Goal: Transaction & Acquisition: Book appointment/travel/reservation

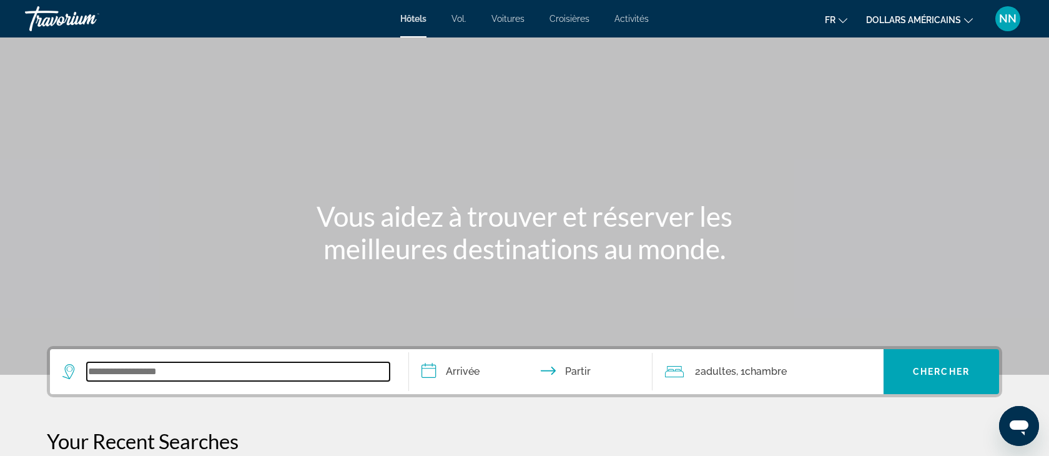
click at [98, 368] on input "Widget de recherche" at bounding box center [238, 371] width 303 height 19
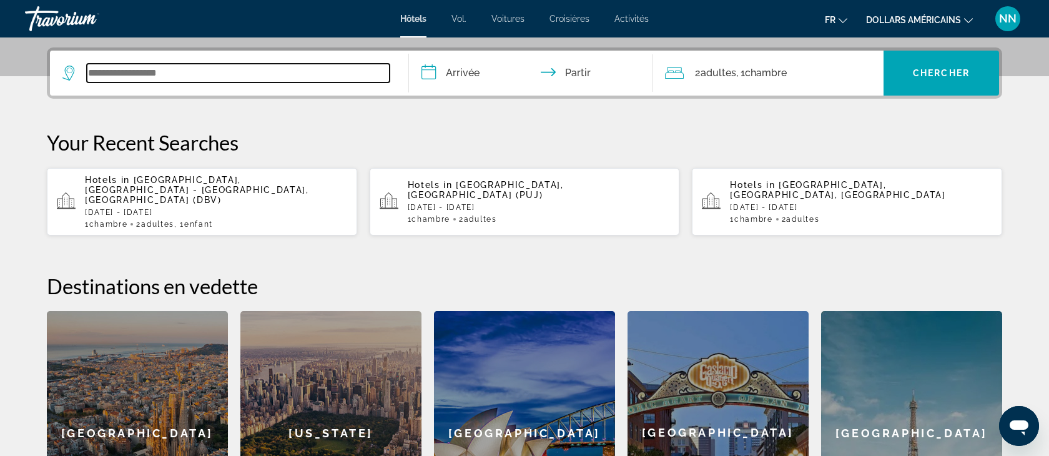
scroll to position [305, 0]
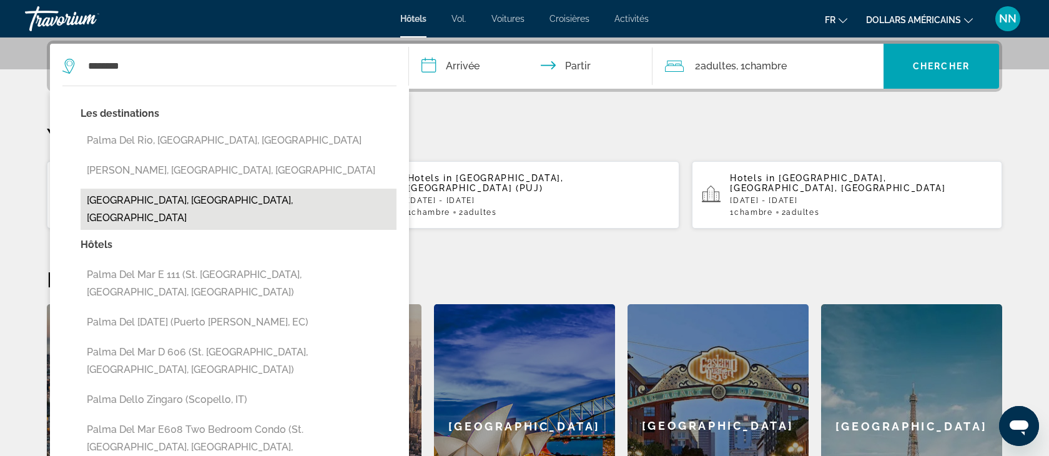
click at [177, 197] on button "[GEOGRAPHIC_DATA], [GEOGRAPHIC_DATA], [GEOGRAPHIC_DATA]" at bounding box center [239, 208] width 316 height 41
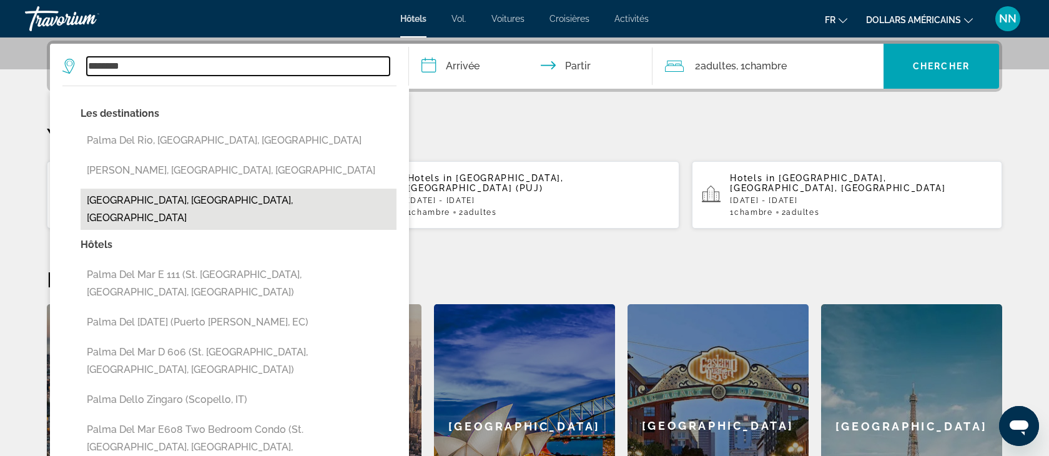
type input "**********"
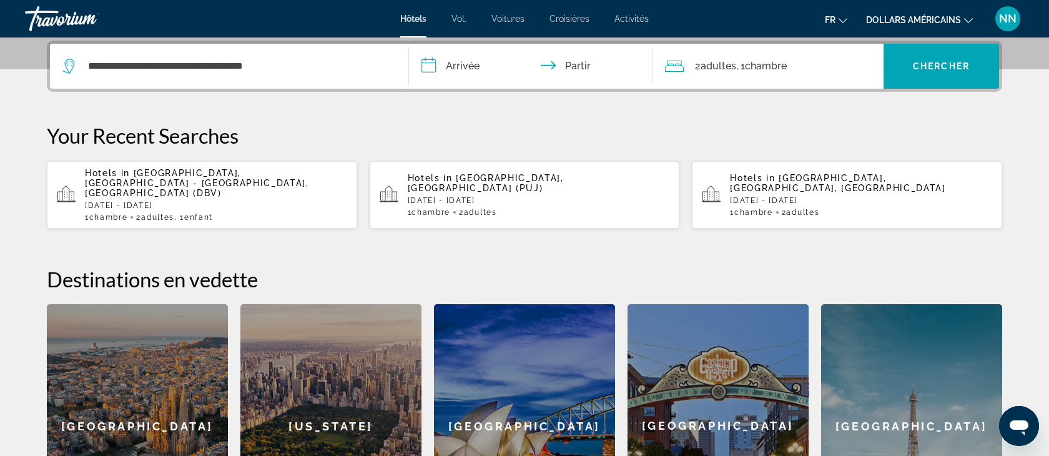
click at [463, 71] on input "**********" at bounding box center [533, 68] width 248 height 49
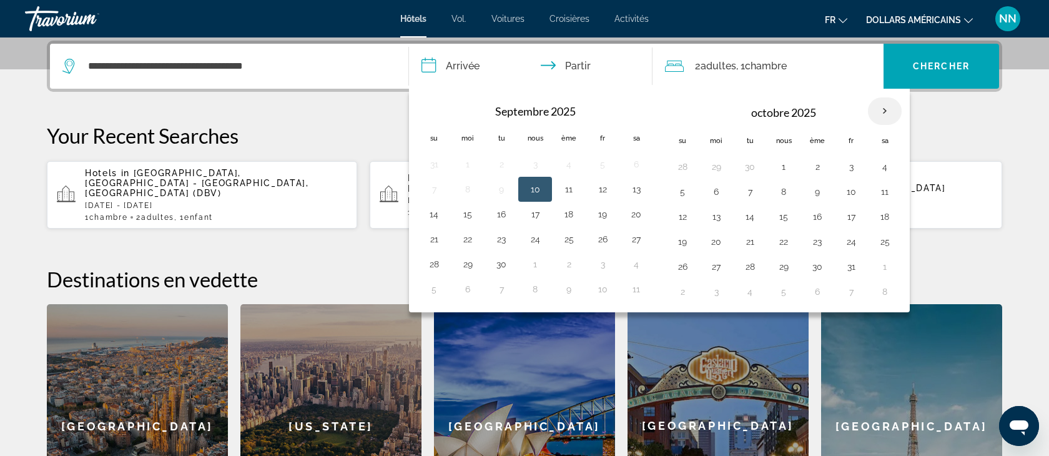
click at [881, 111] on th "Mois prochain" at bounding box center [885, 110] width 34 height 27
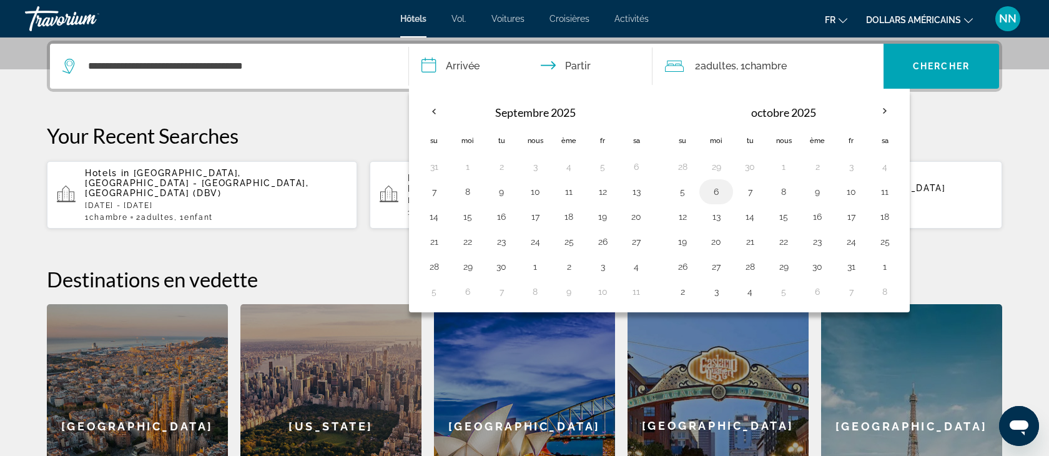
click at [714, 188] on button "6" at bounding box center [716, 191] width 20 height 17
click at [855, 187] on button "10" at bounding box center [851, 191] width 20 height 17
type input "**********"
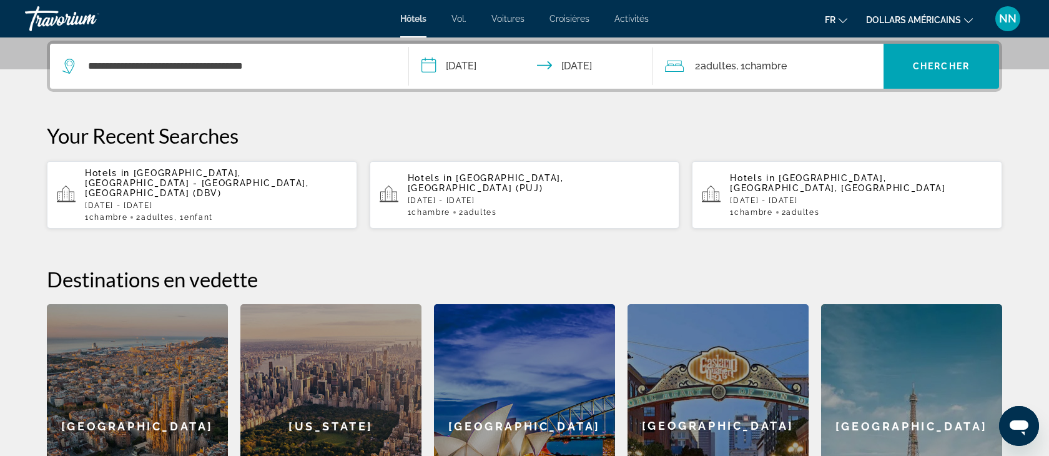
click at [705, 66] on font "adultes" at bounding box center [718, 66] width 36 height 12
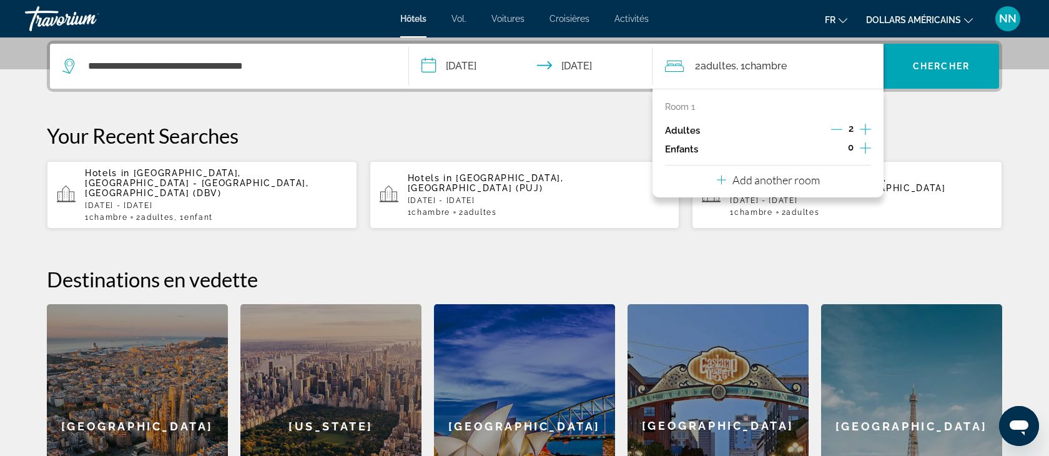
click at [865, 125] on icon "Increment adults" at bounding box center [864, 129] width 11 height 15
click at [840, 128] on icon "Decrement adults" at bounding box center [836, 129] width 11 height 11
click at [865, 144] on icon "Increment children" at bounding box center [864, 147] width 11 height 11
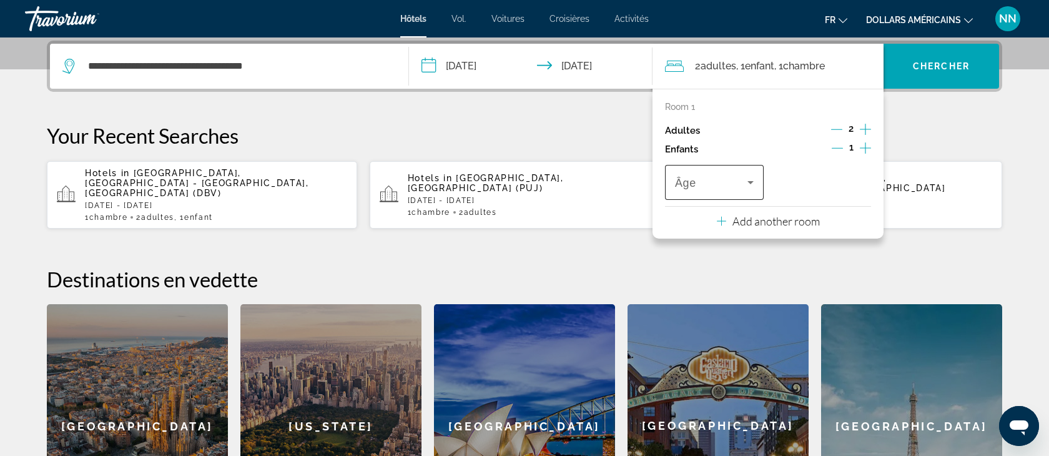
click at [750, 182] on icon "Travelers: 2 adults, 1 child" at bounding box center [750, 182] width 6 height 3
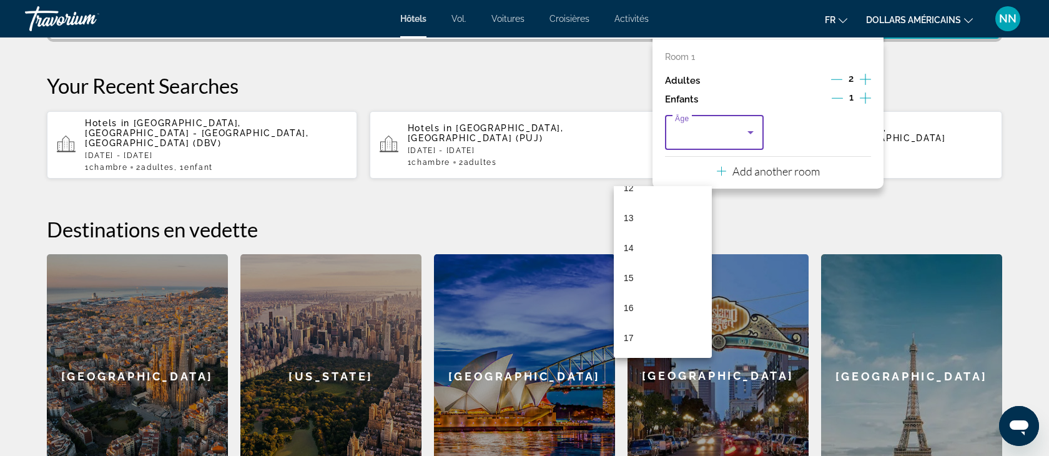
scroll to position [345, 0]
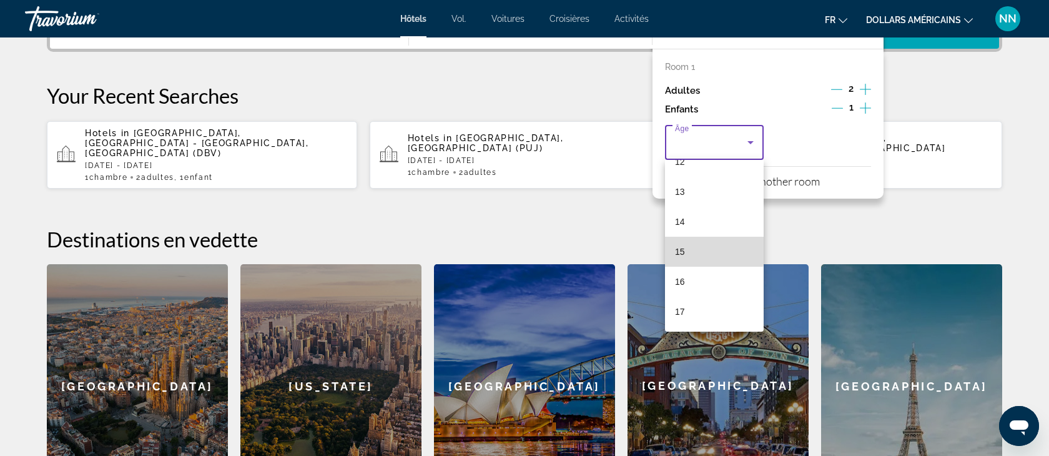
click at [688, 250] on mat-option "15" at bounding box center [714, 252] width 99 height 30
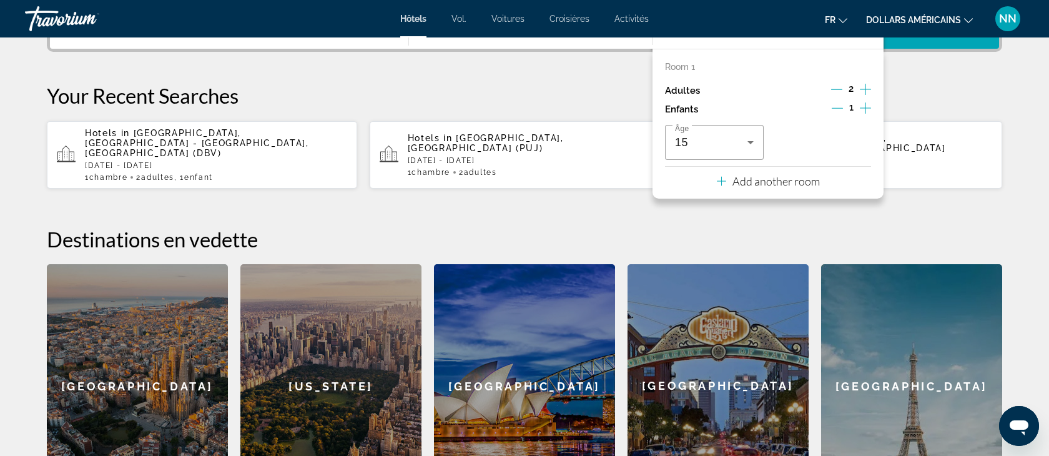
click at [918, 65] on div "**********" at bounding box center [524, 254] width 1005 height 507
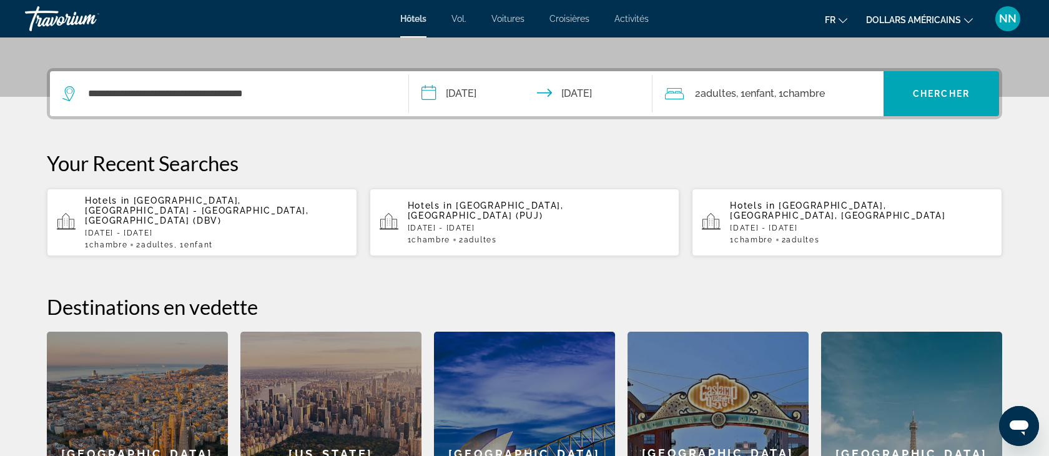
scroll to position [275, 0]
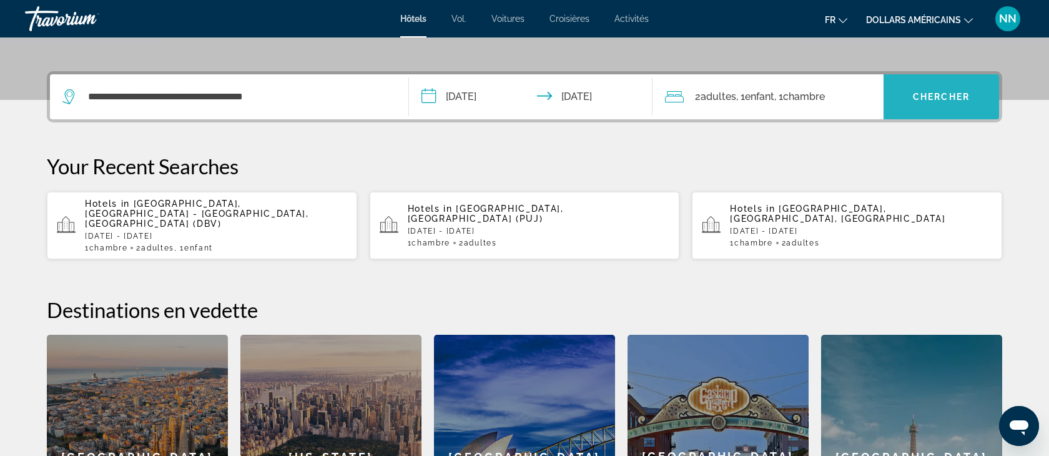
click at [913, 95] on font "Chercher" at bounding box center [941, 97] width 57 height 10
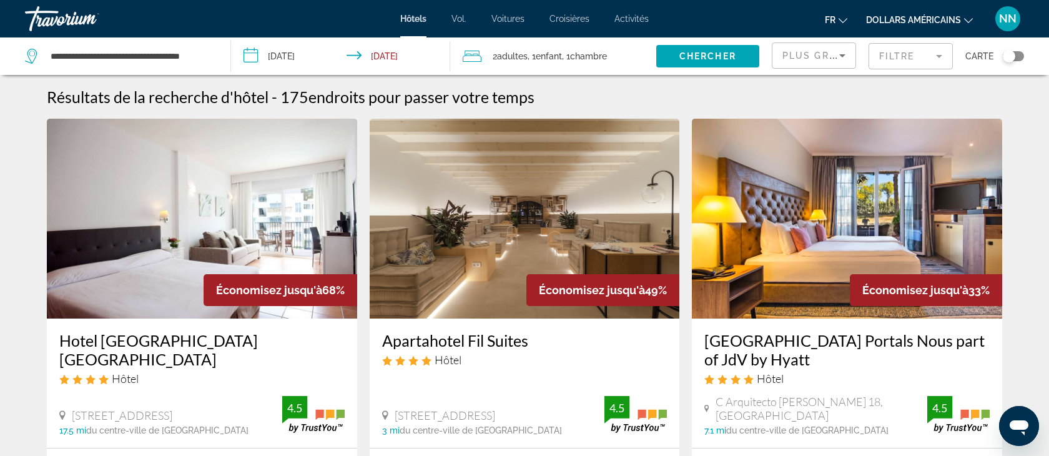
click at [325, 55] on input "**********" at bounding box center [342, 57] width 223 height 41
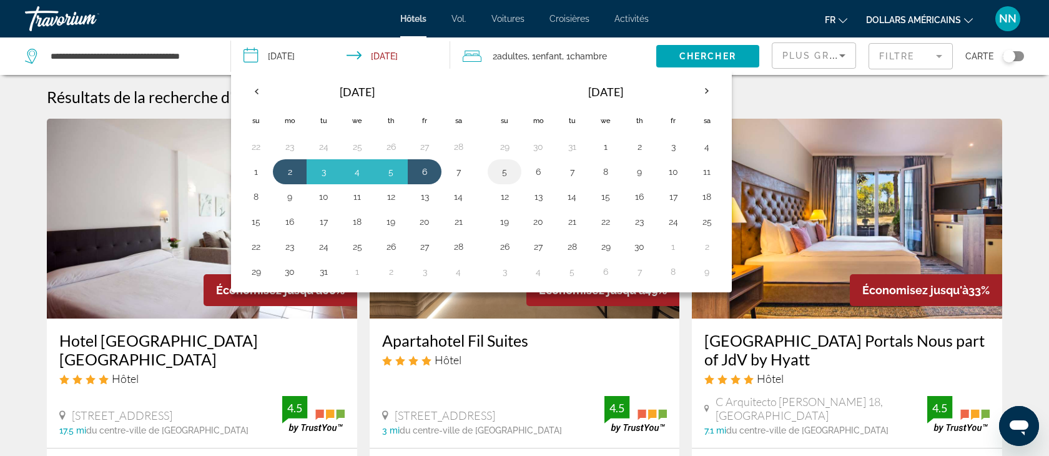
click at [506, 170] on button "5" at bounding box center [504, 171] width 20 height 17
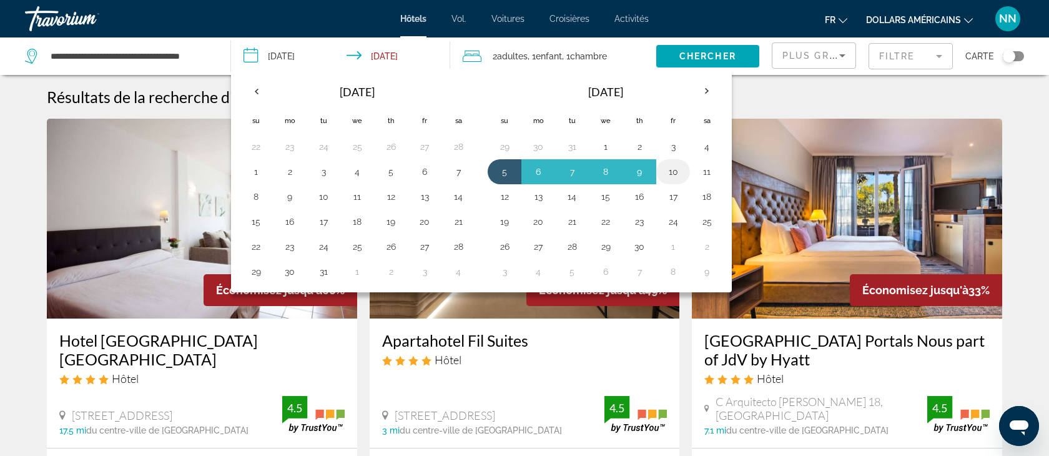
click at [673, 172] on button "10" at bounding box center [673, 171] width 20 height 17
type input "**********"
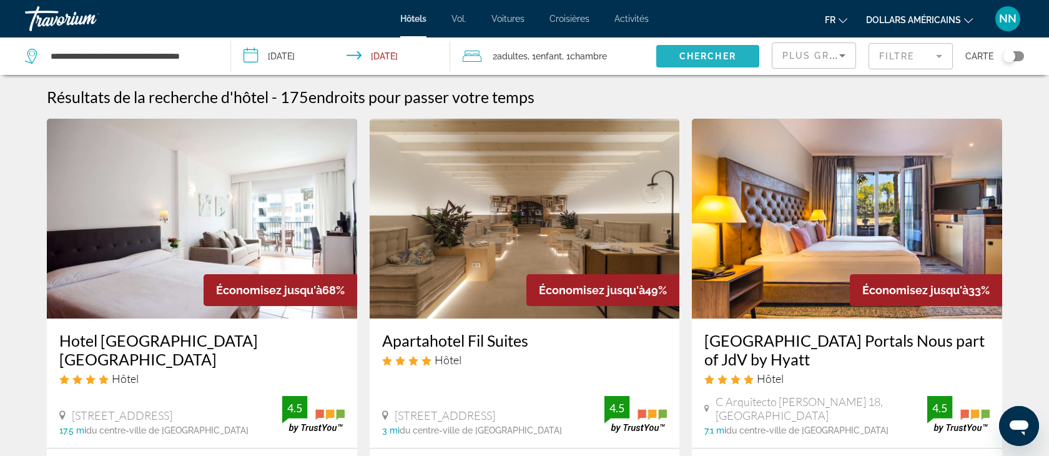
click at [717, 48] on span "Search widget" at bounding box center [707, 56] width 103 height 30
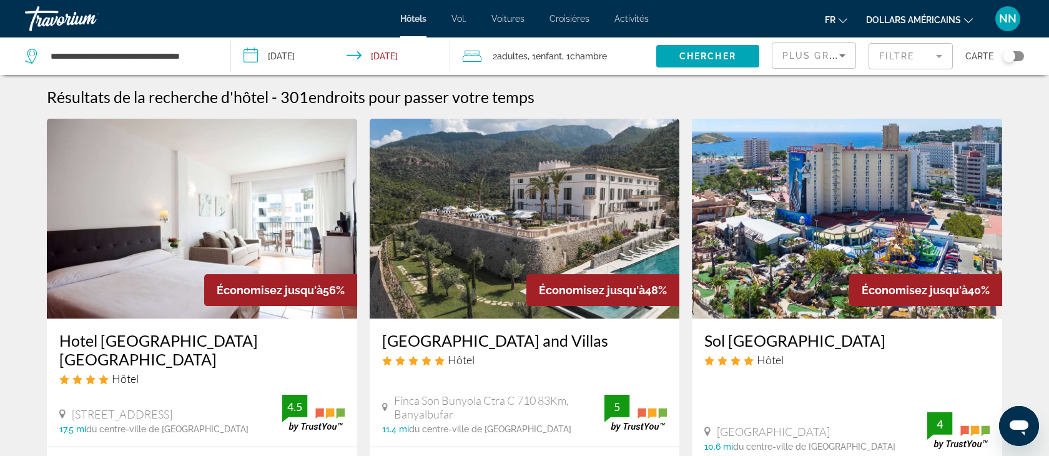
click at [969, 21] on icon "Changer de devise" at bounding box center [968, 20] width 9 height 9
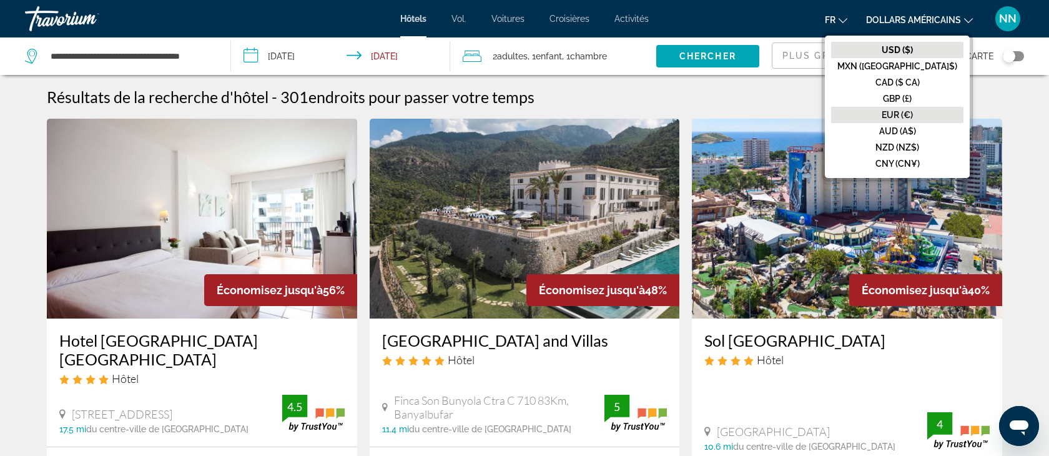
click at [913, 111] on font "EUR (€)" at bounding box center [896, 115] width 31 height 10
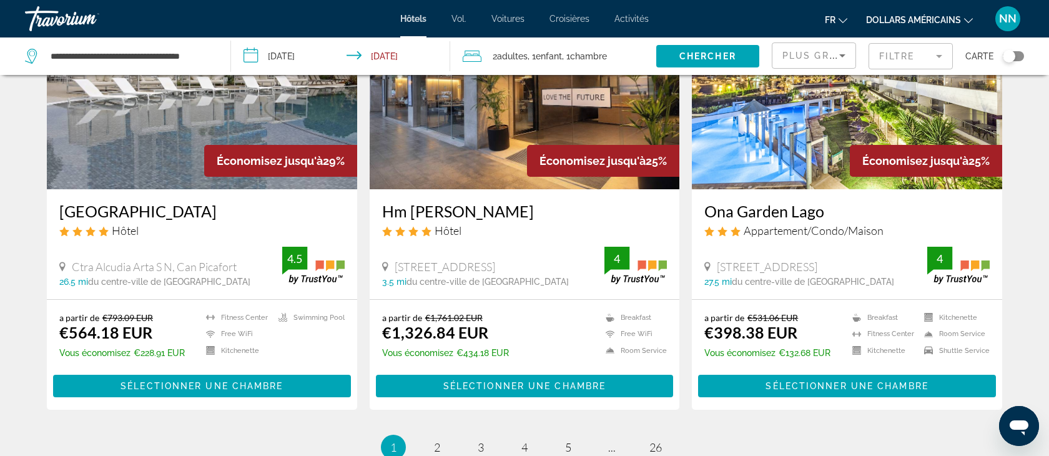
scroll to position [1480, 0]
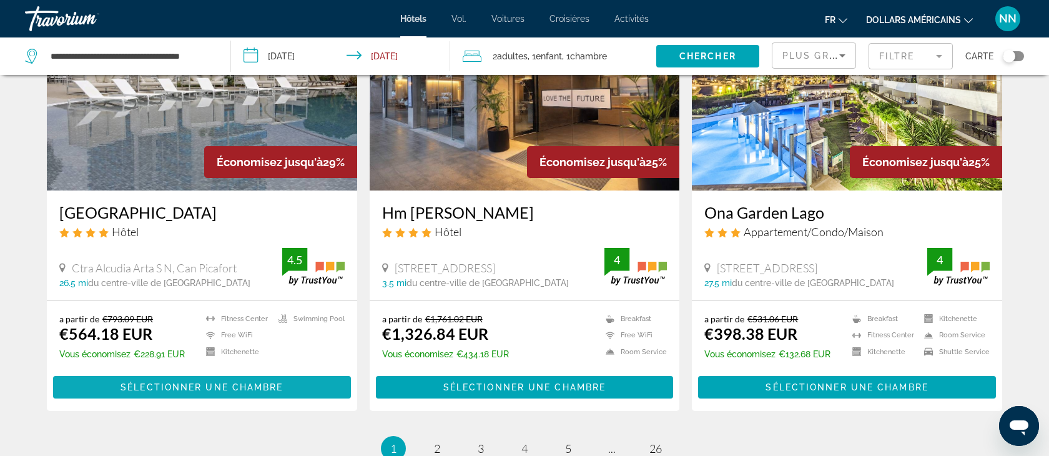
click at [181, 384] on span "Sélectionner une chambre" at bounding box center [201, 387] width 162 height 10
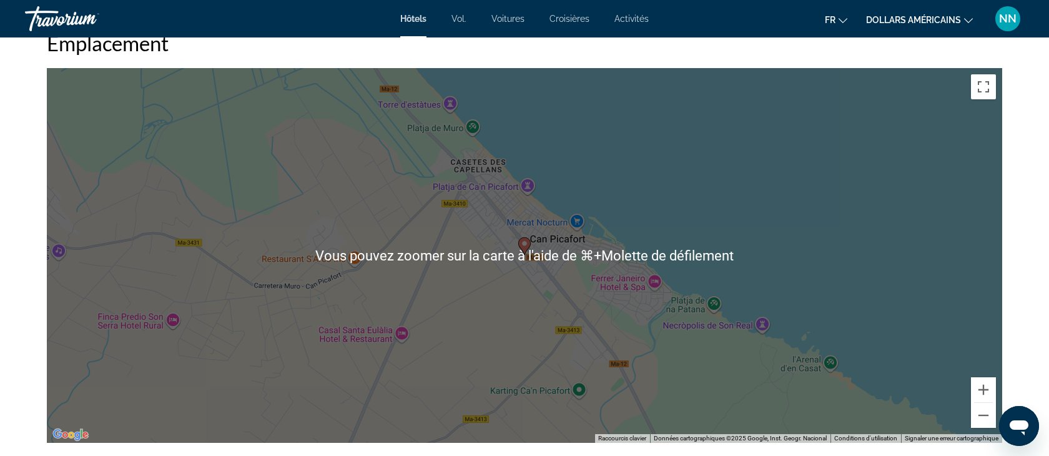
scroll to position [1181, 0]
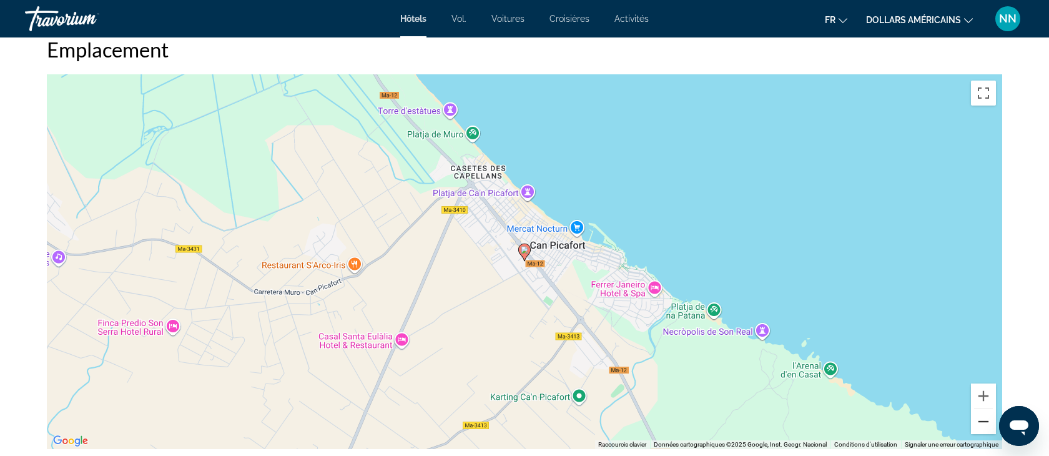
click at [980, 420] on button "Zoom arrière" at bounding box center [983, 421] width 25 height 25
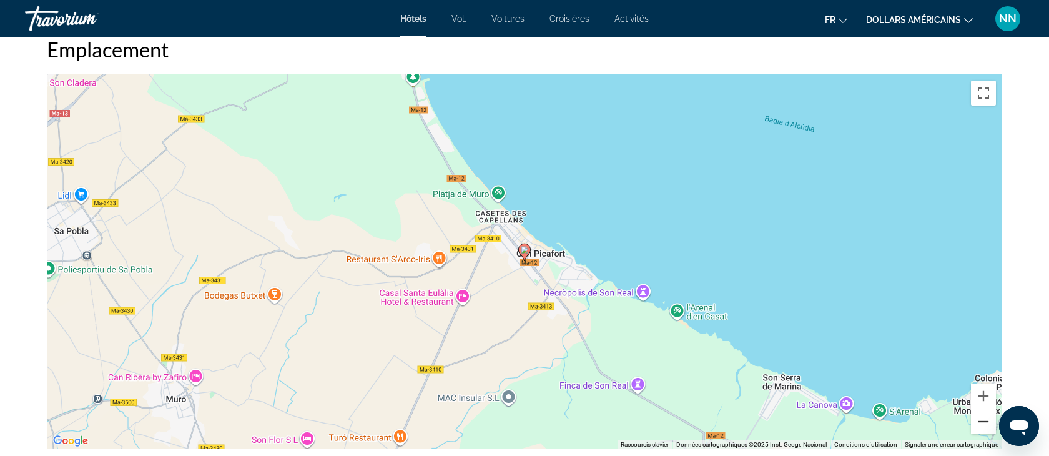
click at [980, 420] on button "Zoom arrière" at bounding box center [983, 421] width 25 height 25
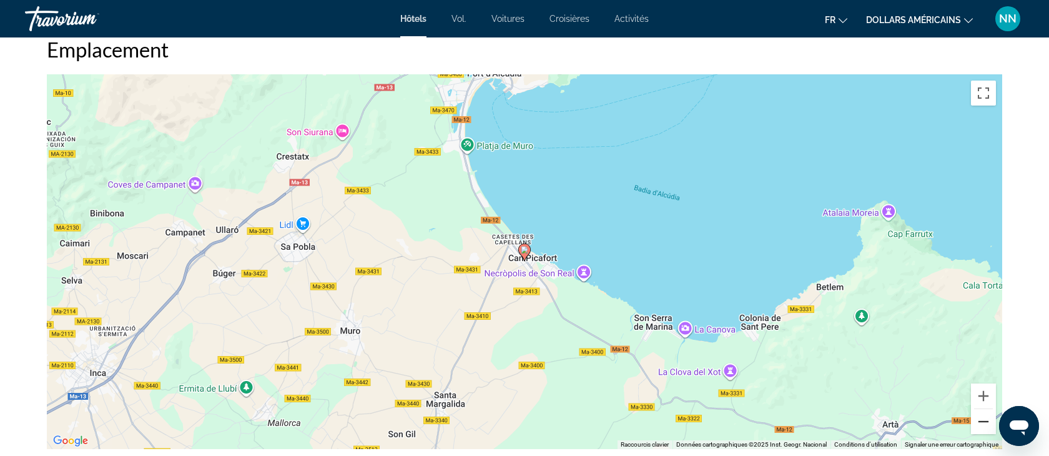
click at [980, 420] on button "Zoom arrière" at bounding box center [983, 421] width 25 height 25
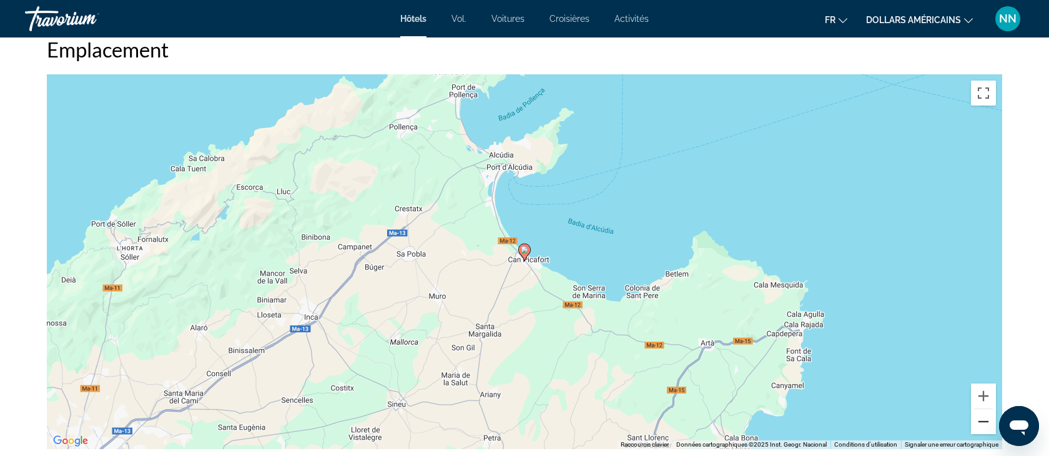
click at [980, 420] on button "Zoom arrière" at bounding box center [983, 421] width 25 height 25
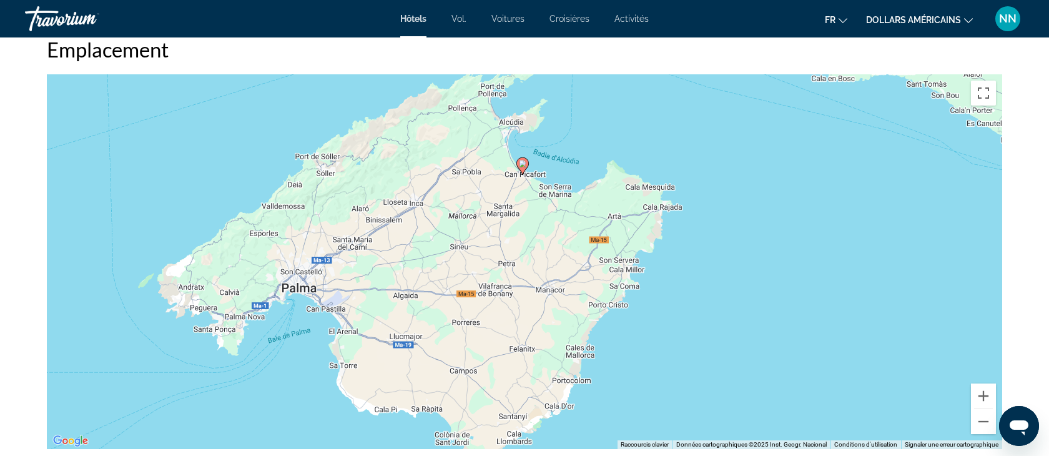
drag, startPoint x: 484, startPoint y: 348, endPoint x: 482, endPoint y: 260, distance: 87.4
click at [482, 260] on div "Pour activer le glissement avec le clavier, appuyez sur Alt+Entrée. Une fois ce…" at bounding box center [524, 261] width 955 height 374
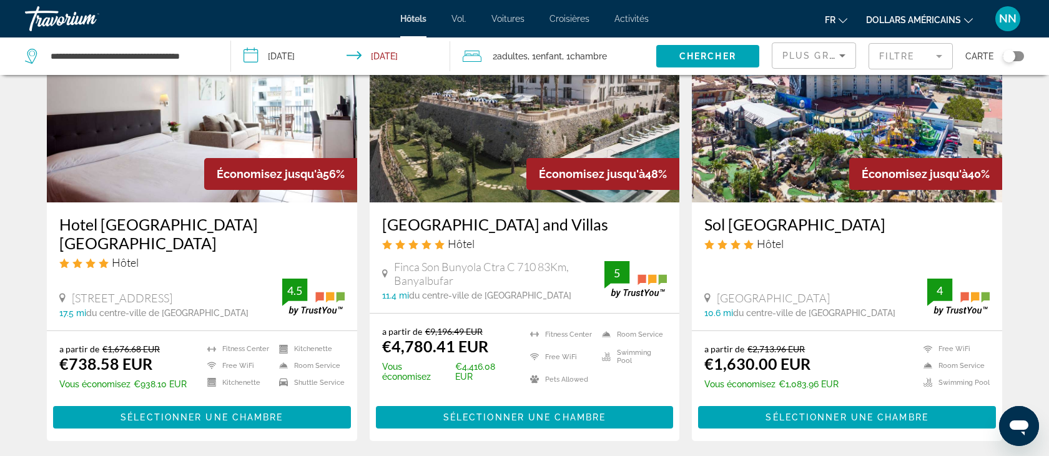
scroll to position [118, 0]
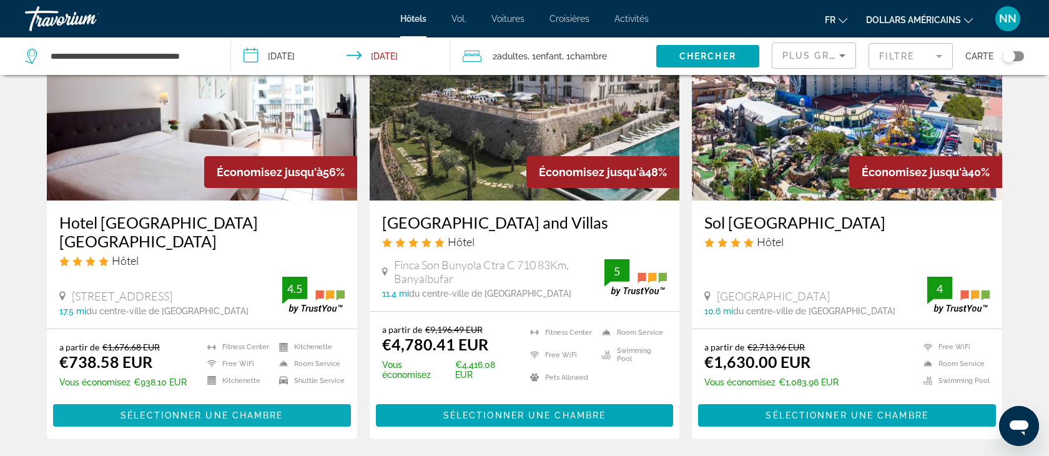
click at [169, 413] on span "Sélectionner une chambre" at bounding box center [201, 415] width 162 height 10
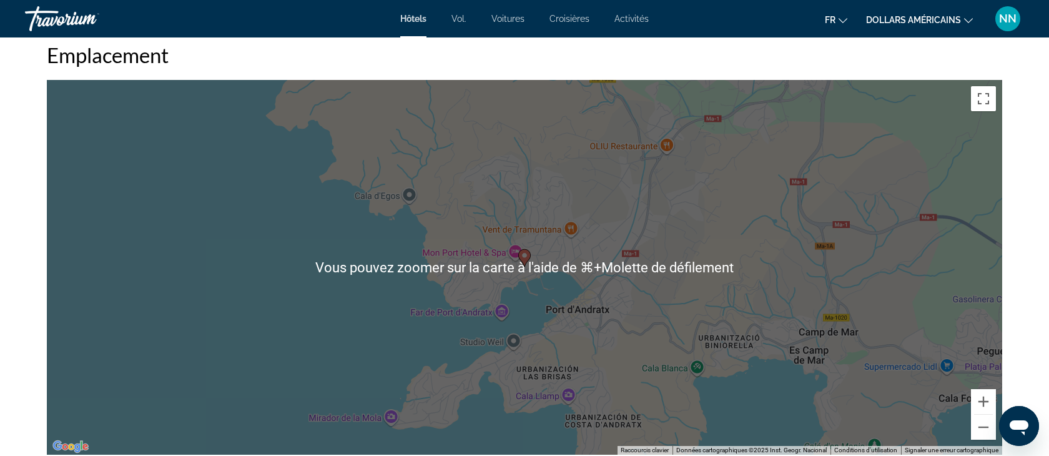
scroll to position [1181, 0]
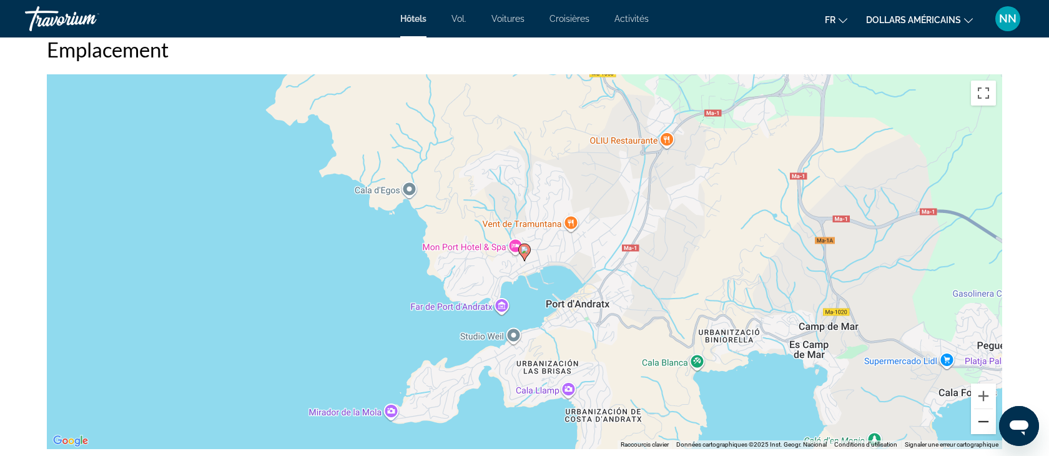
click at [983, 419] on button "Zoom arrière" at bounding box center [983, 421] width 25 height 25
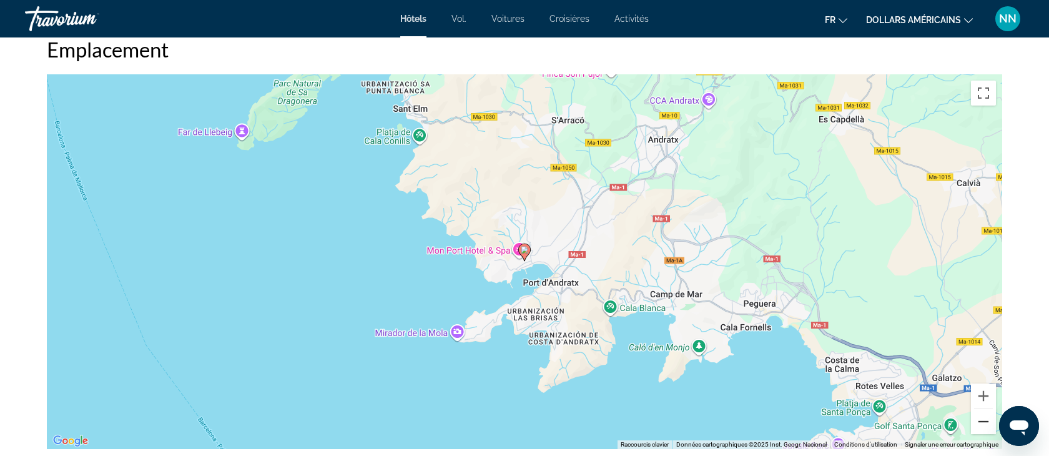
click at [983, 419] on button "Zoom arrière" at bounding box center [983, 421] width 25 height 25
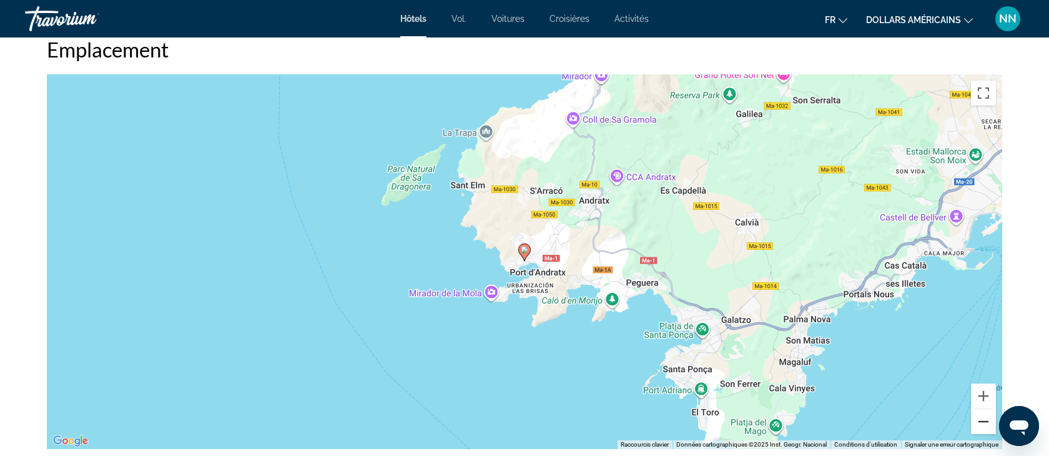
click at [983, 419] on button "Zoom arrière" at bounding box center [983, 421] width 25 height 25
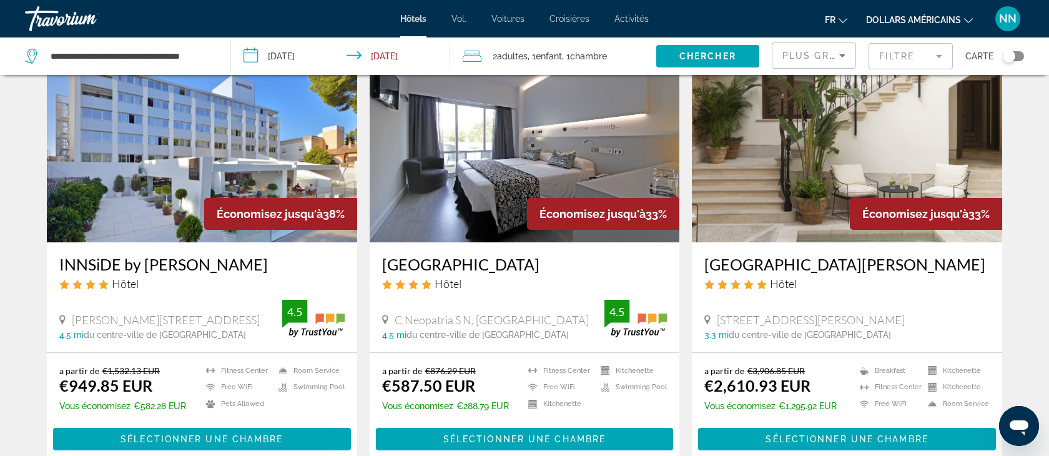
scroll to position [546, 0]
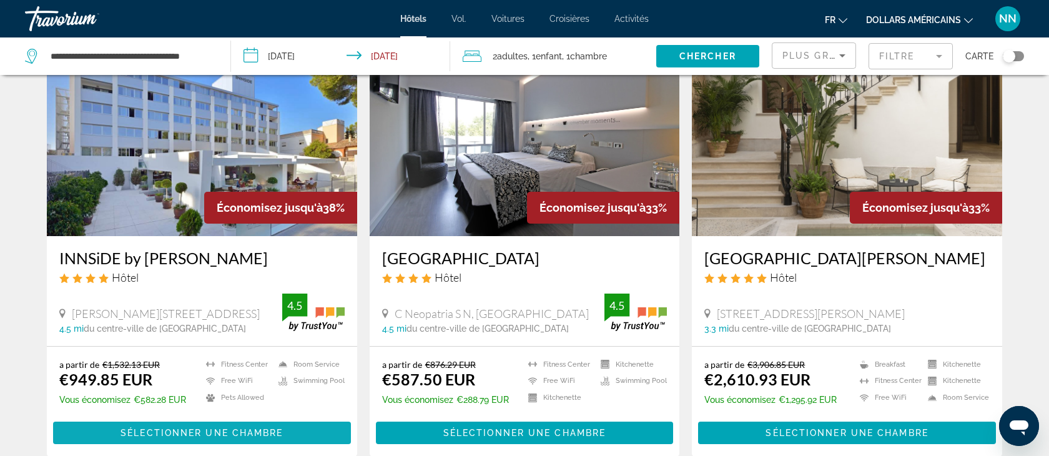
click at [172, 433] on span "Sélectionner une chambre" at bounding box center [201, 433] width 162 height 10
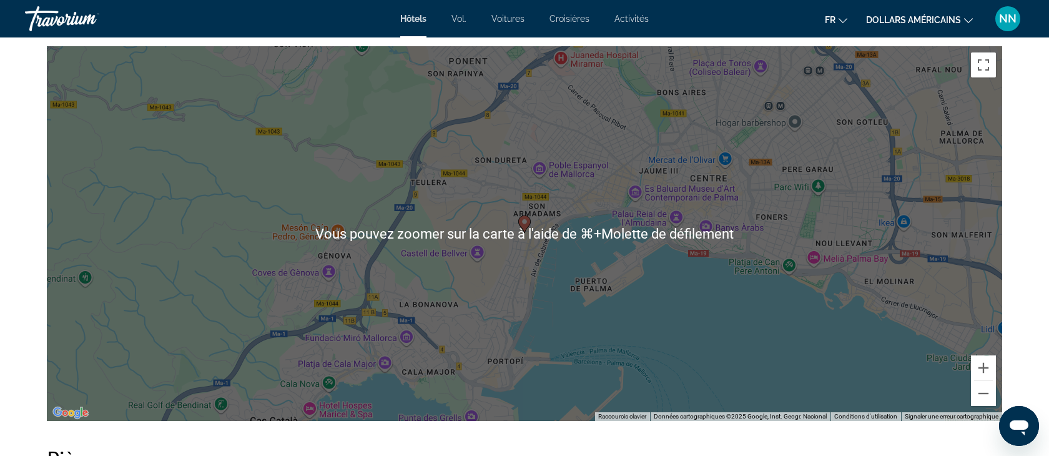
scroll to position [1215, 0]
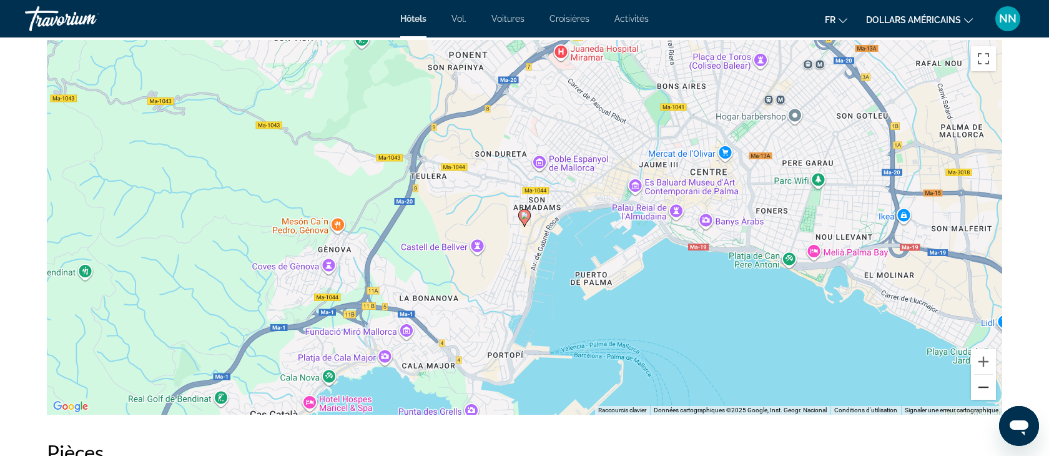
click at [982, 382] on button "Zoom arrière" at bounding box center [983, 386] width 25 height 25
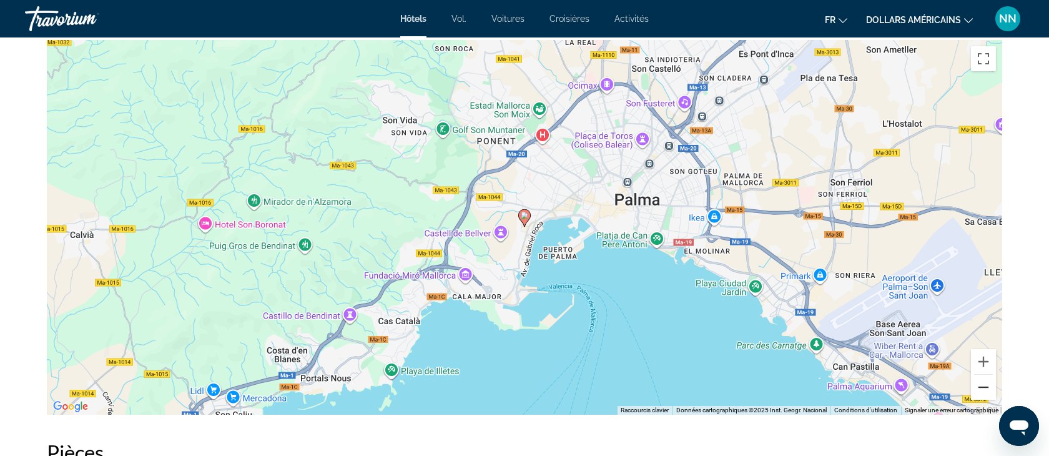
click at [982, 382] on button "Zoom arrière" at bounding box center [983, 386] width 25 height 25
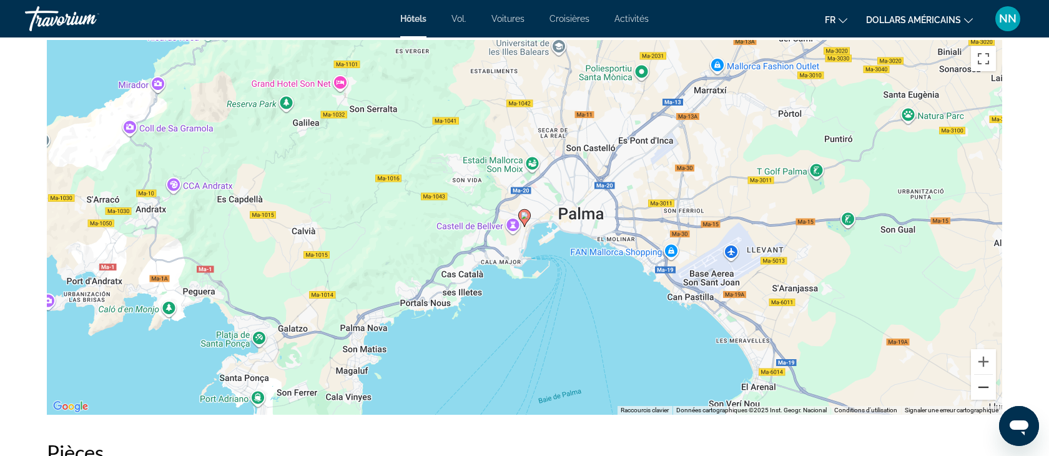
click at [982, 382] on button "Zoom arrière" at bounding box center [983, 386] width 25 height 25
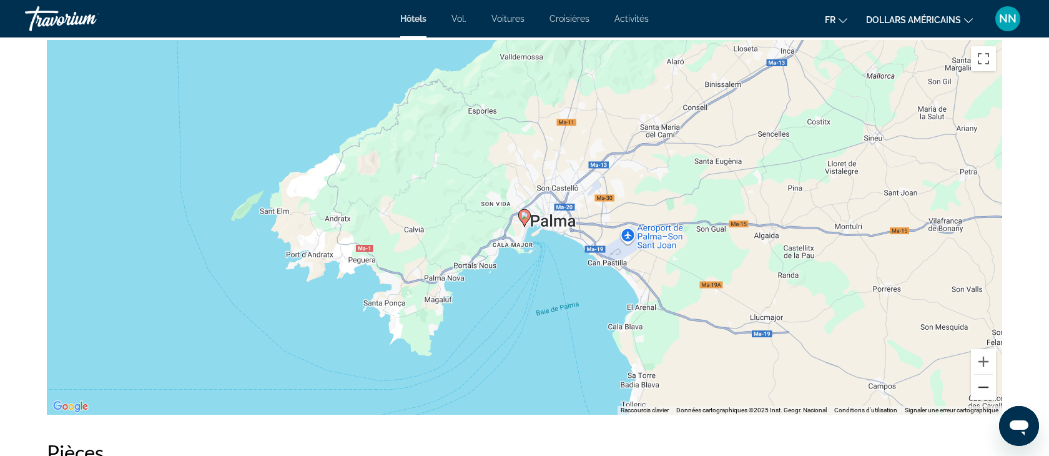
click at [982, 382] on button "Zoom arrière" at bounding box center [983, 386] width 25 height 25
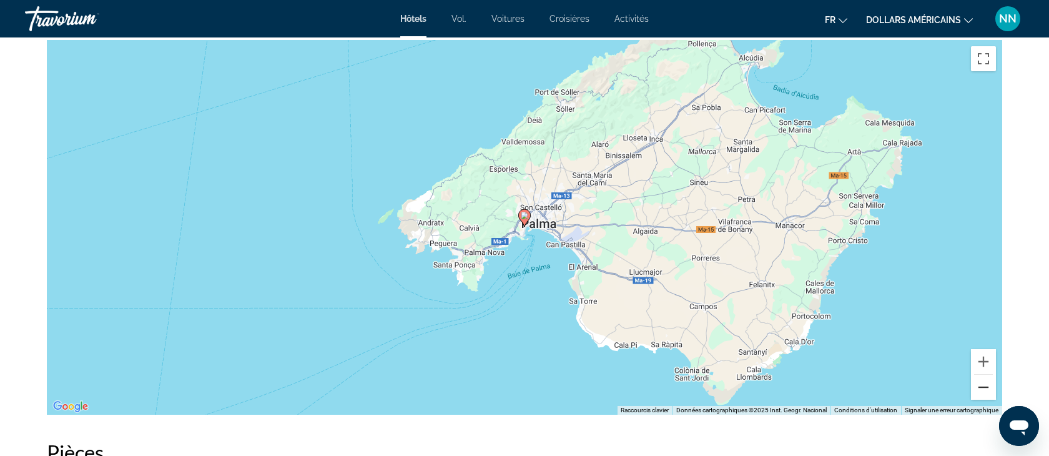
click at [981, 389] on button "Zoom arrière" at bounding box center [983, 386] width 25 height 25
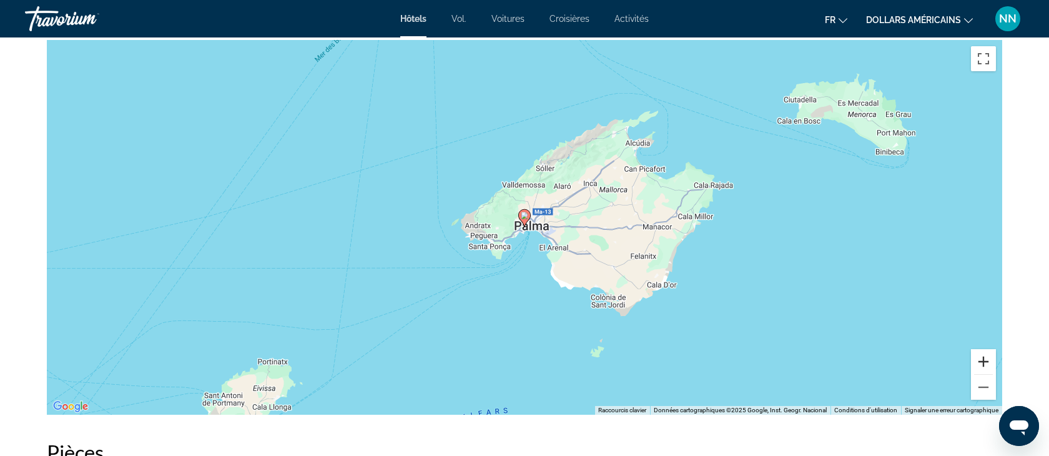
click at [982, 356] on button "Zoom avant" at bounding box center [983, 361] width 25 height 25
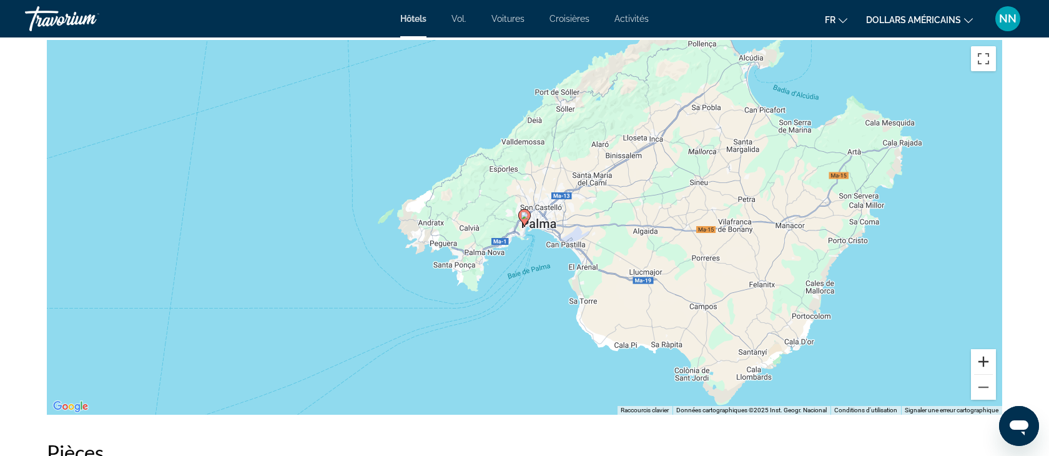
click at [982, 356] on button "Zoom avant" at bounding box center [983, 361] width 25 height 25
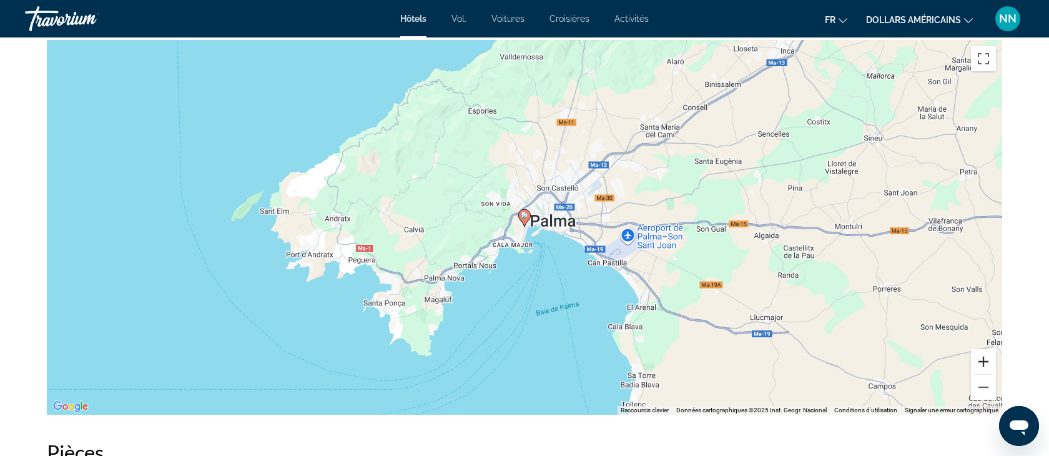
click at [982, 356] on button "Zoom avant" at bounding box center [983, 361] width 25 height 25
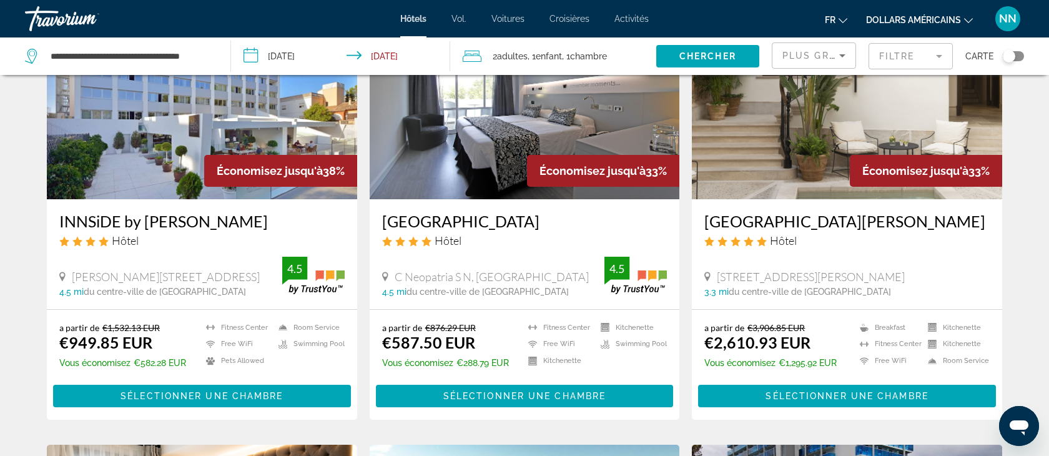
scroll to position [582, 0]
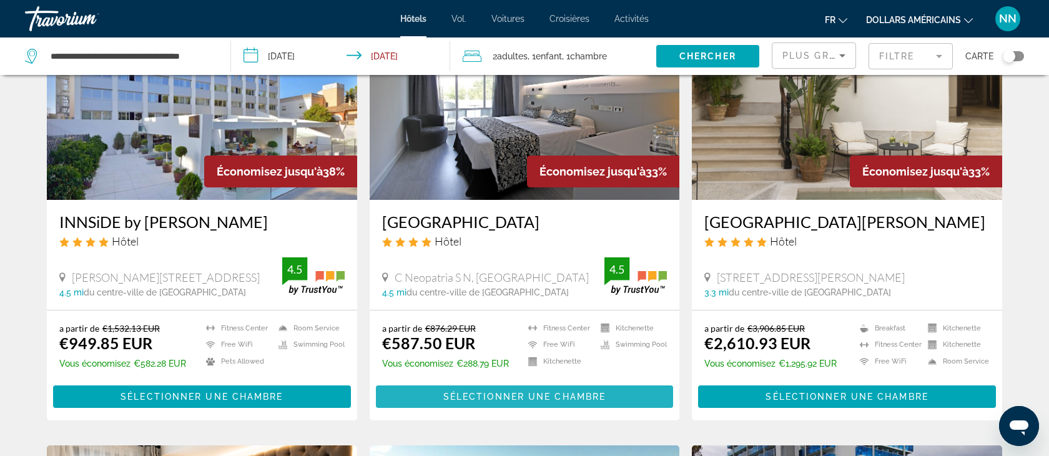
click at [529, 398] on span "Sélectionner une chambre" at bounding box center [524, 396] width 162 height 10
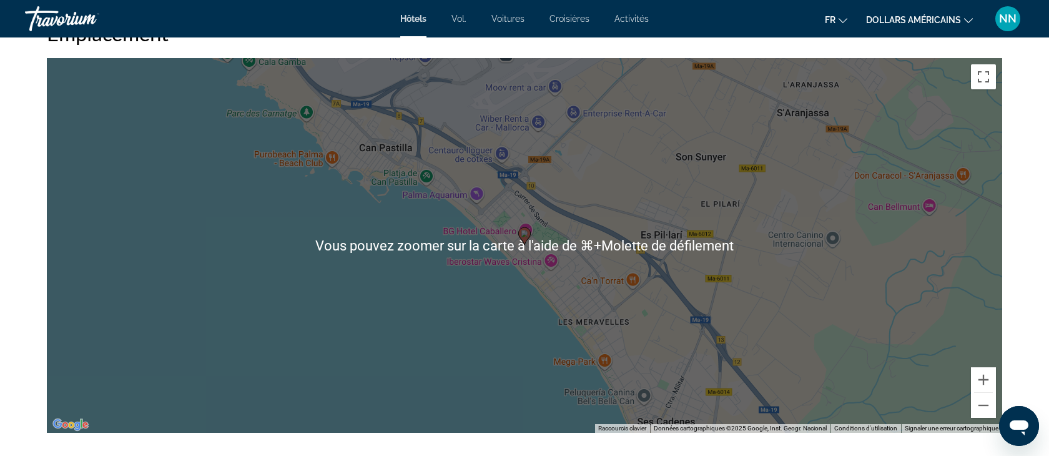
scroll to position [1226, 0]
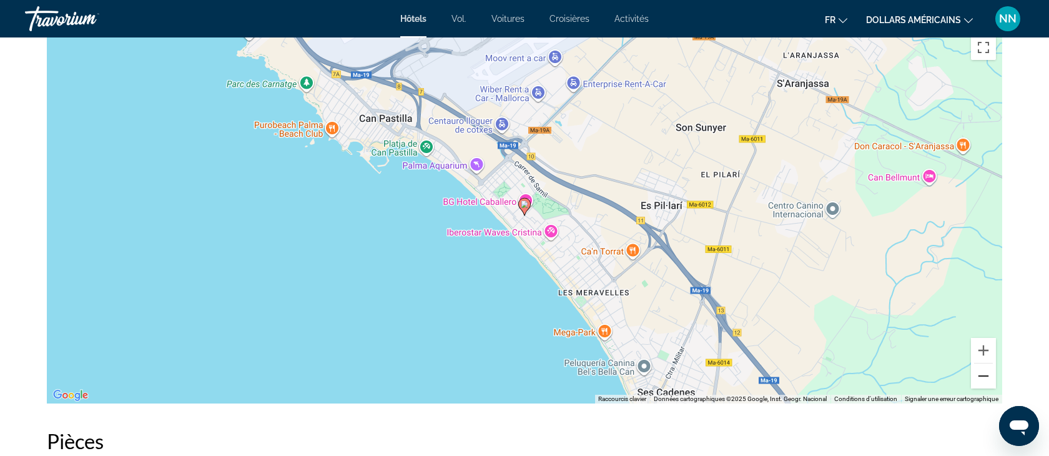
click at [979, 373] on button "Zoom arrière" at bounding box center [983, 375] width 25 height 25
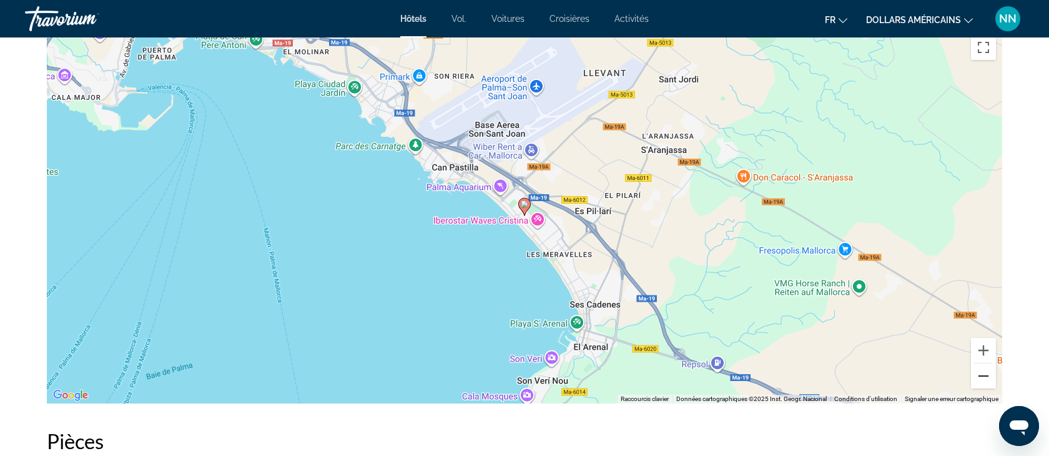
click at [979, 373] on button "Zoom arrière" at bounding box center [983, 375] width 25 height 25
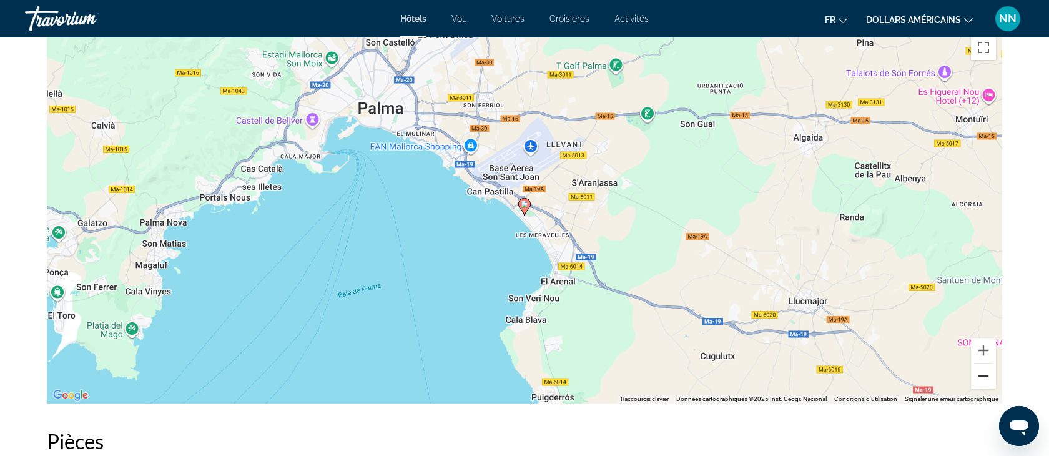
click at [979, 373] on button "Zoom arrière" at bounding box center [983, 375] width 25 height 25
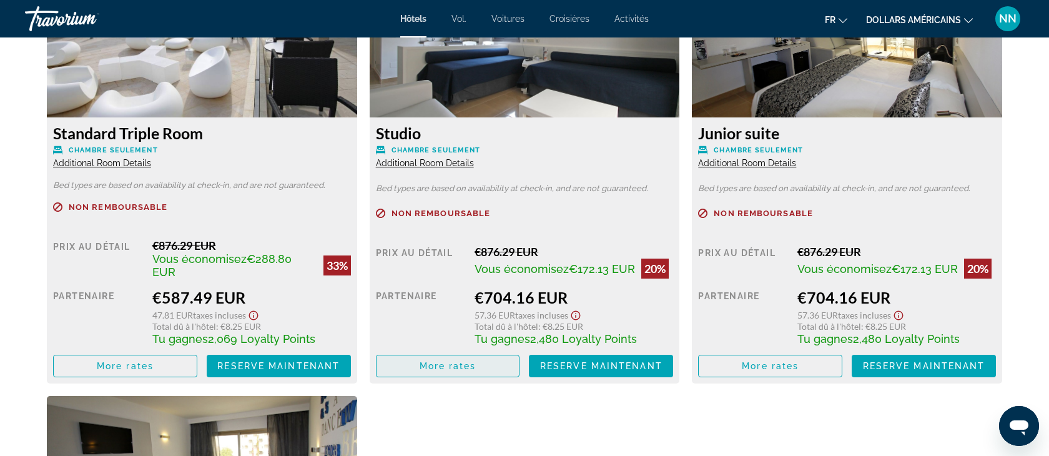
scroll to position [1795, 0]
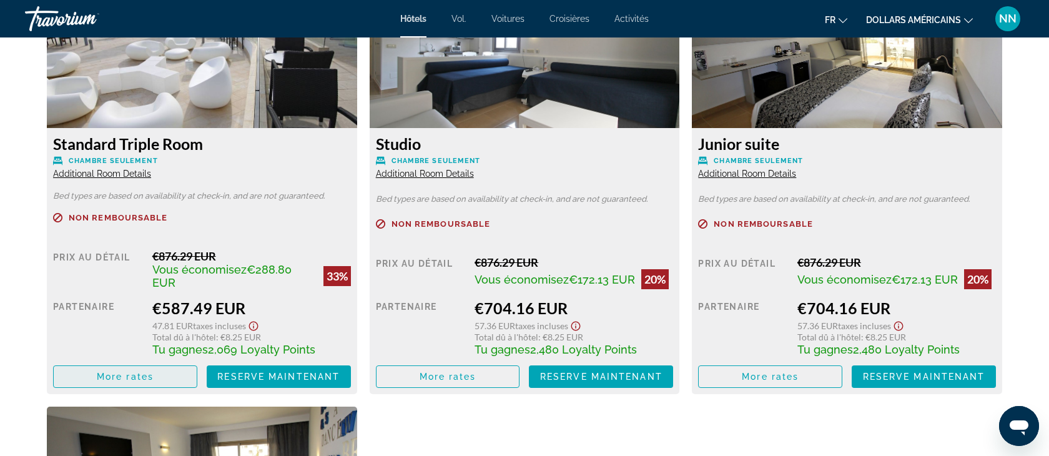
click at [117, 376] on span "More rates" at bounding box center [125, 376] width 57 height 10
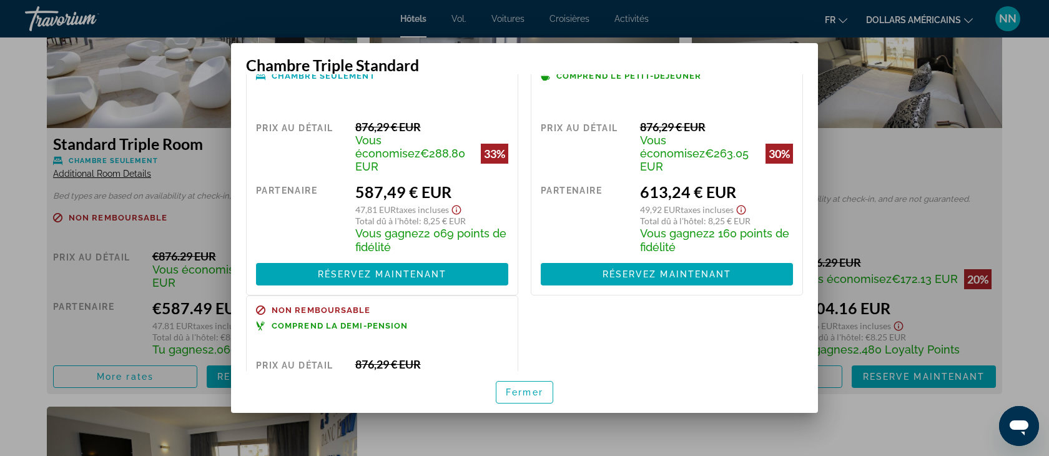
scroll to position [36, 0]
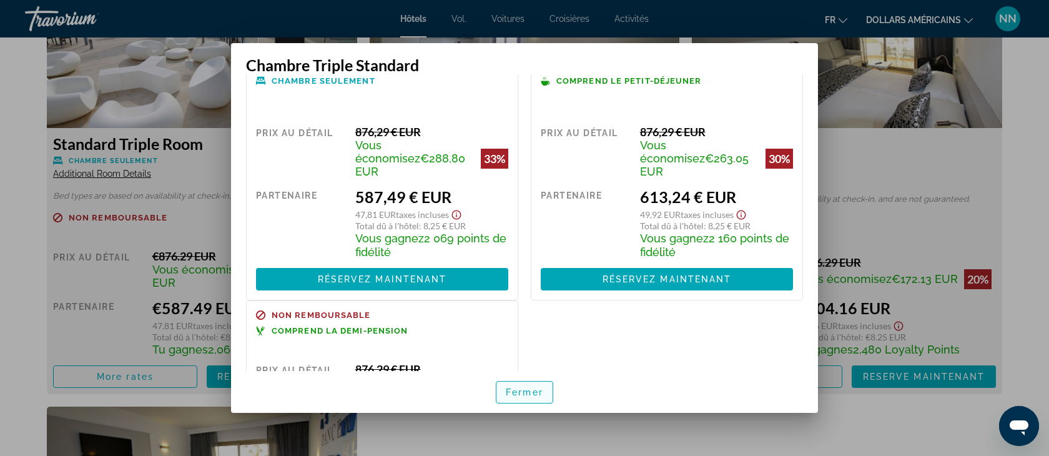
click at [534, 394] on font "Fermer" at bounding box center [524, 392] width 37 height 10
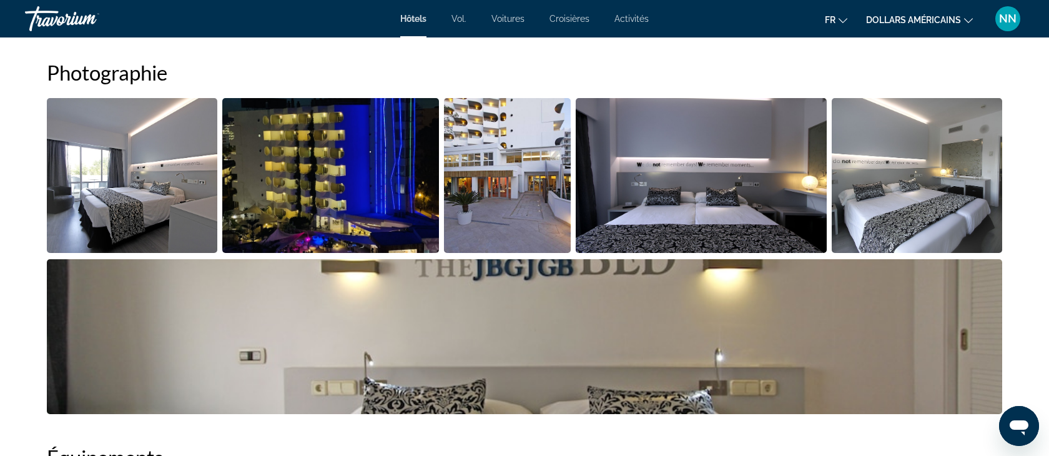
scroll to position [424, 0]
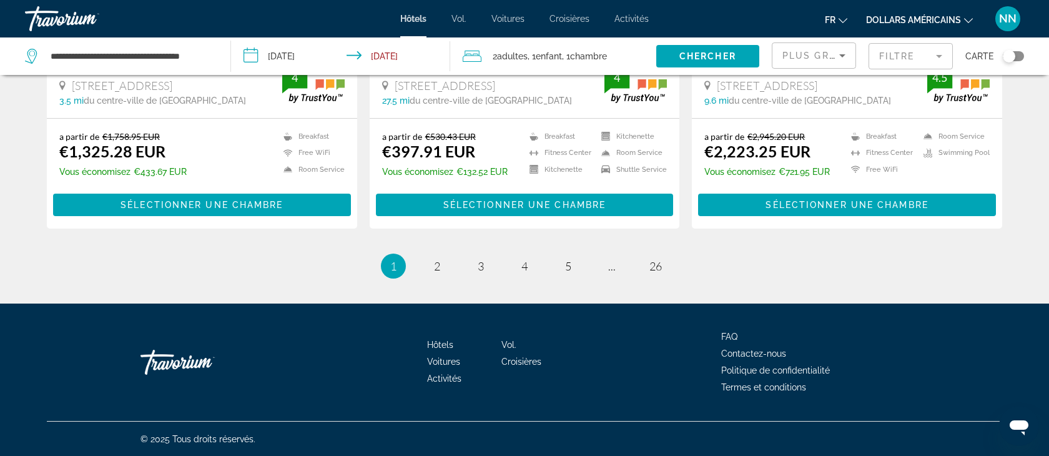
scroll to position [1663, 0]
click at [435, 270] on span "2" at bounding box center [437, 266] width 6 height 14
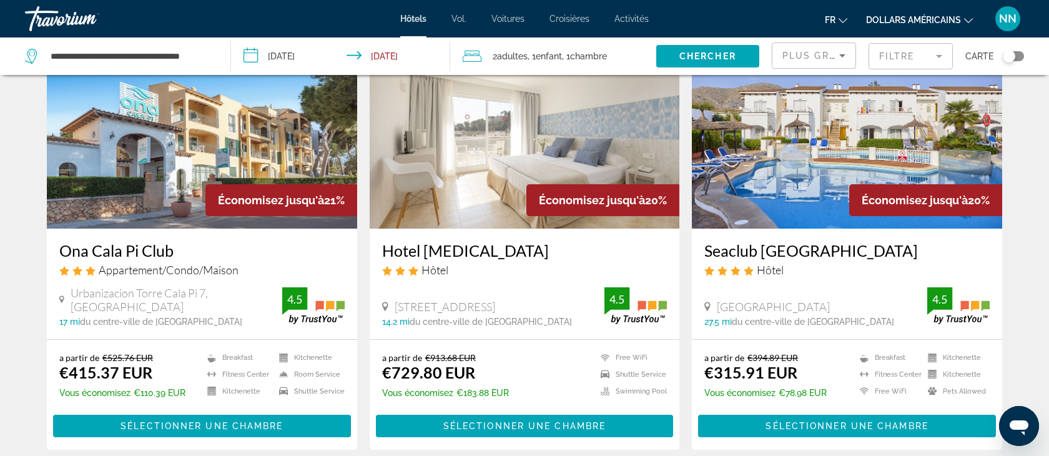
scroll to position [537, 0]
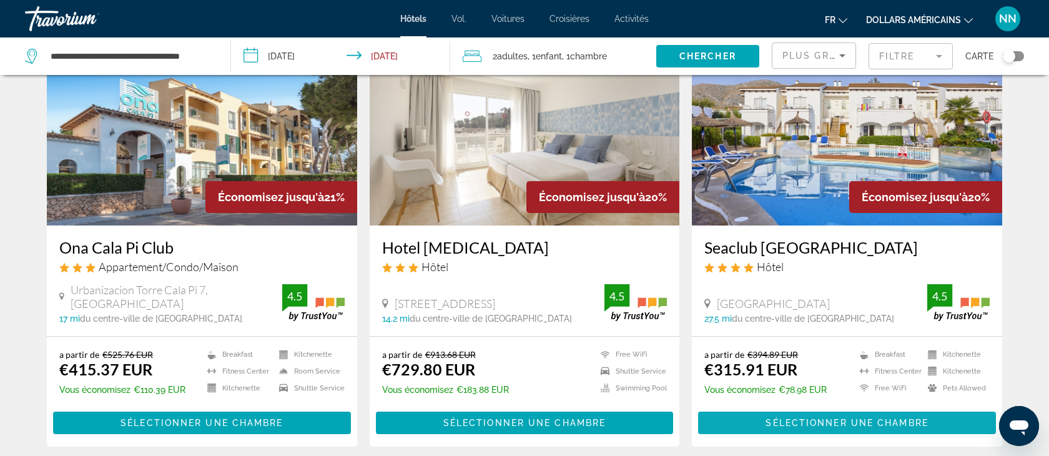
click at [794, 423] on span "Sélectionner une chambre" at bounding box center [846, 423] width 162 height 10
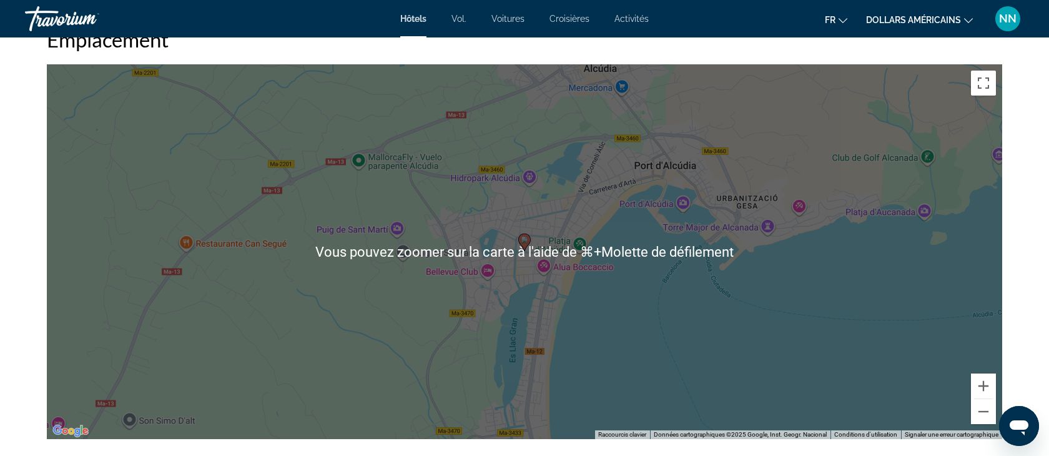
scroll to position [1190, 0]
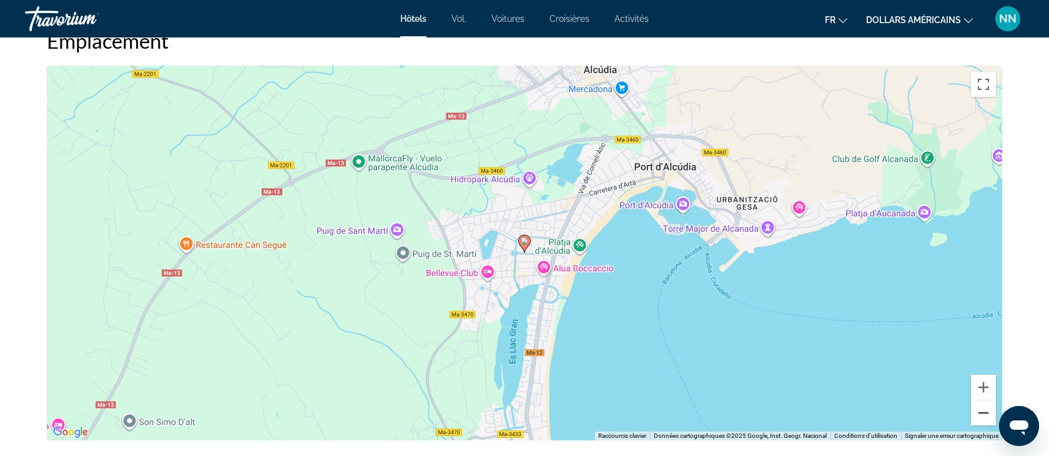
click at [980, 411] on button "Zoom arrière" at bounding box center [983, 412] width 25 height 25
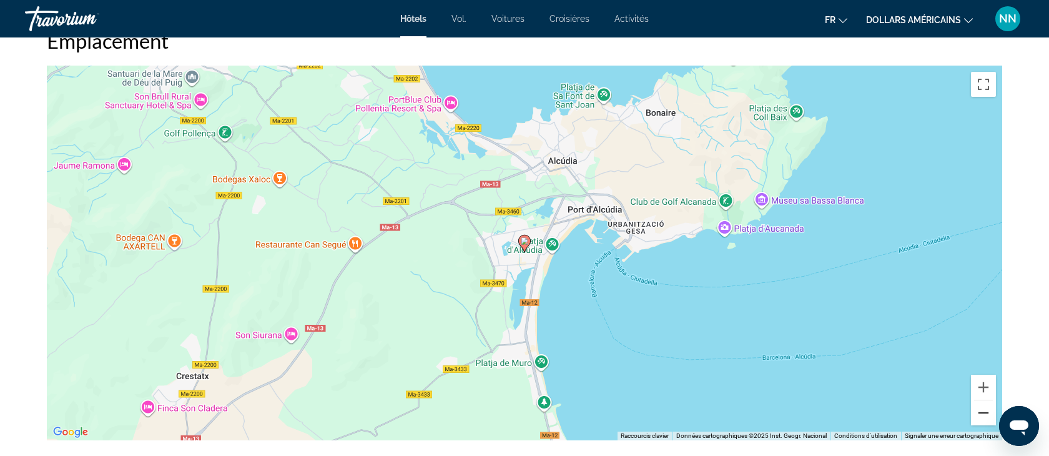
click at [980, 411] on button "Zoom arrière" at bounding box center [983, 412] width 25 height 25
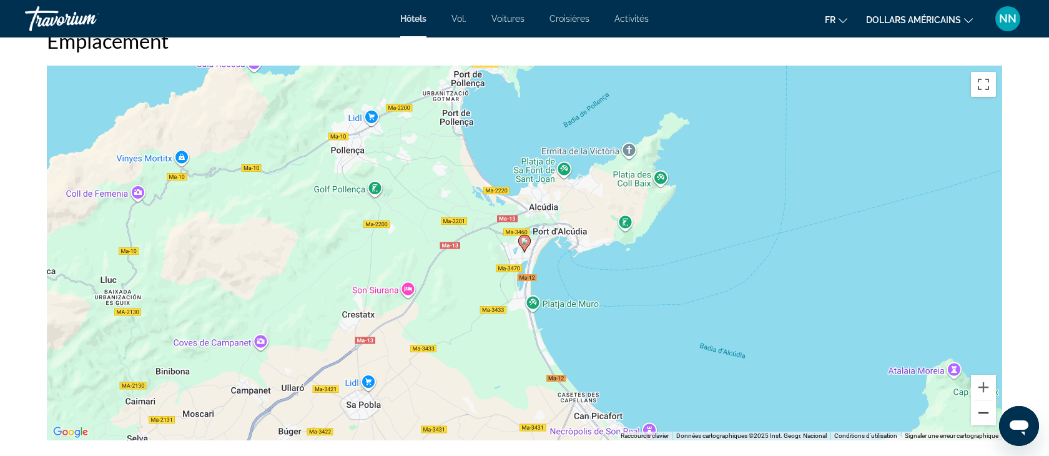
click at [980, 411] on button "Zoom arrière" at bounding box center [983, 412] width 25 height 25
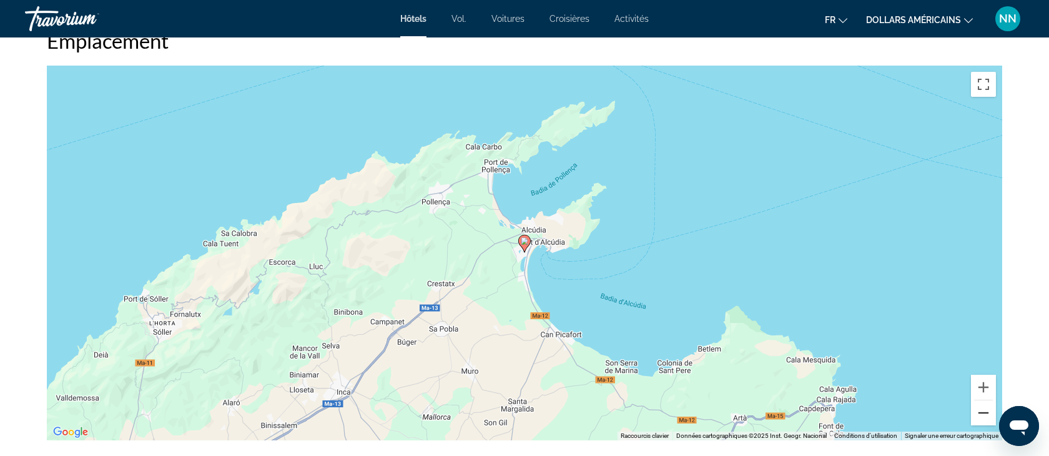
click at [980, 411] on button "Zoom arrière" at bounding box center [983, 412] width 25 height 25
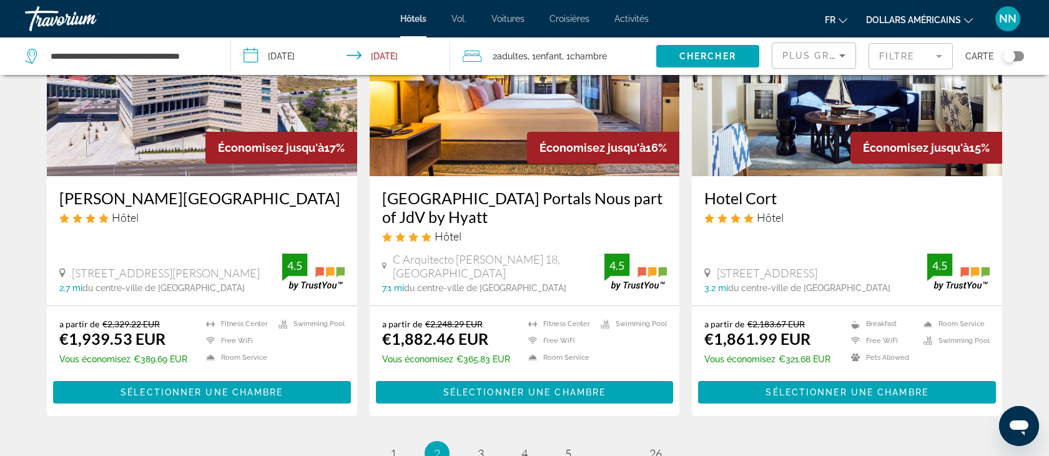
scroll to position [1664, 0]
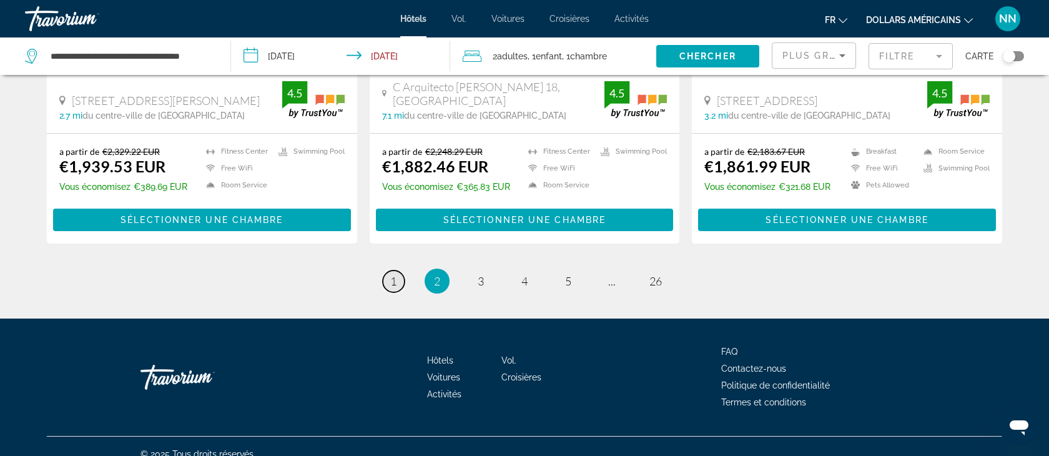
click at [391, 274] on span "1" at bounding box center [393, 281] width 6 height 14
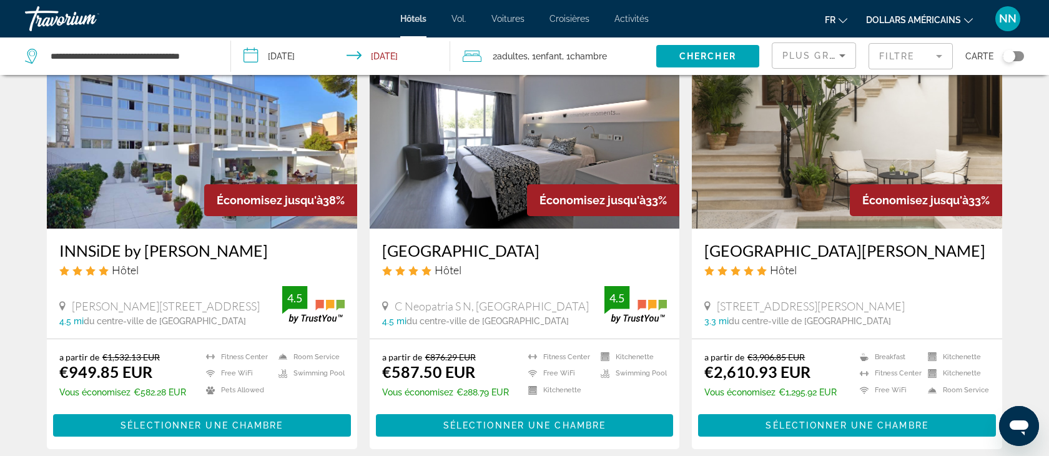
scroll to position [557, 0]
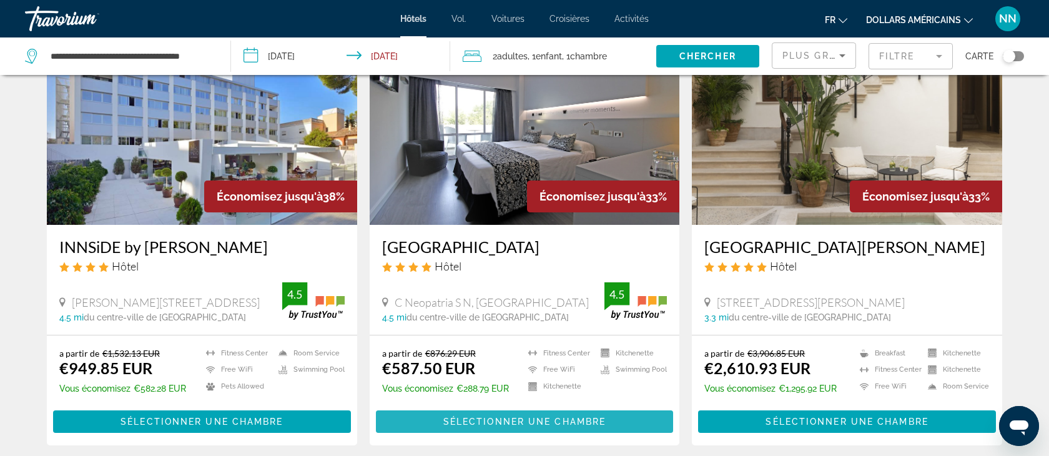
click at [519, 419] on span "Sélectionner une chambre" at bounding box center [524, 421] width 162 height 10
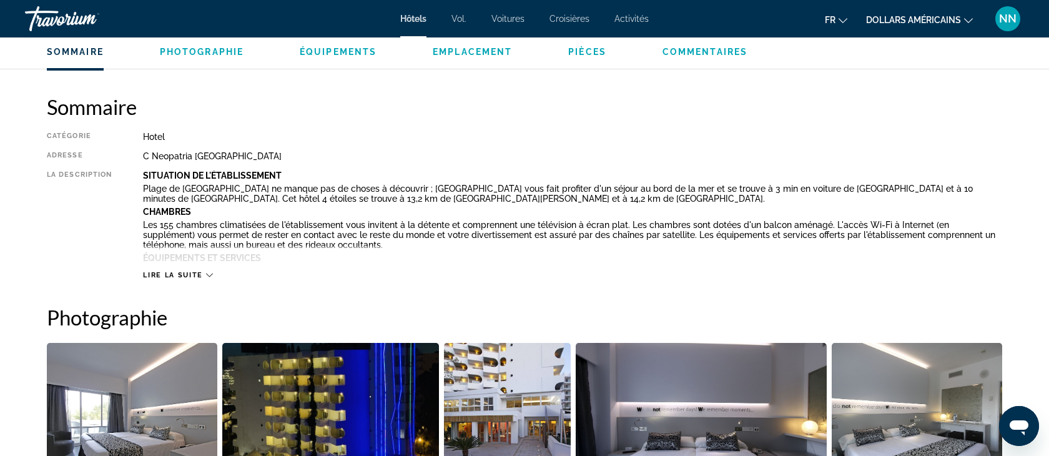
scroll to position [380, 0]
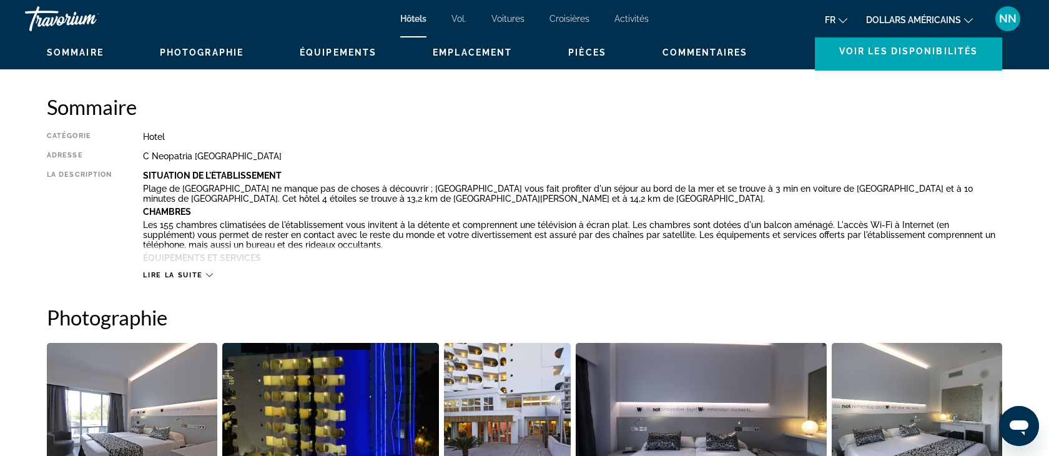
click at [210, 274] on icon "Contenu principal" at bounding box center [209, 275] width 7 height 7
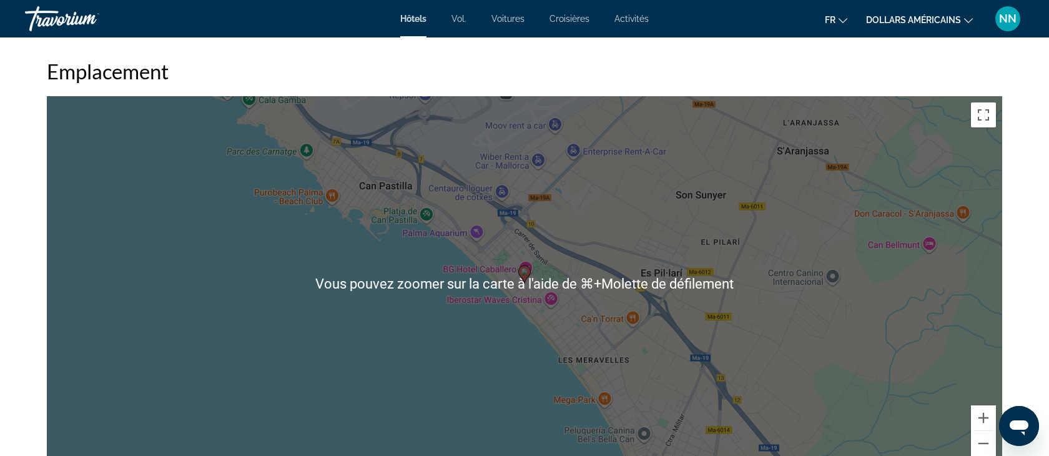
scroll to position [1256, 0]
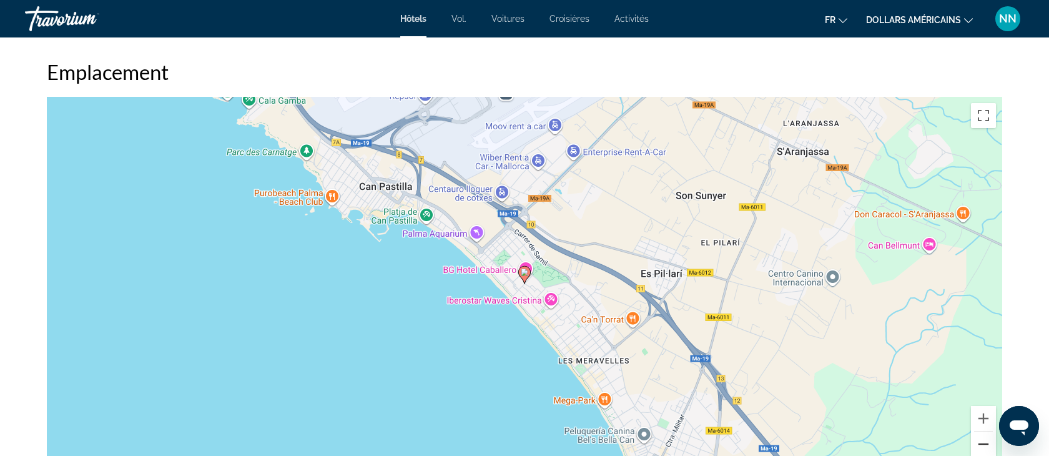
click at [983, 439] on button "Zoom arrière" at bounding box center [983, 443] width 25 height 25
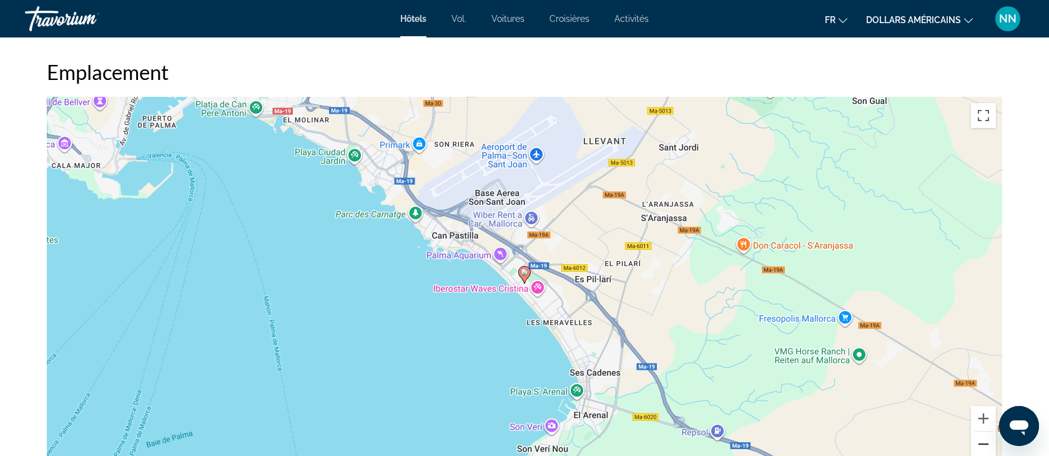
click at [983, 439] on button "Zoom arrière" at bounding box center [983, 443] width 25 height 25
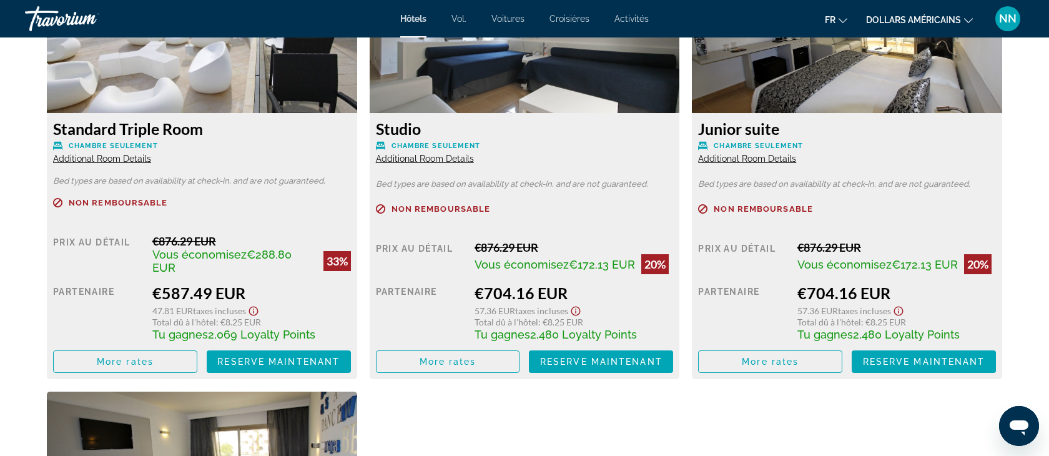
scroll to position [1915, 0]
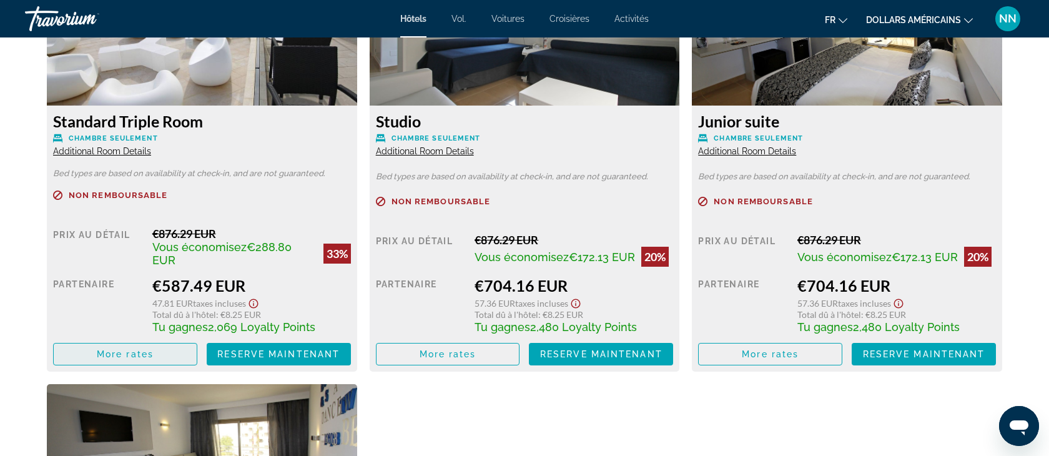
click at [120, 350] on span "More rates" at bounding box center [125, 354] width 57 height 10
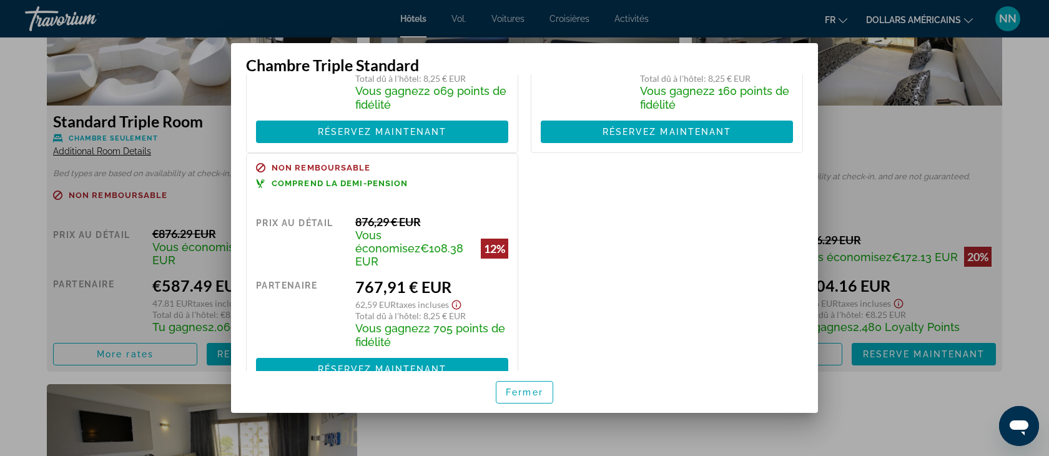
scroll to position [183, 0]
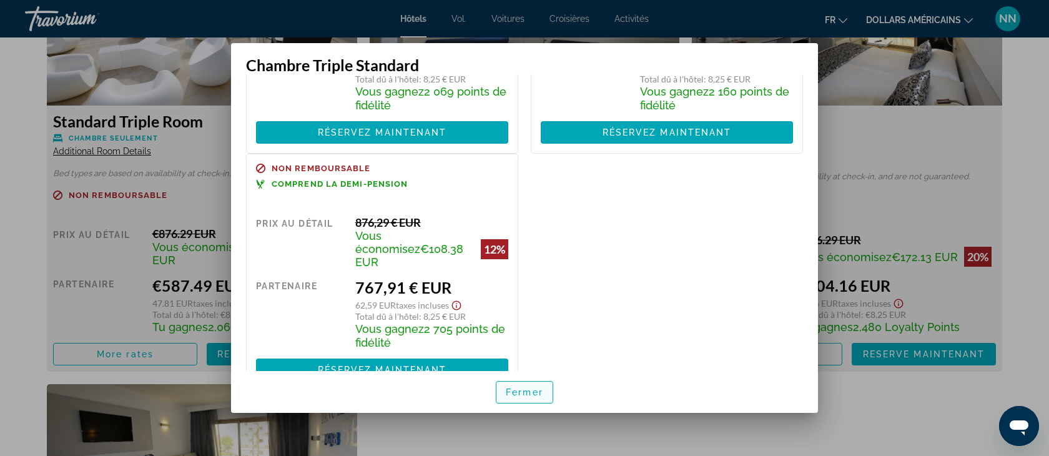
click at [524, 391] on font "Fermer" at bounding box center [524, 392] width 37 height 10
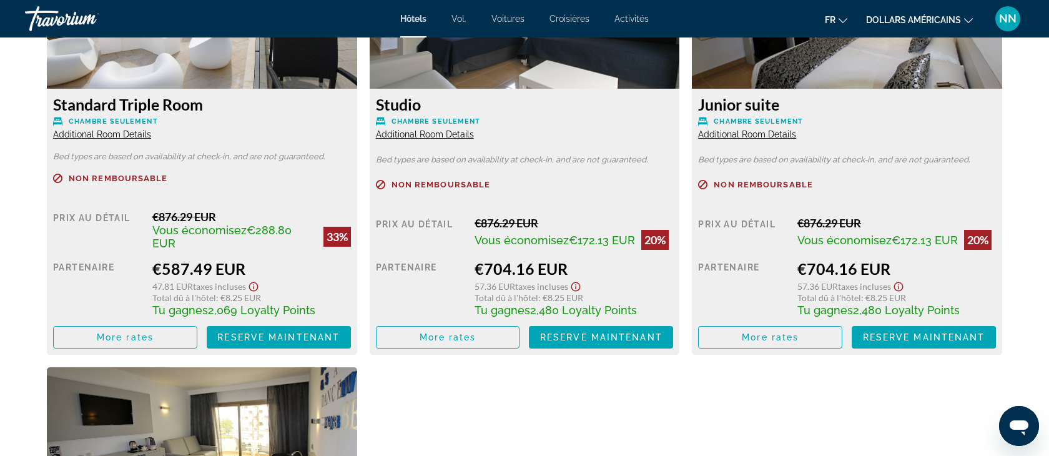
scroll to position [1961, 0]
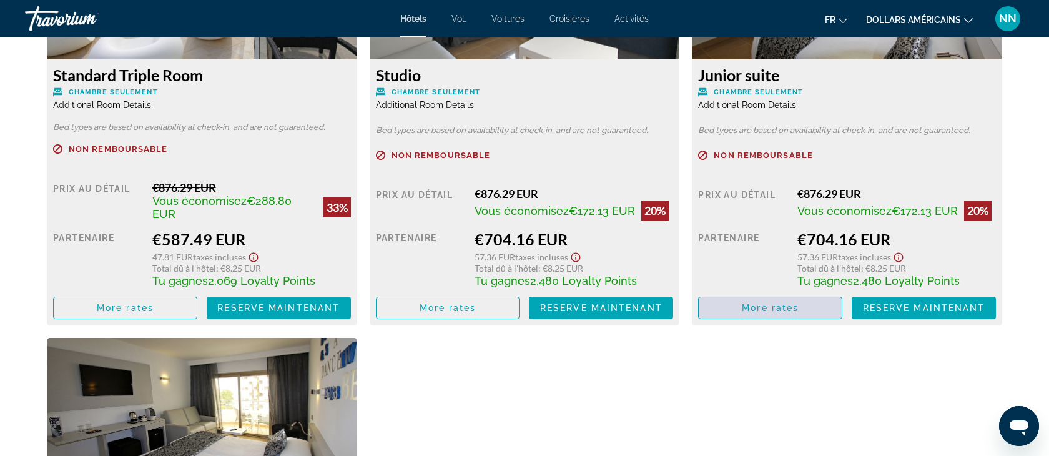
click at [764, 306] on span "More rates" at bounding box center [769, 308] width 57 height 10
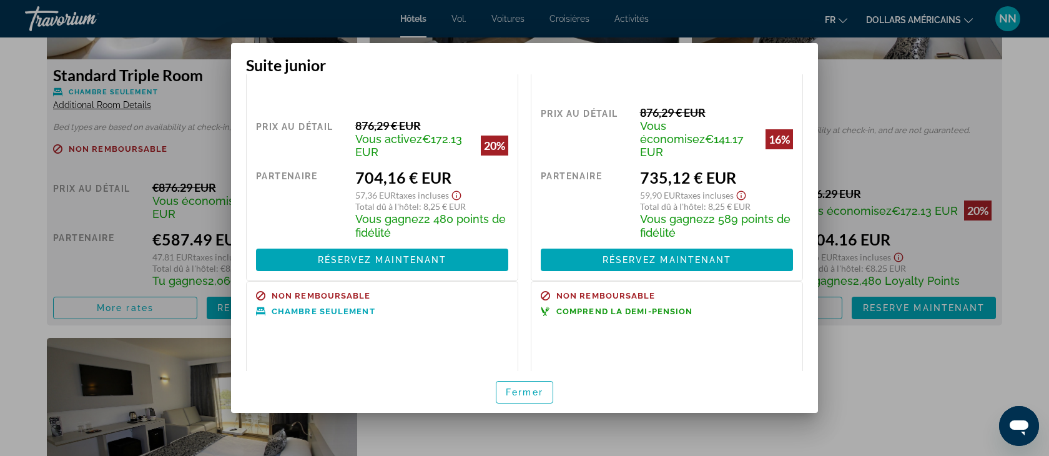
scroll to position [0, 0]
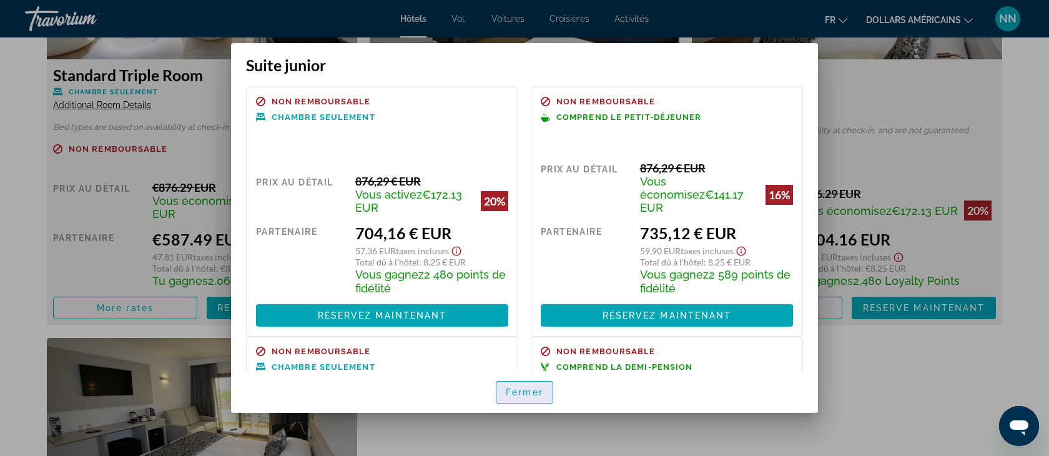
click at [527, 394] on font "Fermer" at bounding box center [524, 392] width 37 height 10
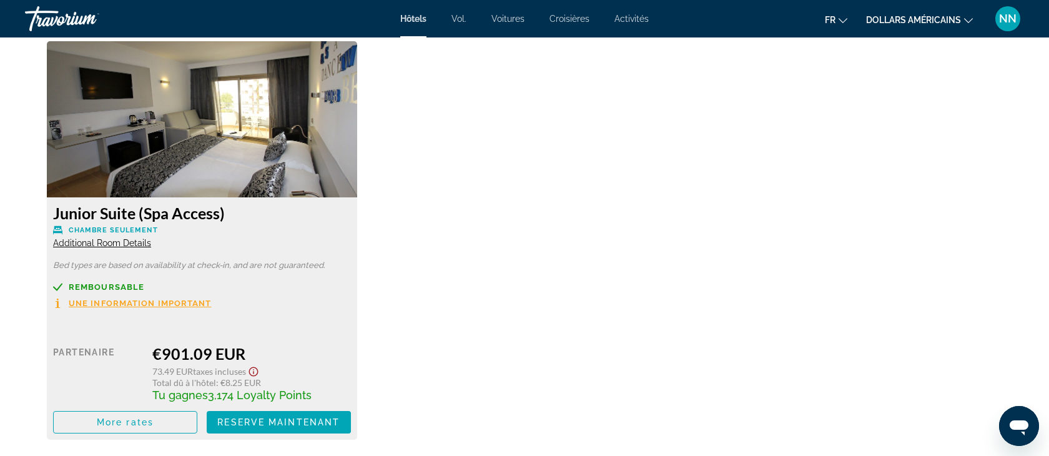
scroll to position [2260, 0]
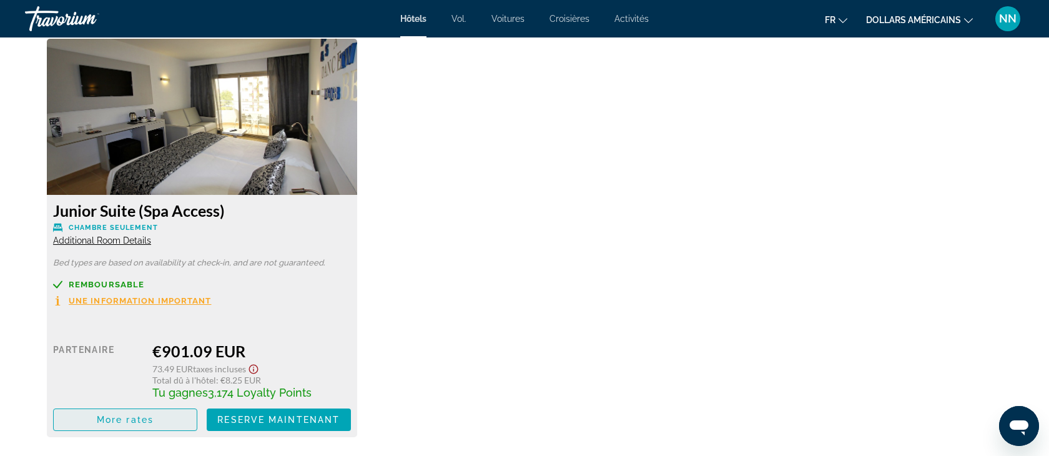
click at [133, 417] on span "More rates" at bounding box center [125, 419] width 57 height 10
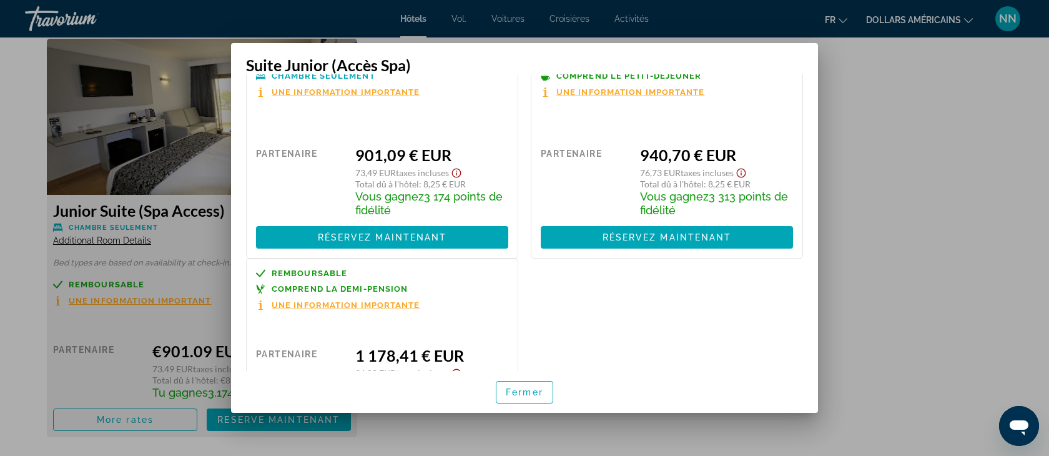
scroll to position [0, 0]
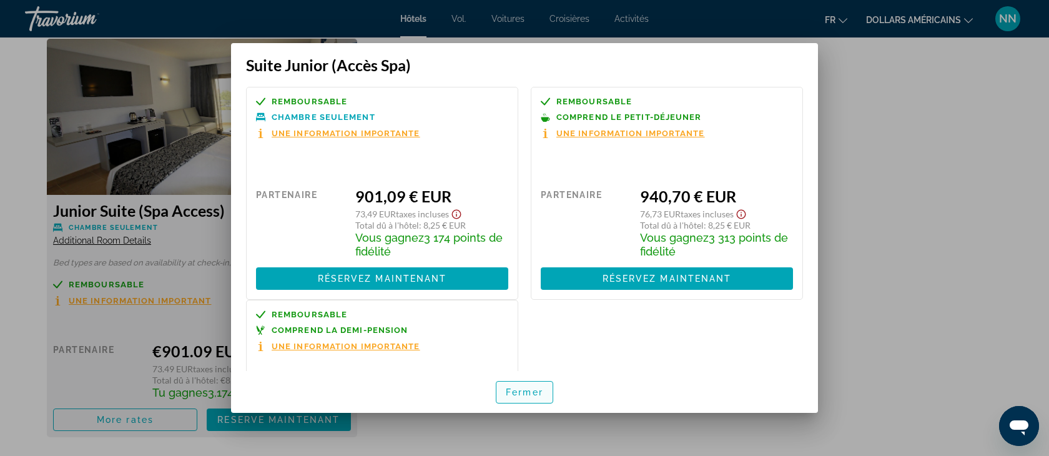
click at [542, 396] on font "Fermer" at bounding box center [524, 392] width 37 height 10
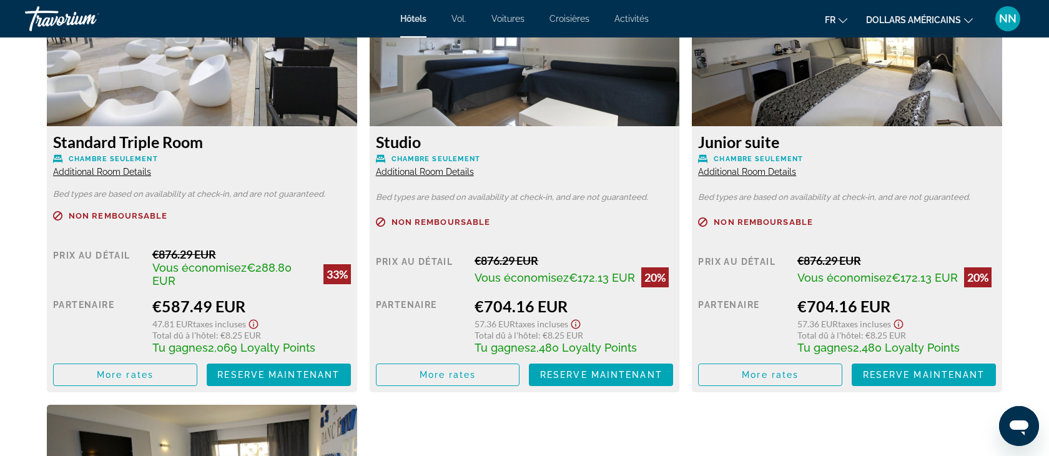
scroll to position [1896, 0]
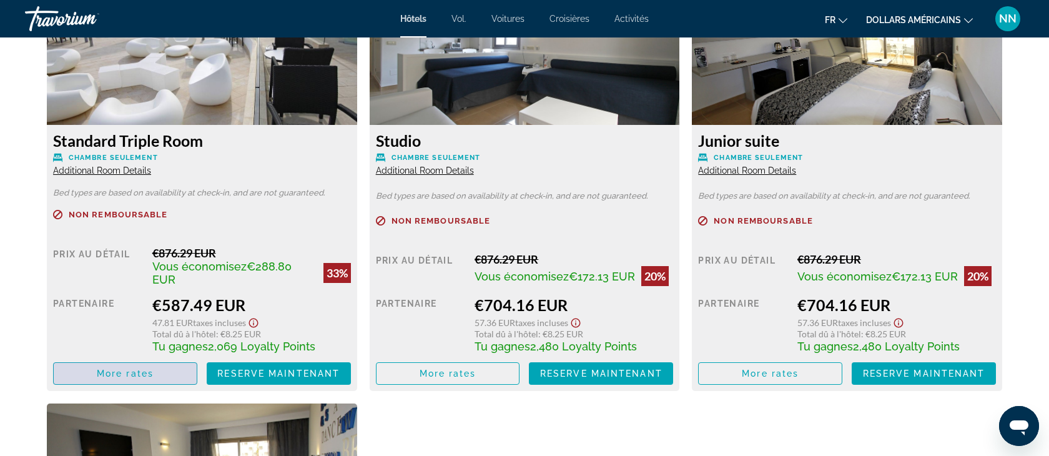
click at [144, 368] on span "More rates" at bounding box center [125, 373] width 57 height 10
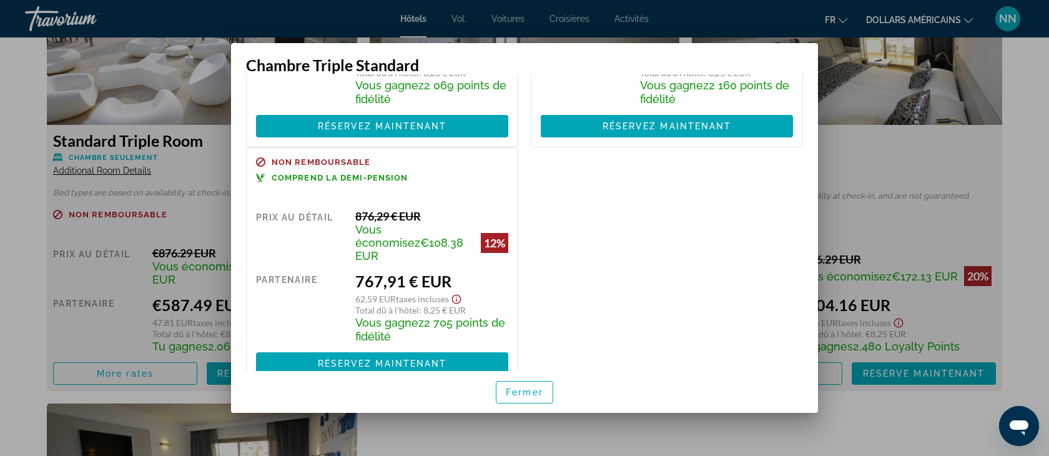
scroll to position [189, 0]
click at [519, 395] on font "Fermer" at bounding box center [524, 392] width 37 height 10
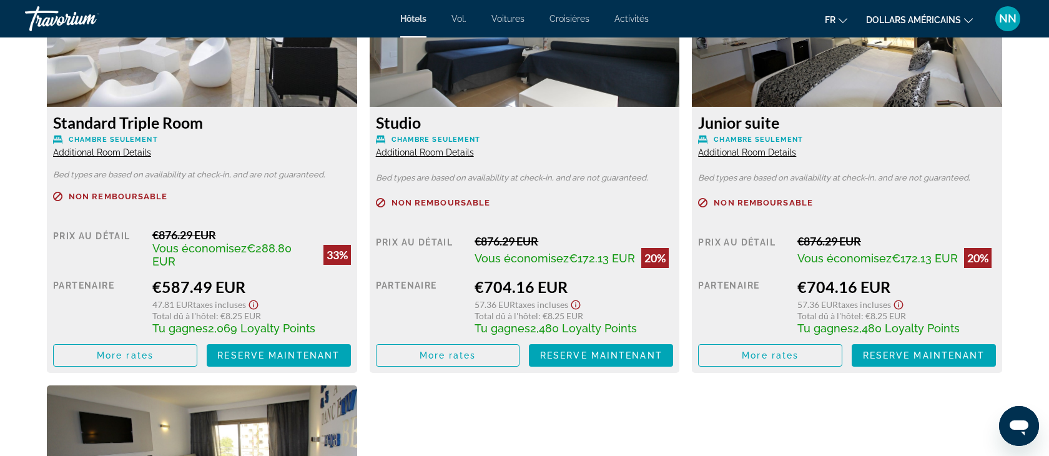
scroll to position [1916, 0]
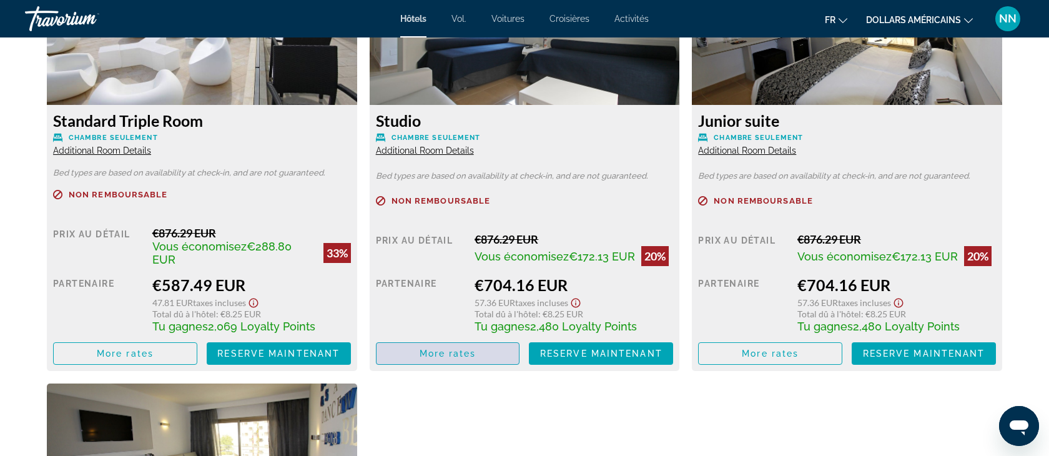
click at [428, 354] on span "More rates" at bounding box center [447, 353] width 57 height 10
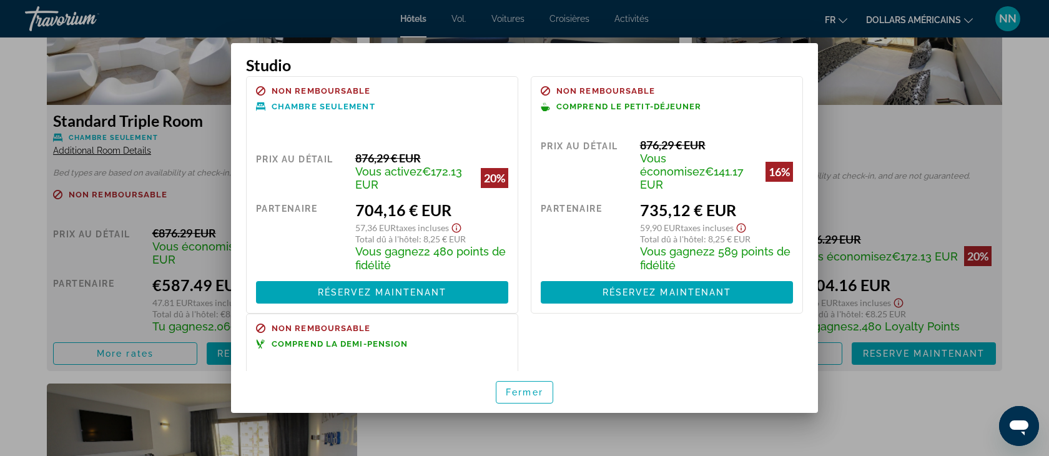
scroll to position [0, 0]
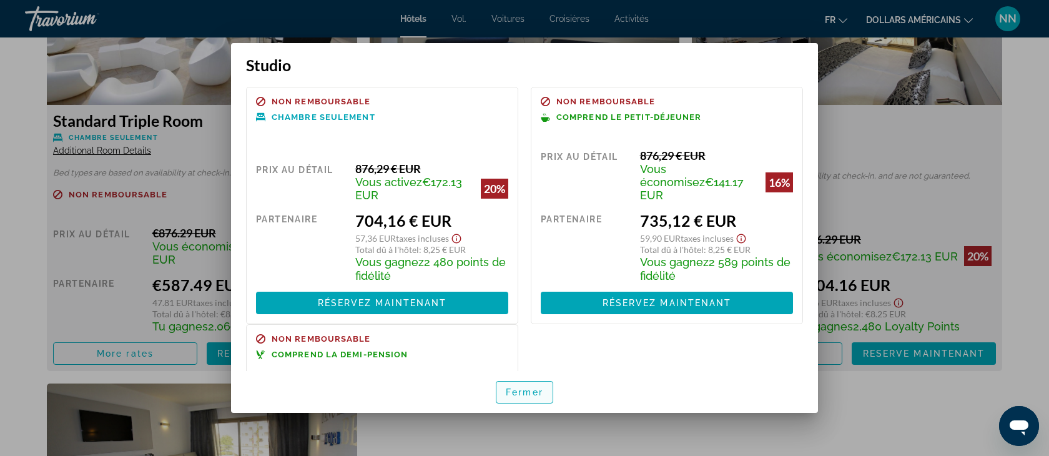
click at [521, 389] on font "Fermer" at bounding box center [524, 392] width 37 height 10
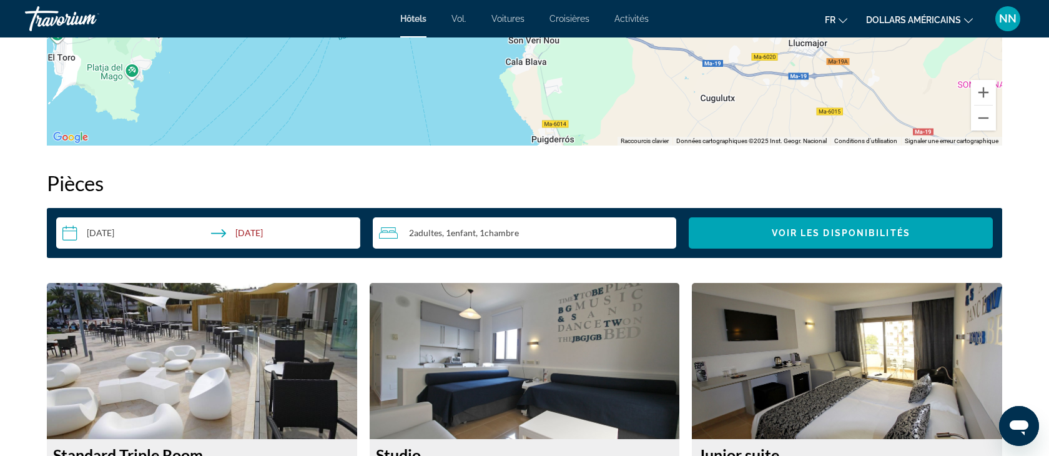
scroll to position [1563, 0]
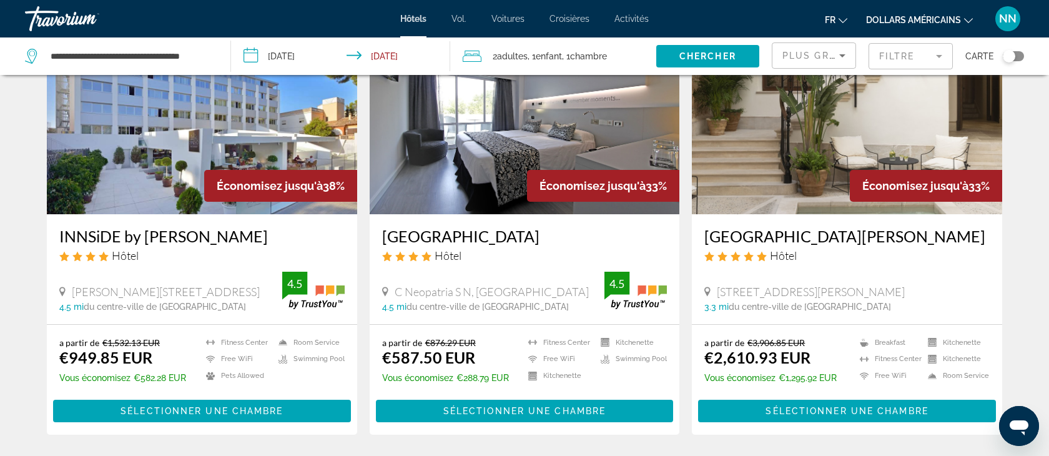
scroll to position [569, 0]
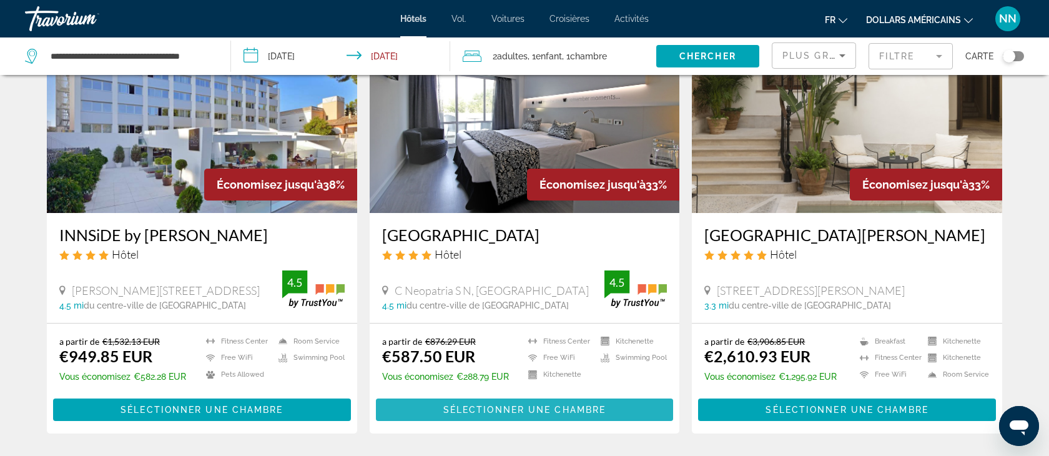
click at [517, 410] on span "Sélectionner une chambre" at bounding box center [524, 409] width 162 height 10
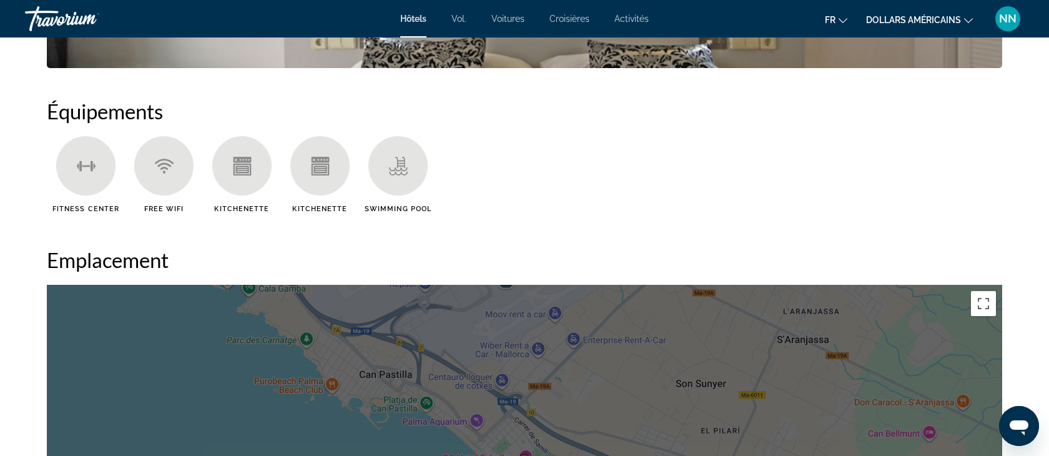
scroll to position [962, 0]
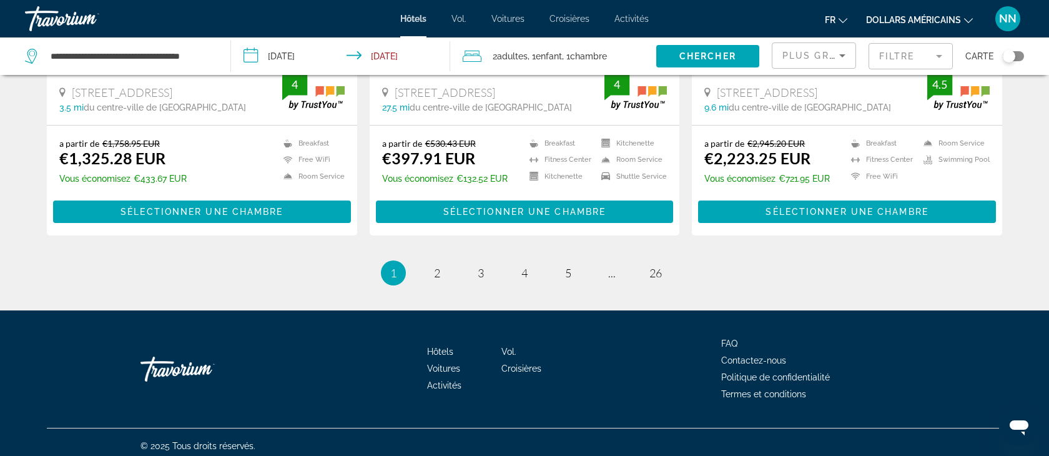
scroll to position [1663, 0]
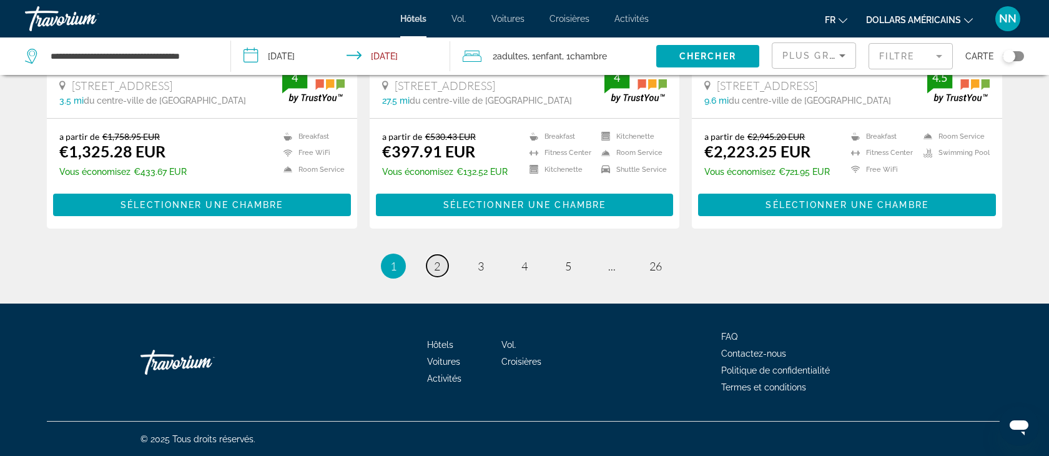
click at [436, 261] on span "2" at bounding box center [437, 266] width 6 height 14
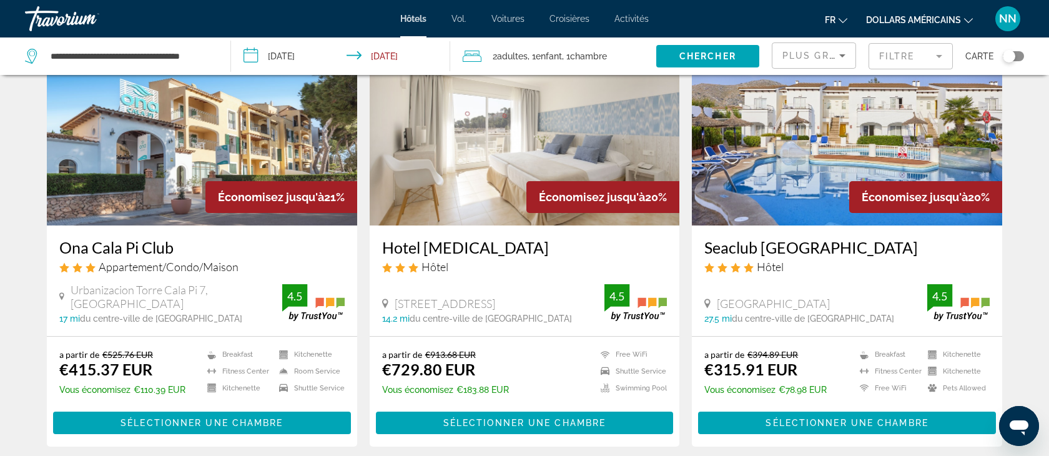
scroll to position [530, 0]
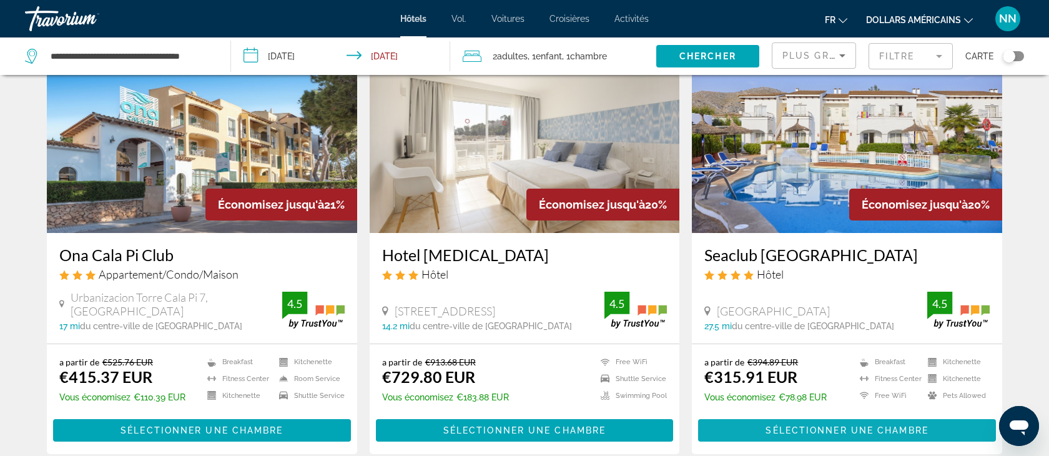
click at [857, 425] on span "Sélectionner une chambre" at bounding box center [846, 430] width 162 height 10
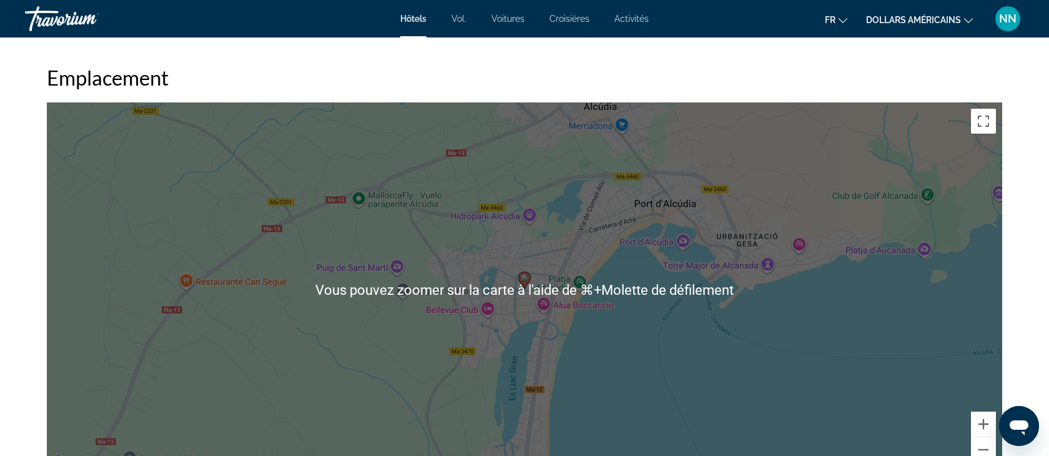
scroll to position [1168, 0]
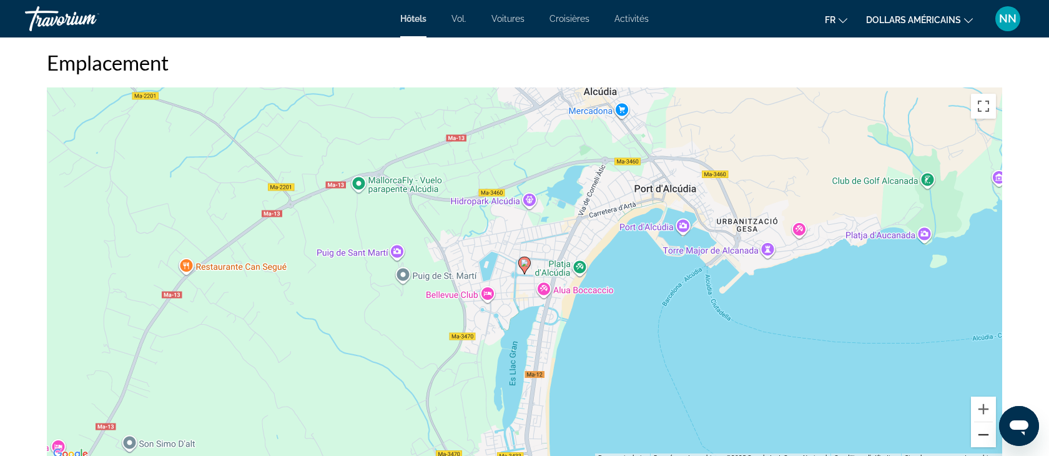
click at [980, 429] on button "Zoom arrière" at bounding box center [983, 434] width 25 height 25
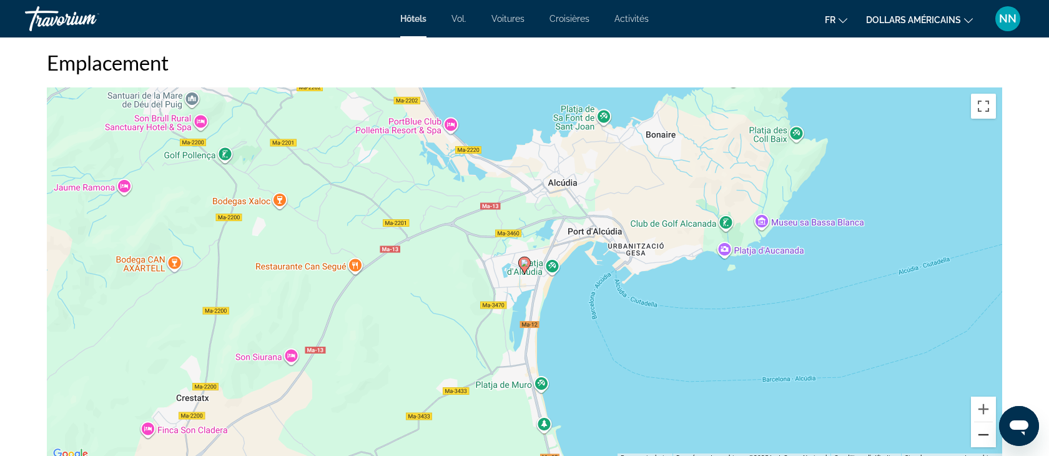
click at [980, 429] on button "Zoom arrière" at bounding box center [983, 434] width 25 height 25
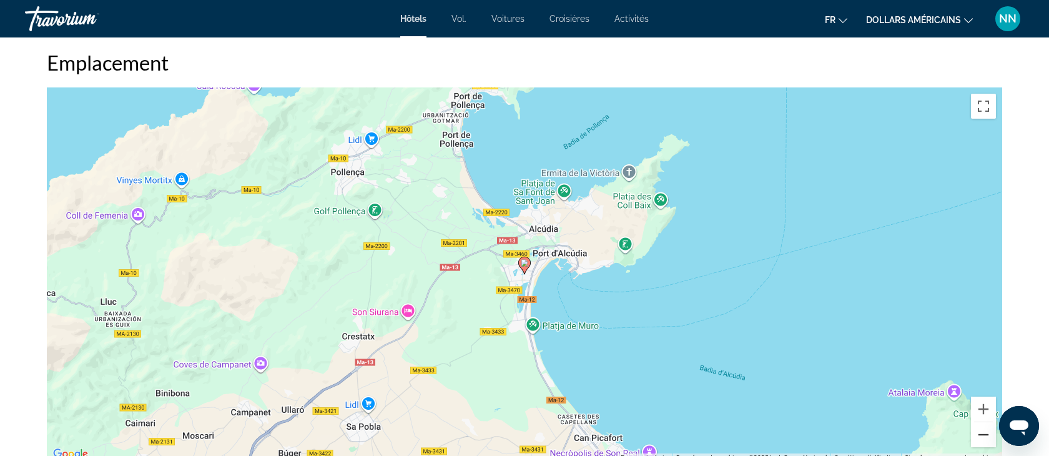
click at [980, 429] on button "Zoom arrière" at bounding box center [983, 434] width 25 height 25
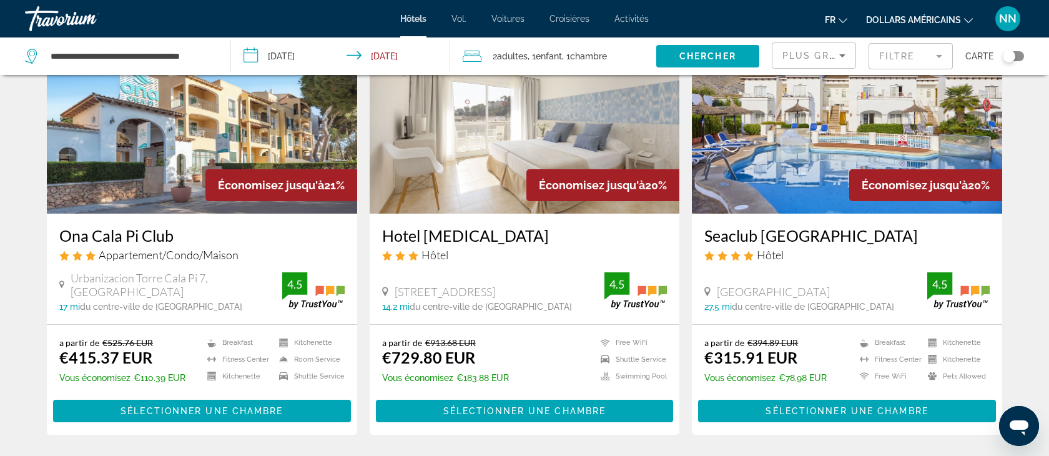
scroll to position [550, 0]
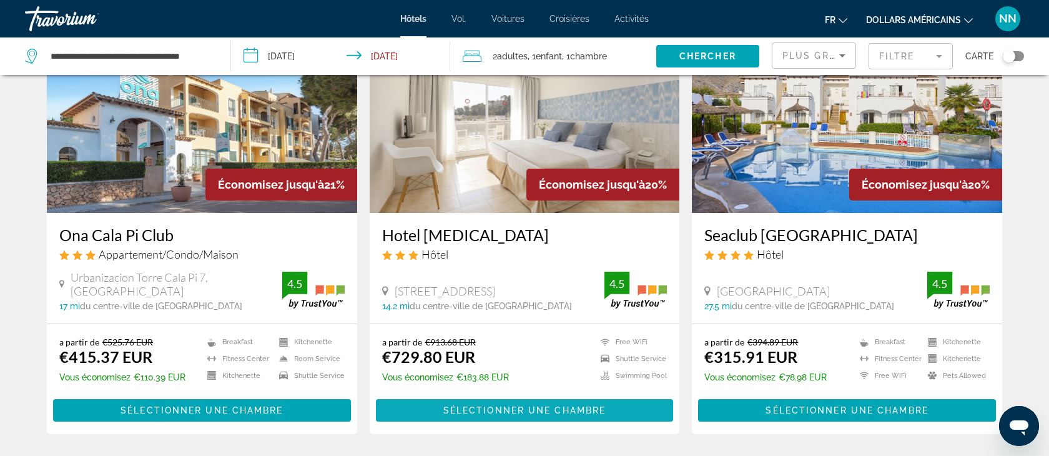
click at [494, 409] on span "Sélectionner une chambre" at bounding box center [524, 410] width 162 height 10
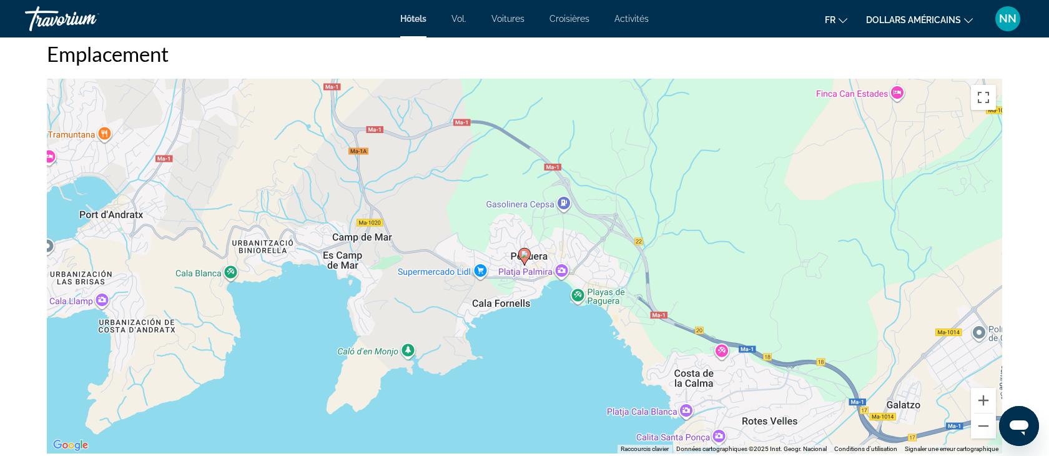
scroll to position [1163, 0]
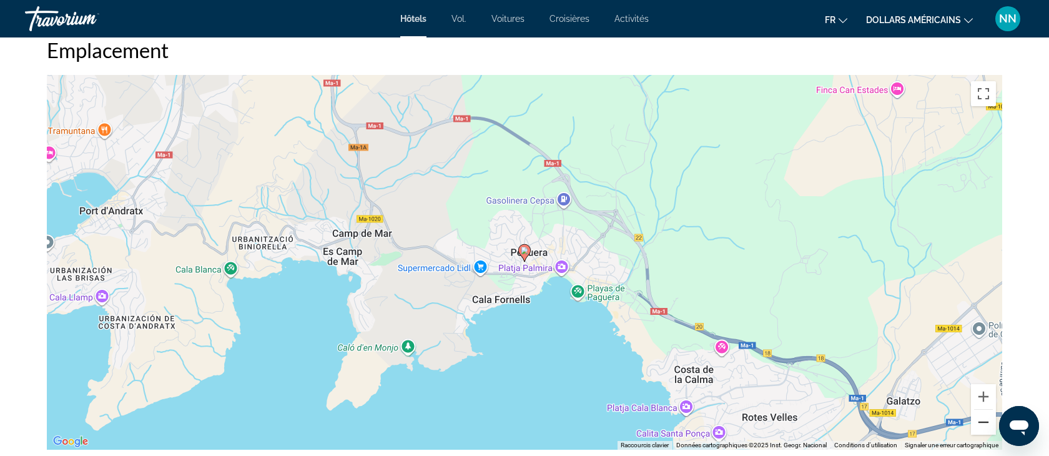
click at [988, 426] on button "Zoom arrière" at bounding box center [983, 421] width 25 height 25
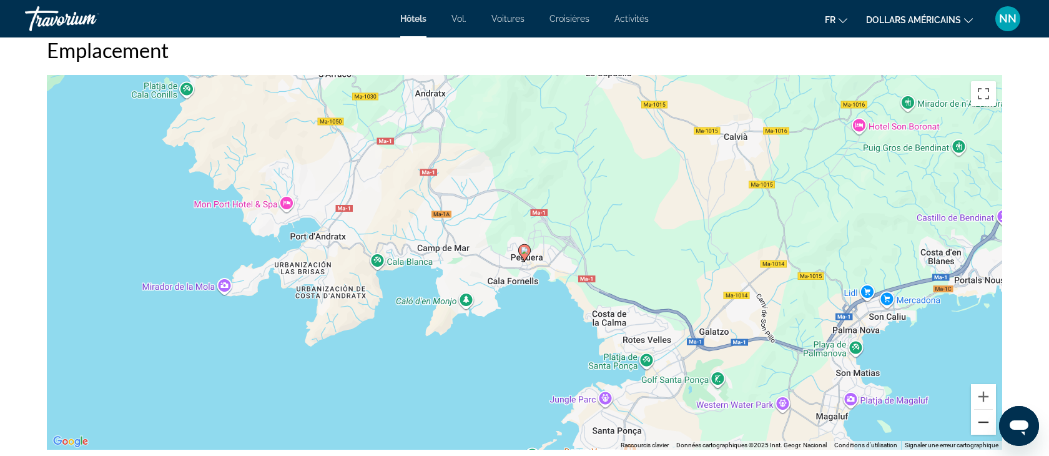
click at [988, 426] on button "Zoom arrière" at bounding box center [983, 421] width 25 height 25
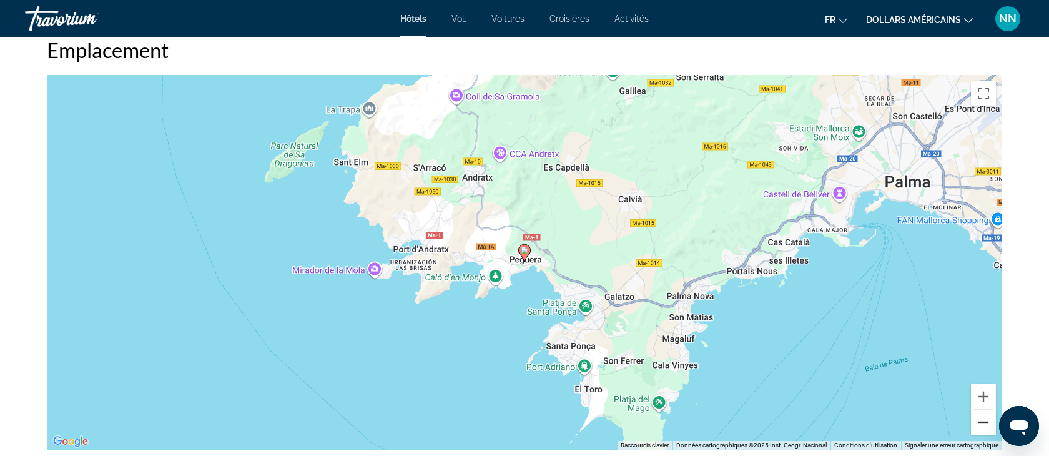
click at [988, 426] on button "Zoom arrière" at bounding box center [983, 421] width 25 height 25
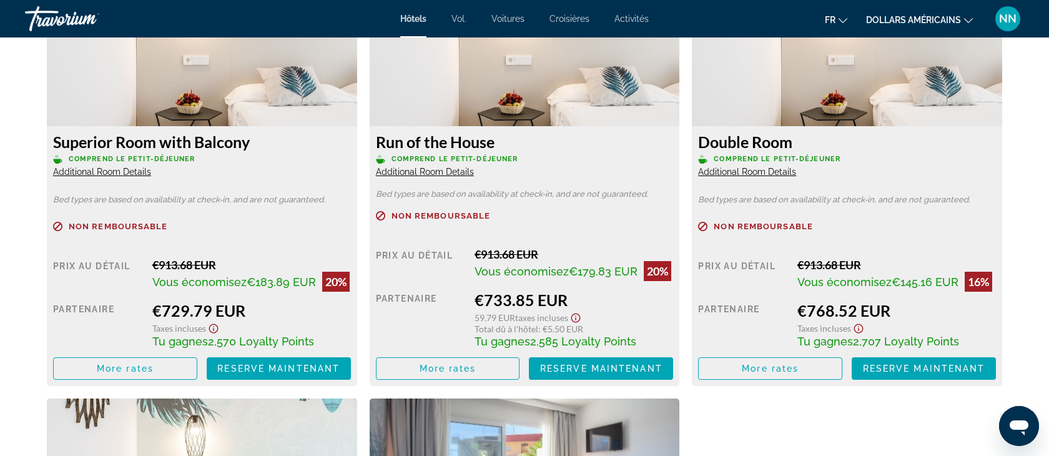
scroll to position [1779, 0]
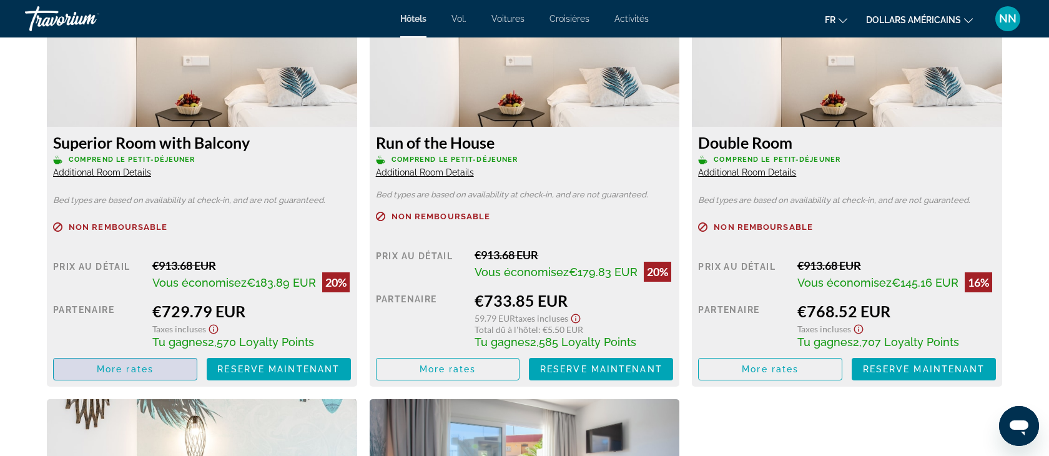
click at [149, 374] on span "Contenu principal" at bounding box center [125, 369] width 143 height 30
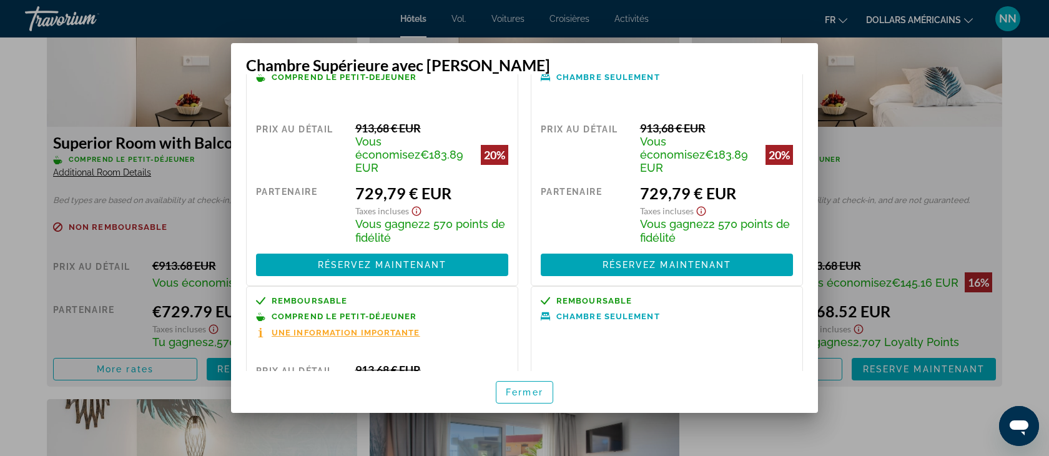
scroll to position [0, 0]
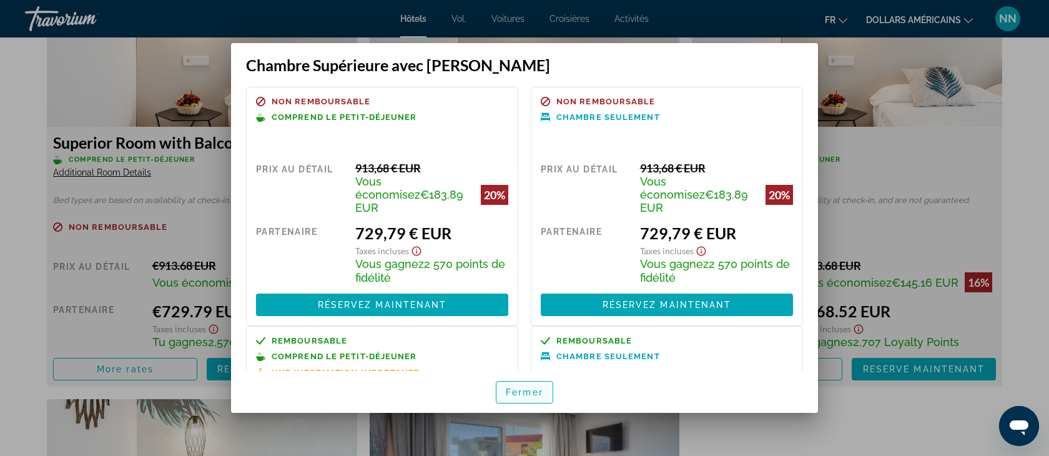
click at [527, 397] on span "button" at bounding box center [524, 392] width 56 height 30
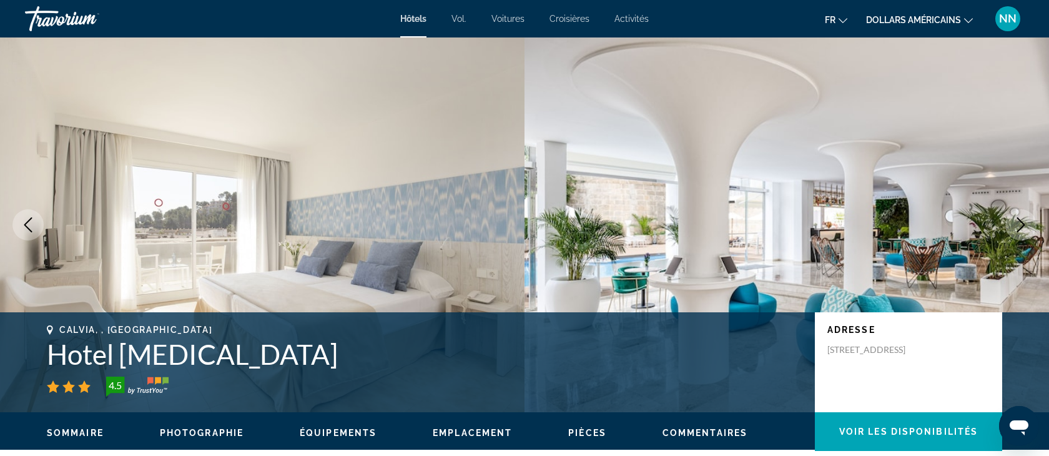
scroll to position [1779, 0]
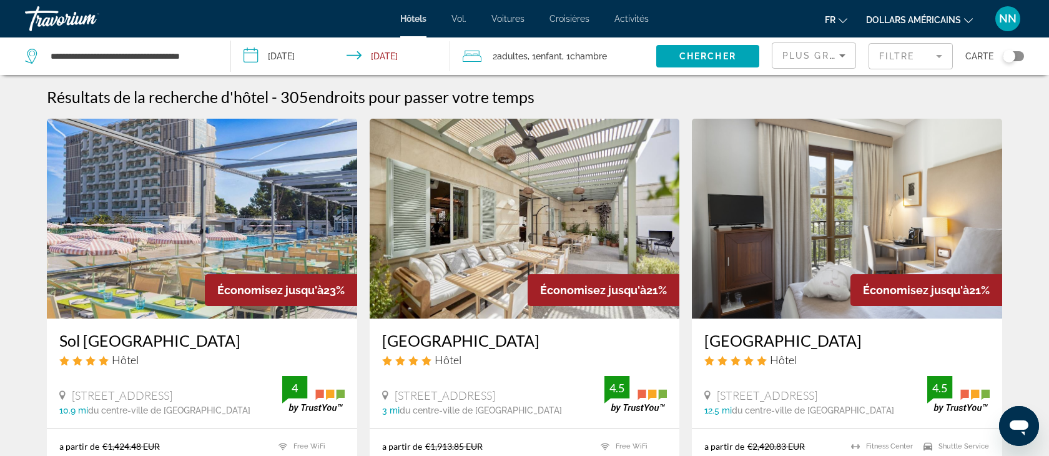
click at [217, 55] on div "**********" at bounding box center [121, 55] width 193 height 37
click at [217, 51] on div "**********" at bounding box center [121, 55] width 193 height 37
drag, startPoint x: 210, startPoint y: 54, endPoint x: 30, endPoint y: 46, distance: 180.5
click at [30, 47] on div "**********" at bounding box center [118, 56] width 187 height 19
click at [67, 54] on input "***" at bounding box center [130, 56] width 162 height 19
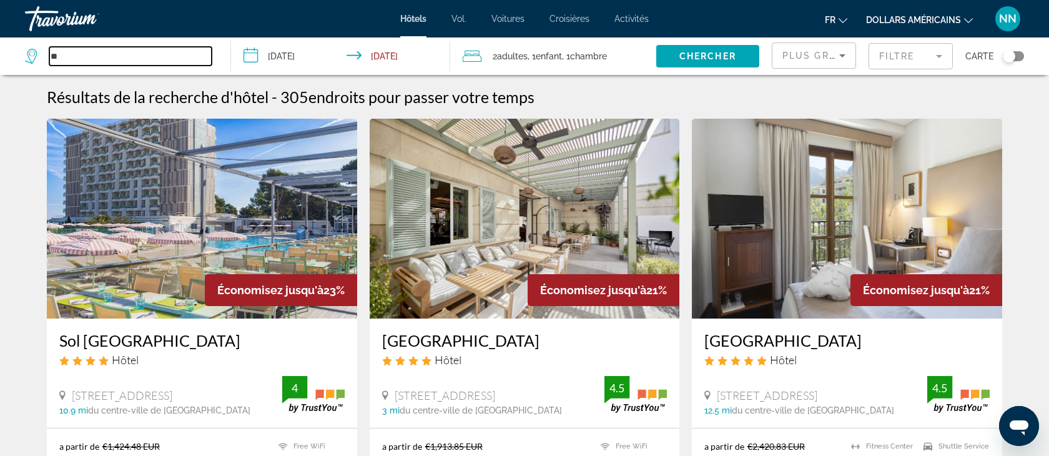
type input "*"
click at [57, 55] on input "Search widget" at bounding box center [130, 56] width 162 height 19
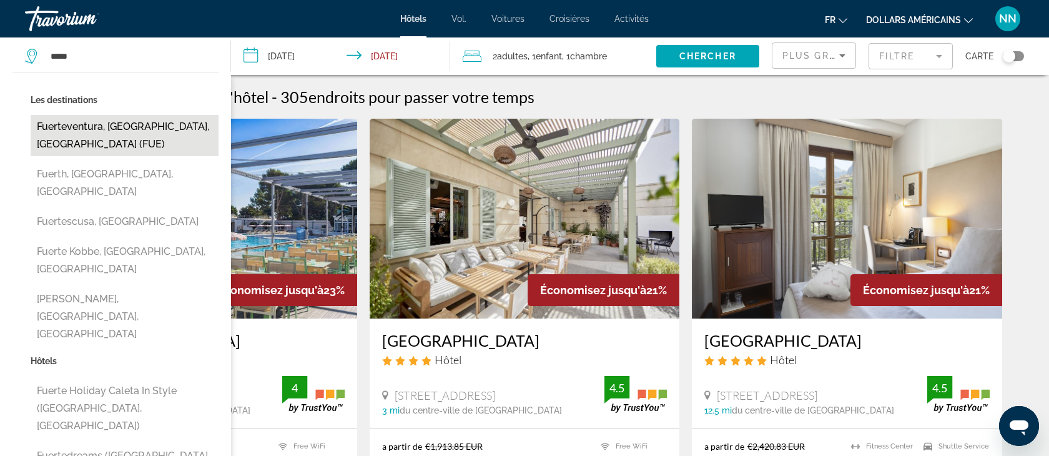
click at [100, 127] on button "Fuerteventura, [GEOGRAPHIC_DATA], [GEOGRAPHIC_DATA] (FUE)" at bounding box center [125, 135] width 188 height 41
type input "**********"
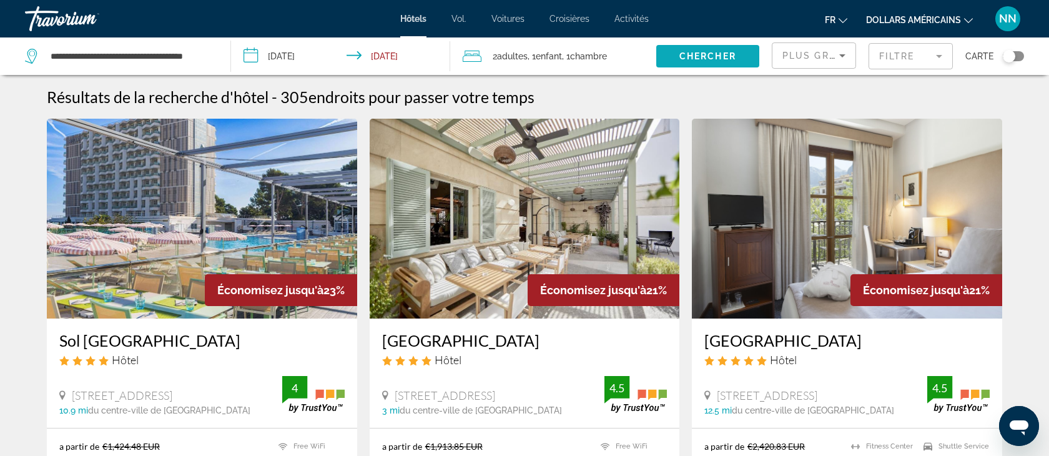
click at [687, 56] on span "Chercher" at bounding box center [707, 56] width 57 height 10
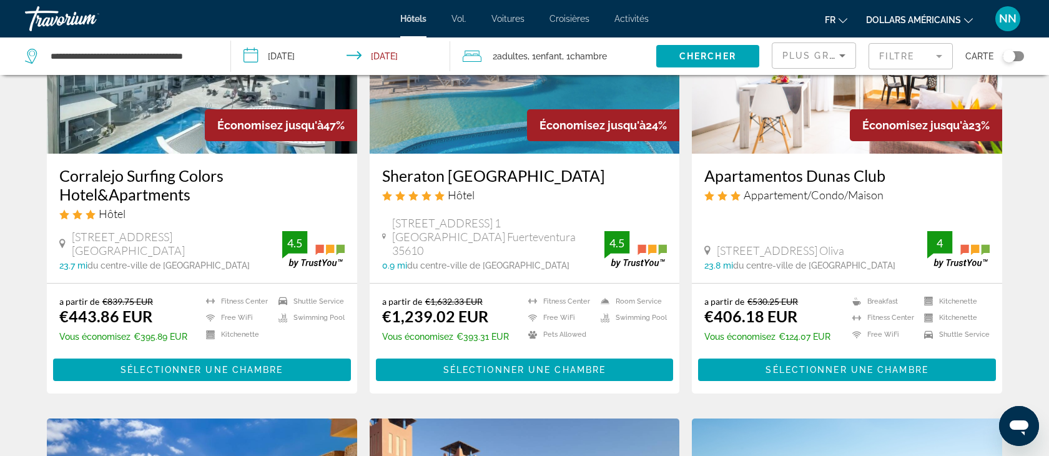
scroll to position [165, 0]
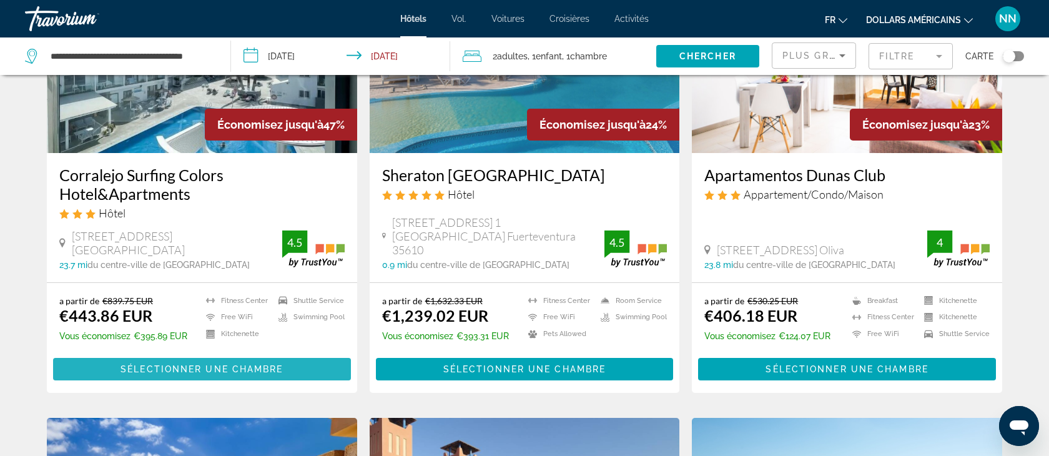
click at [190, 371] on span "Sélectionner une chambre" at bounding box center [201, 369] width 162 height 10
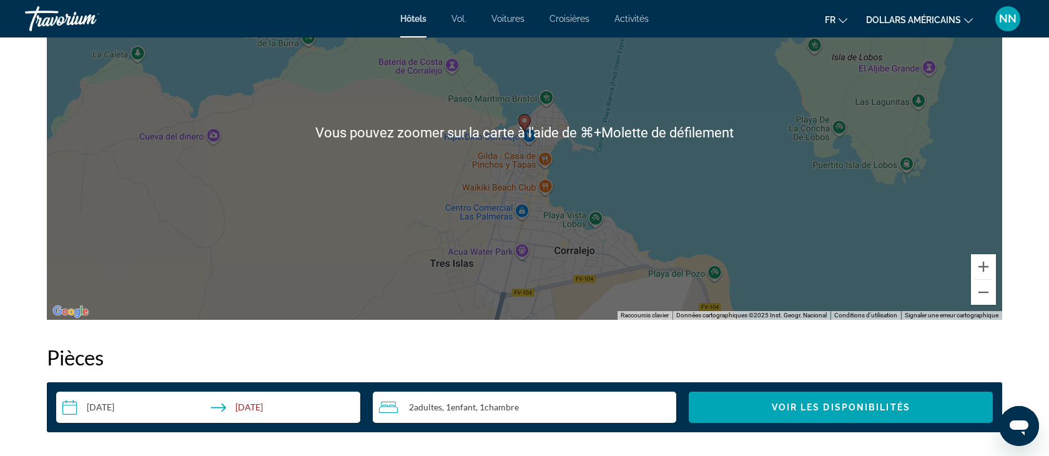
scroll to position [1306, 0]
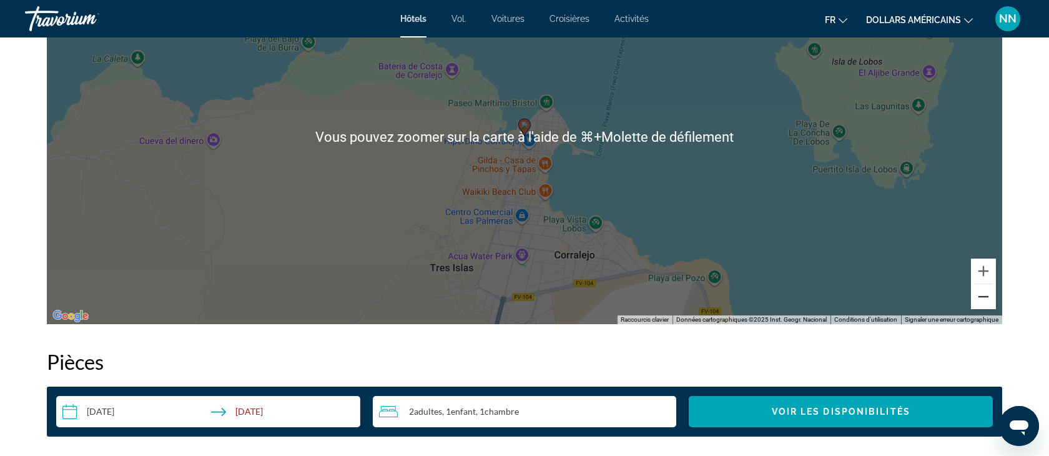
click at [979, 295] on button "Zoom arrière" at bounding box center [983, 296] width 25 height 25
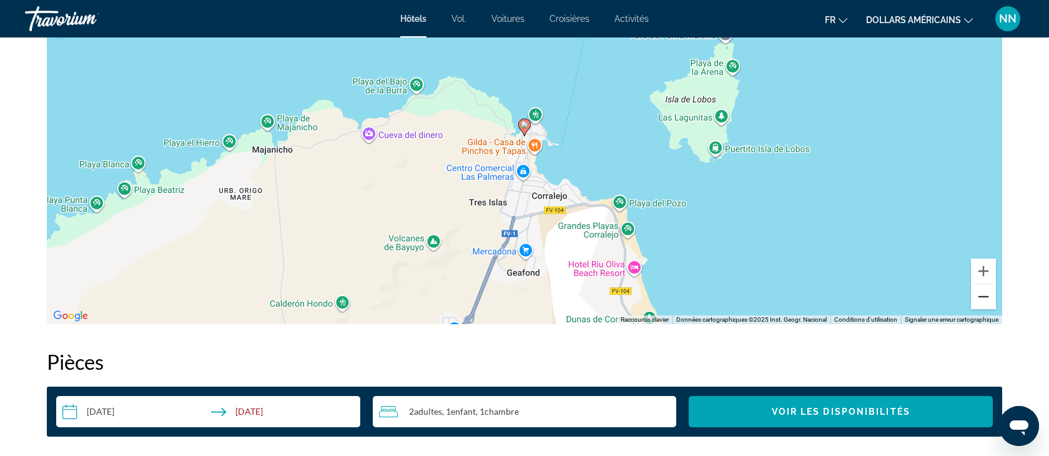
click at [979, 296] on button "Zoom arrière" at bounding box center [983, 296] width 25 height 25
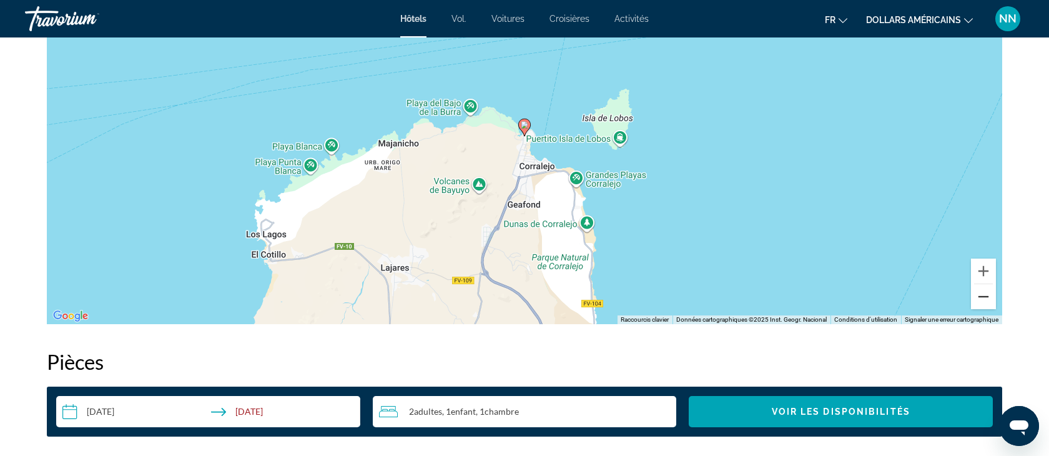
click at [979, 296] on button "Zoom arrière" at bounding box center [983, 296] width 25 height 25
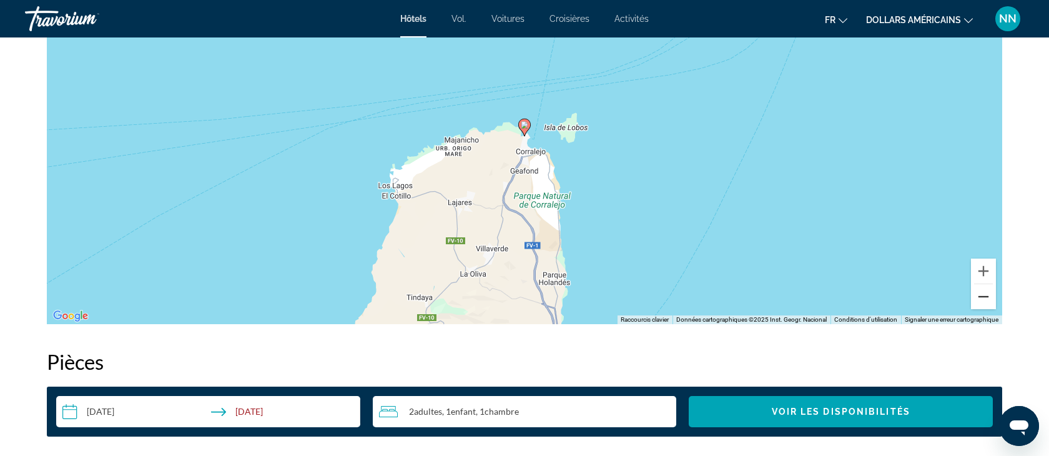
click at [979, 297] on button "Zoom arrière" at bounding box center [983, 296] width 25 height 25
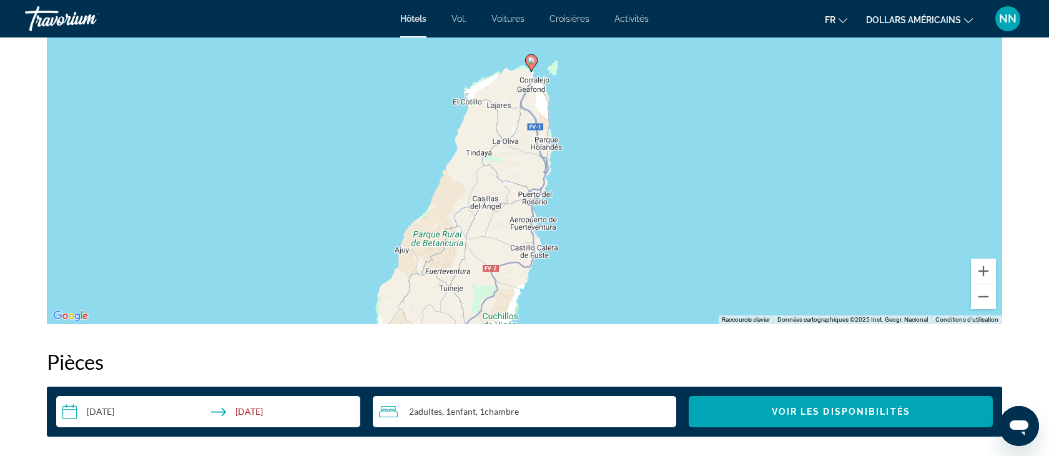
drag, startPoint x: 511, startPoint y: 240, endPoint x: 517, endPoint y: 175, distance: 65.8
click at [517, 174] on div "Pour activer le glissement avec le clavier, appuyez sur Alt+Entrée. Une fois ce…" at bounding box center [524, 136] width 955 height 374
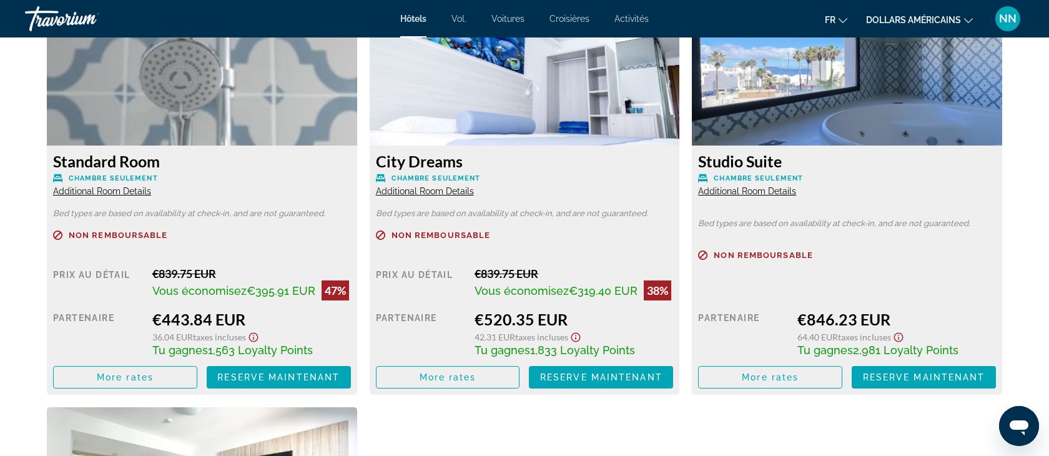
scroll to position [1778, 0]
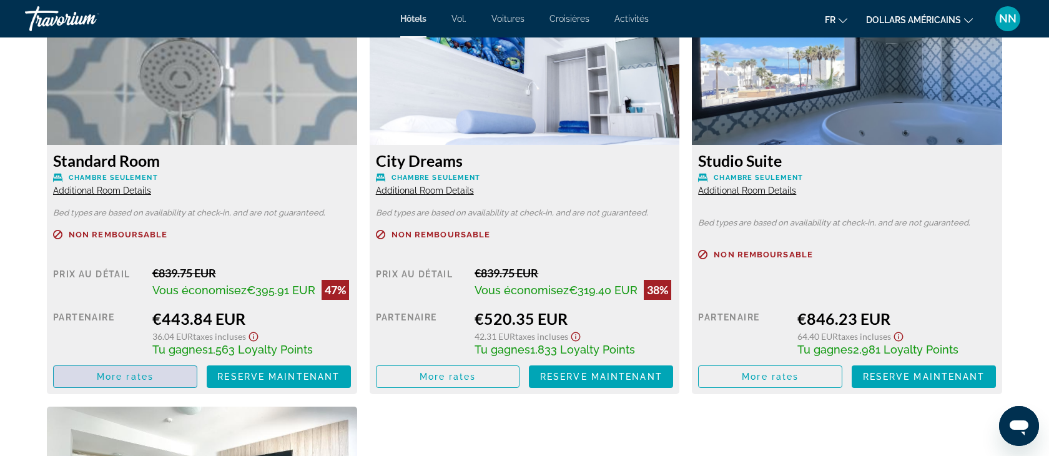
click at [136, 377] on span "More rates" at bounding box center [125, 376] width 57 height 10
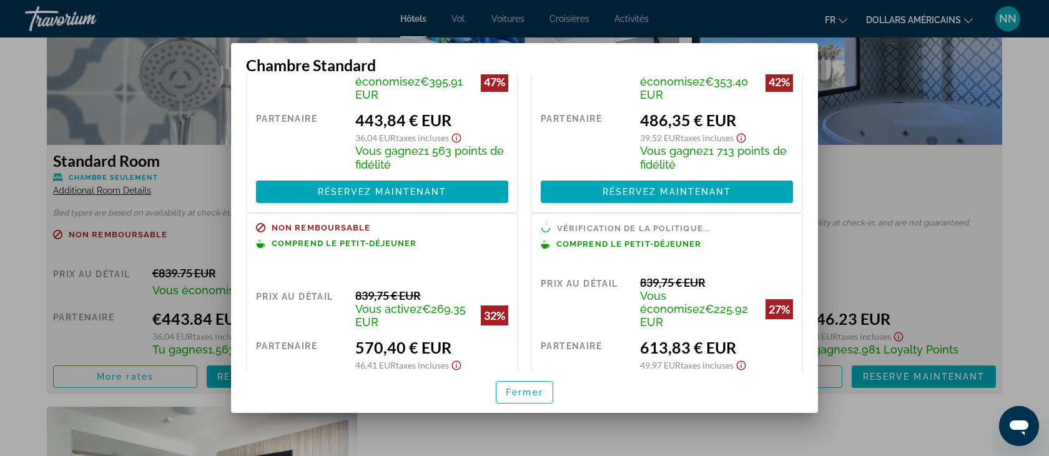
scroll to position [169, 0]
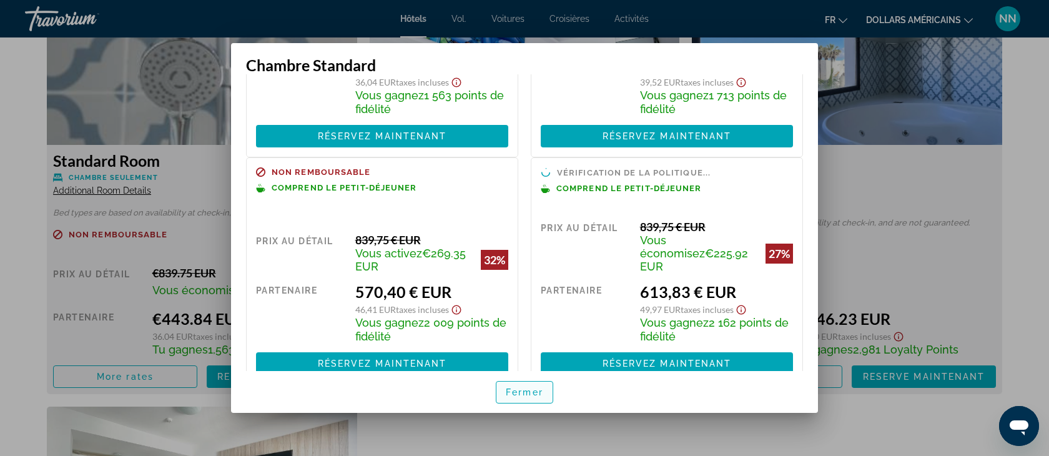
click at [531, 397] on span "button" at bounding box center [524, 392] width 56 height 30
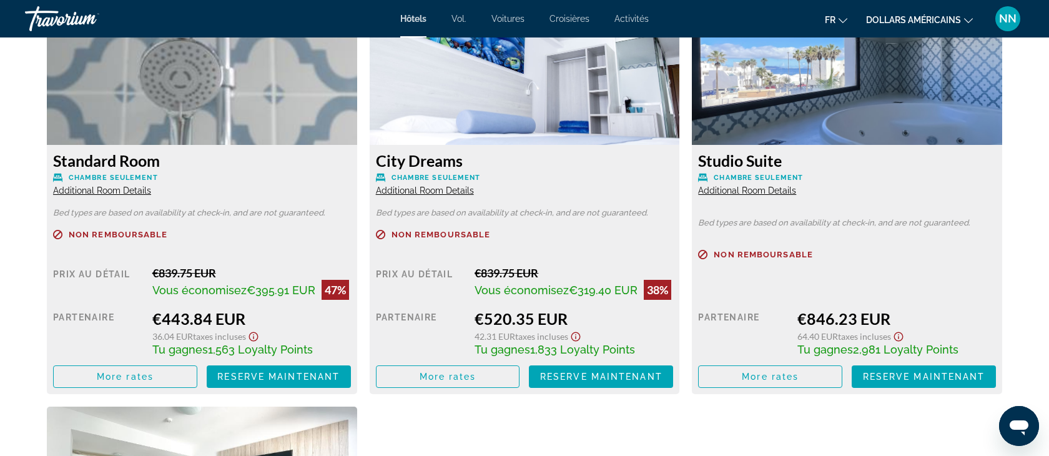
scroll to position [1778, 0]
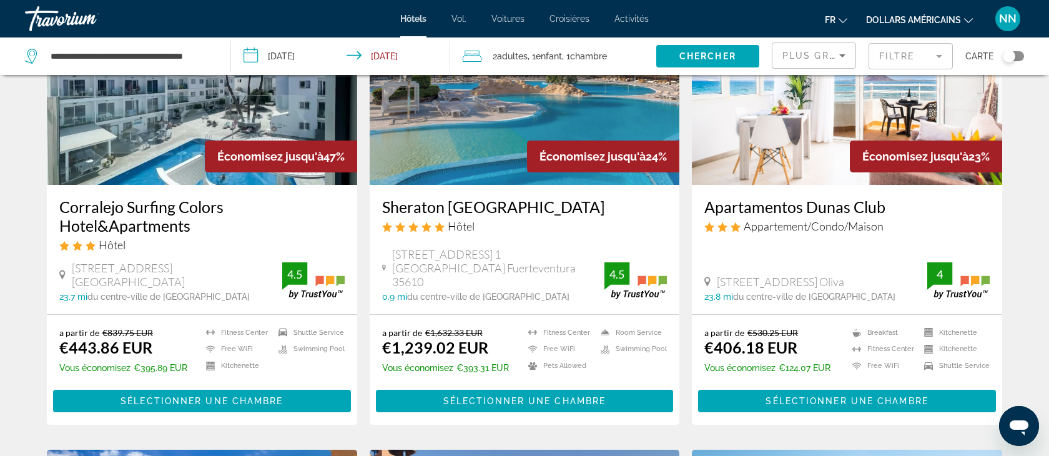
scroll to position [166, 0]
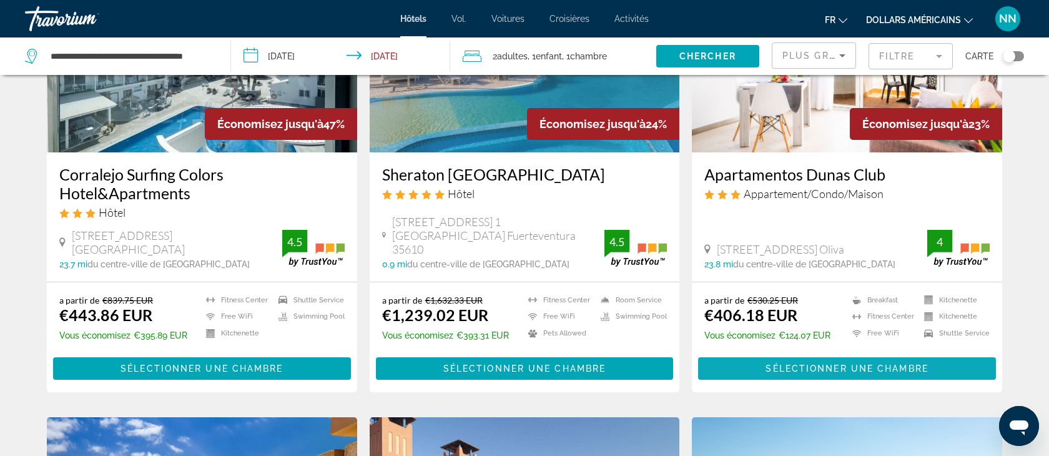
click at [844, 365] on span "Sélectionner une chambre" at bounding box center [846, 368] width 162 height 10
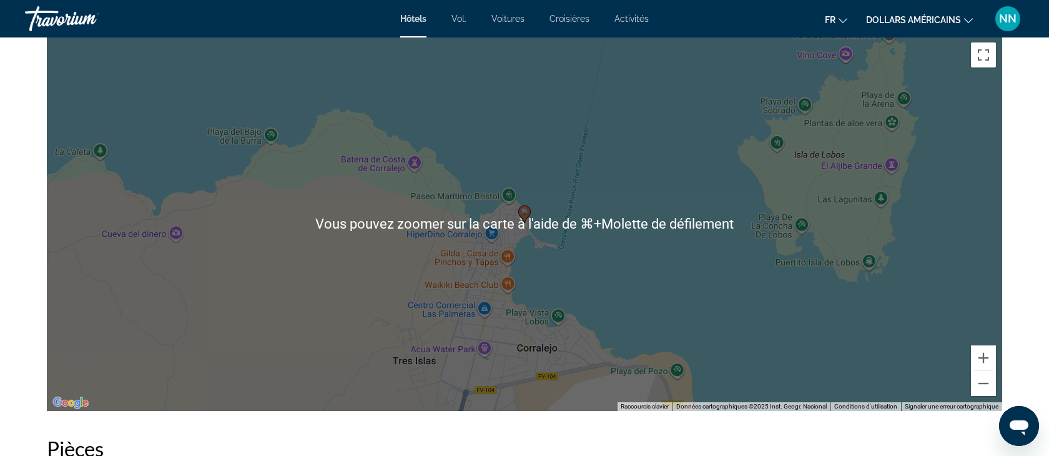
scroll to position [1228, 0]
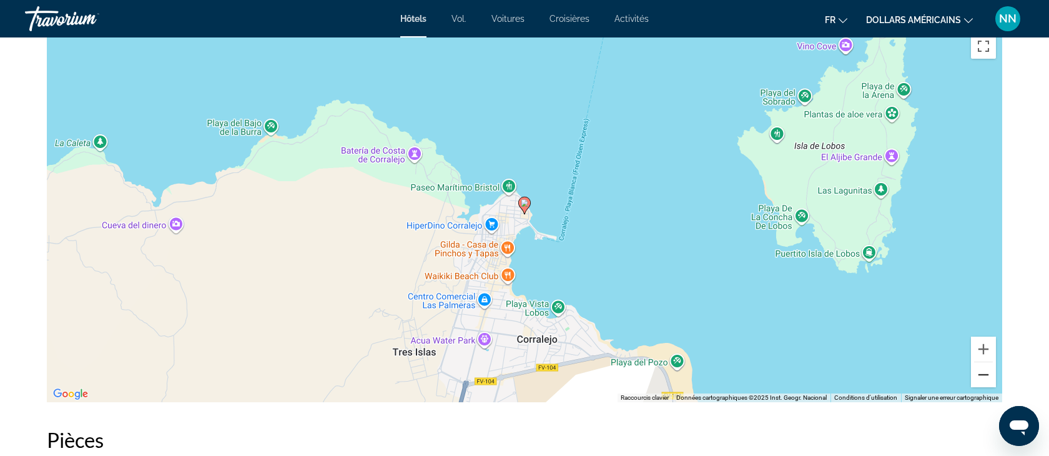
click at [981, 378] on button "Zoom arrière" at bounding box center [983, 374] width 25 height 25
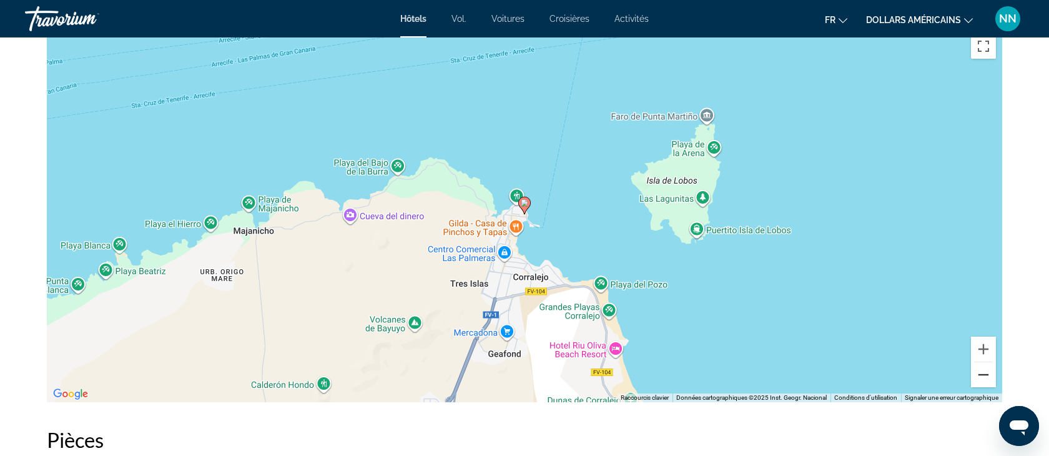
click at [981, 378] on button "Zoom arrière" at bounding box center [983, 374] width 25 height 25
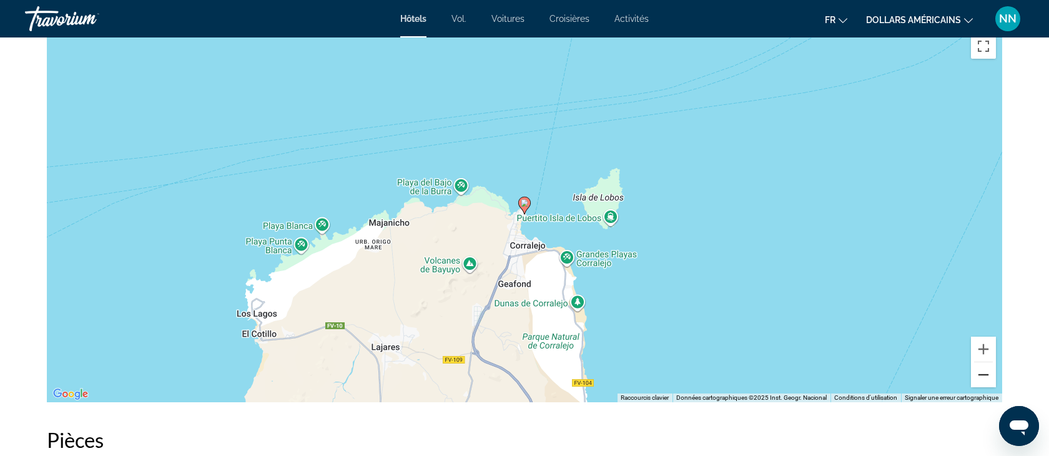
click at [981, 378] on button "Zoom arrière" at bounding box center [983, 374] width 25 height 25
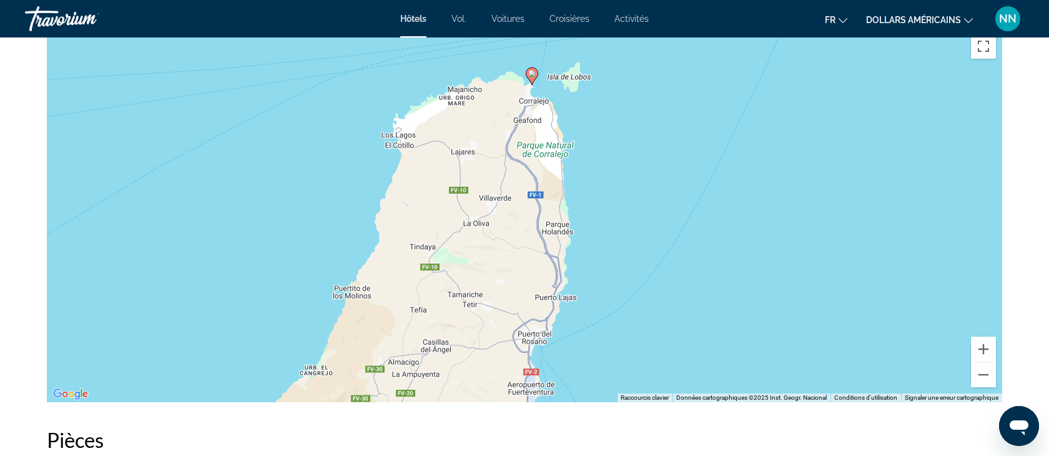
drag, startPoint x: 512, startPoint y: 319, endPoint x: 519, endPoint y: 187, distance: 132.5
click at [519, 188] on div "Pour activer le glissement avec le clavier, appuyez sur Alt+Entrée. Une fois ce…" at bounding box center [524, 214] width 955 height 374
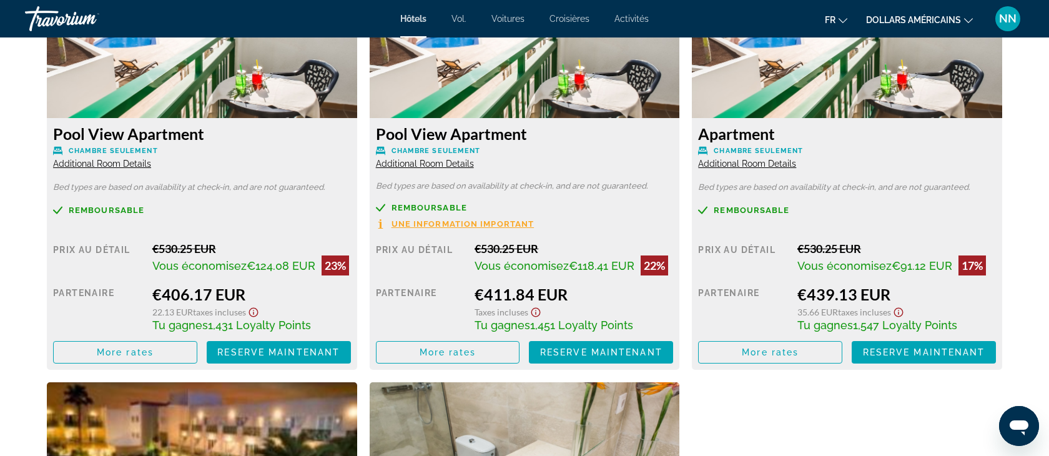
scroll to position [1796, 0]
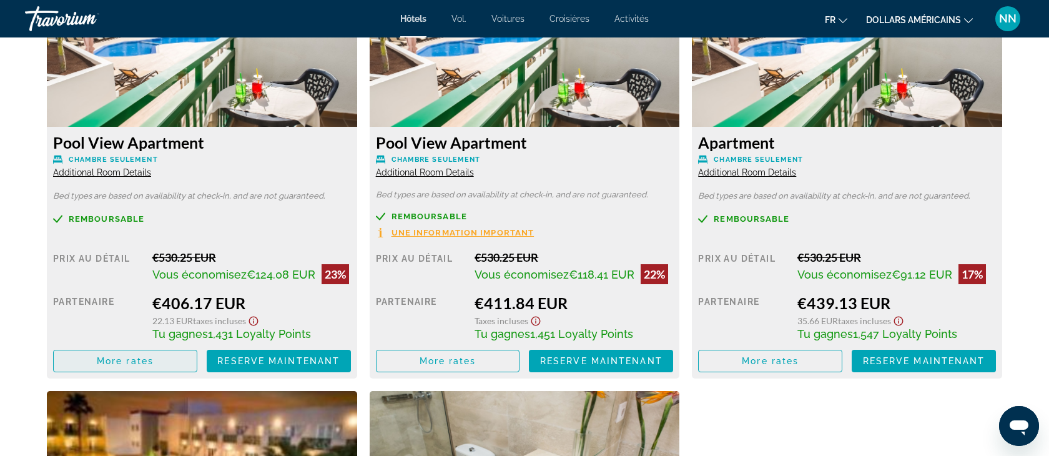
click at [137, 360] on span "More rates" at bounding box center [125, 361] width 57 height 10
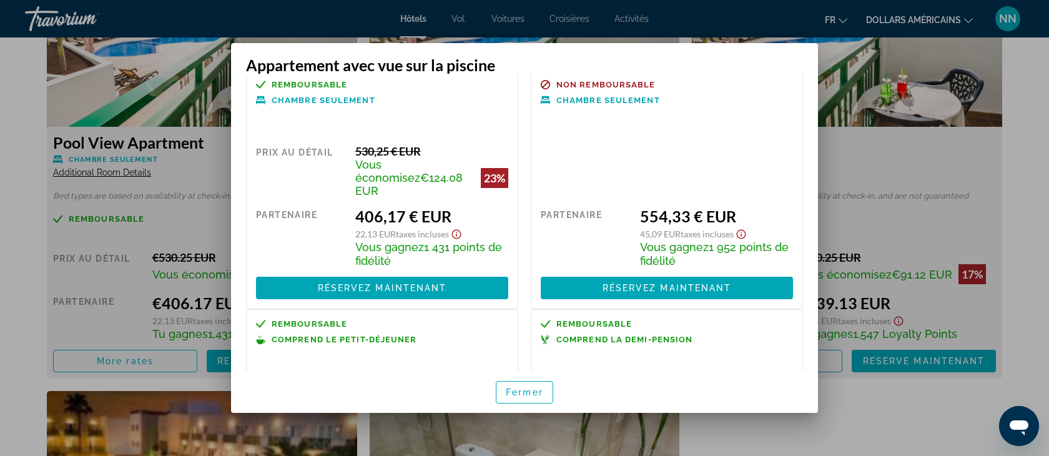
scroll to position [0, 0]
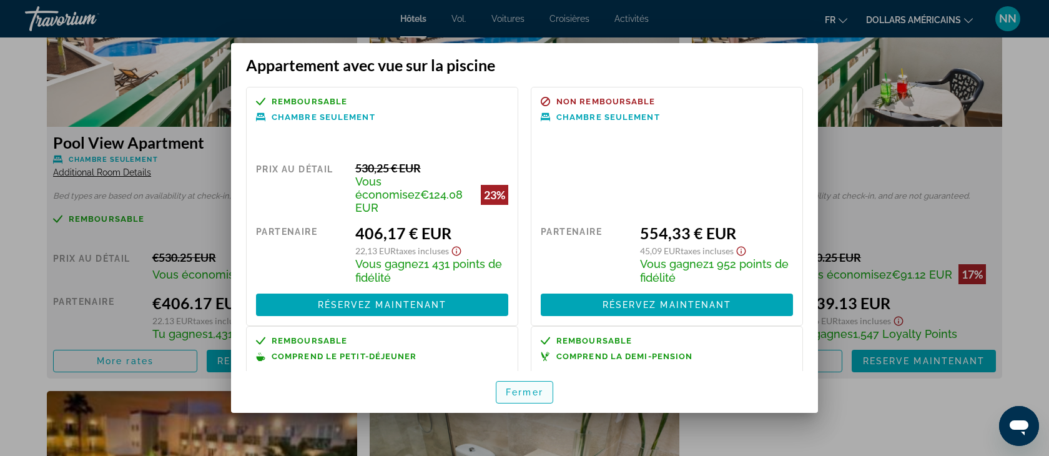
click at [528, 390] on font "Fermer" at bounding box center [524, 392] width 37 height 10
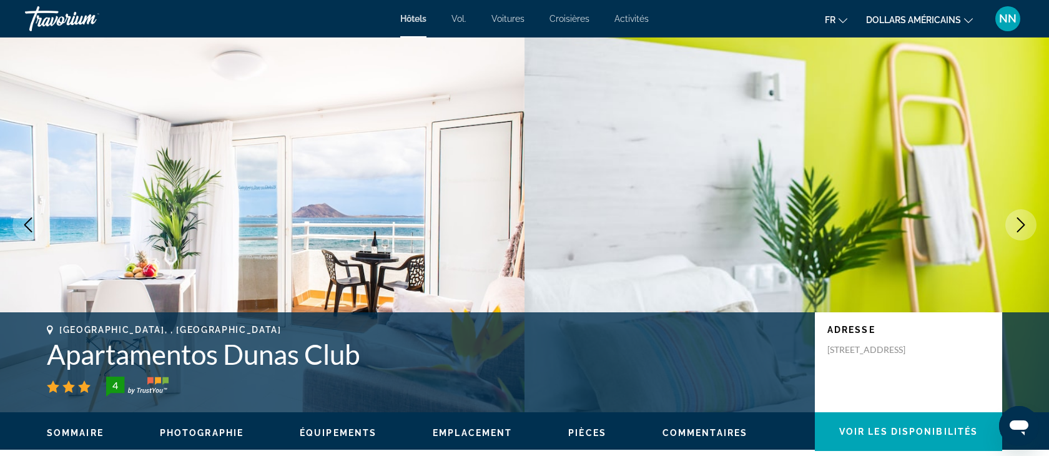
scroll to position [1796, 0]
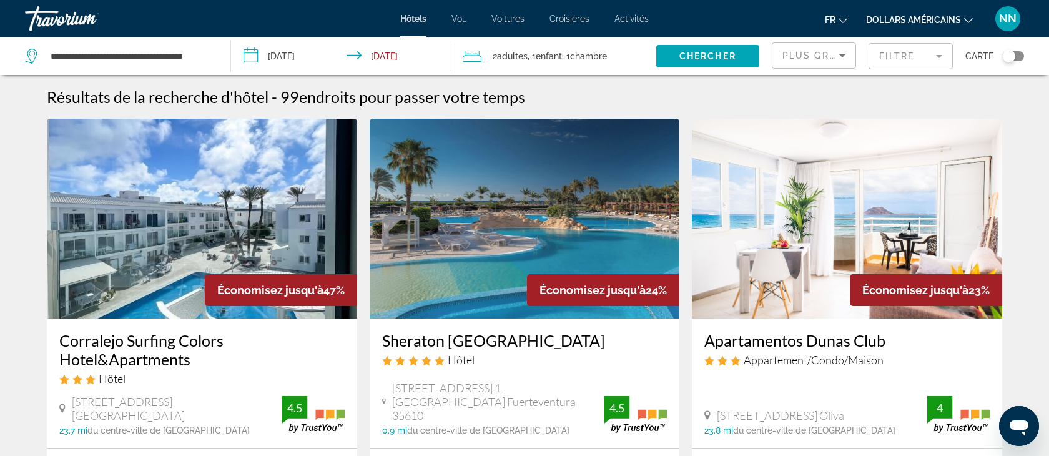
drag, startPoint x: 222, startPoint y: 55, endPoint x: 136, endPoint y: 51, distance: 86.2
click at [134, 52] on app-destination-search "**********" at bounding box center [115, 55] width 231 height 37
drag, startPoint x: 210, startPoint y: 57, endPoint x: 12, endPoint y: 63, distance: 197.9
click at [12, 65] on app-destination-search "**********" at bounding box center [115, 55] width 231 height 37
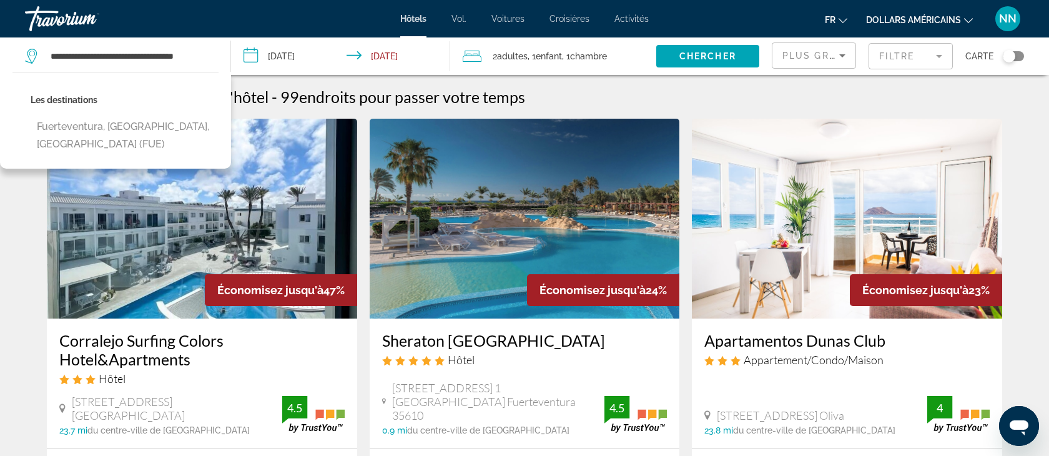
drag, startPoint x: 212, startPoint y: 57, endPoint x: 74, endPoint y: 55, distance: 138.0
click at [75, 55] on div "**********" at bounding box center [121, 55] width 193 height 37
drag, startPoint x: 203, startPoint y: 55, endPoint x: 1, endPoint y: 46, distance: 202.4
click at [1, 46] on app-destination-search "**********" at bounding box center [115, 55] width 231 height 37
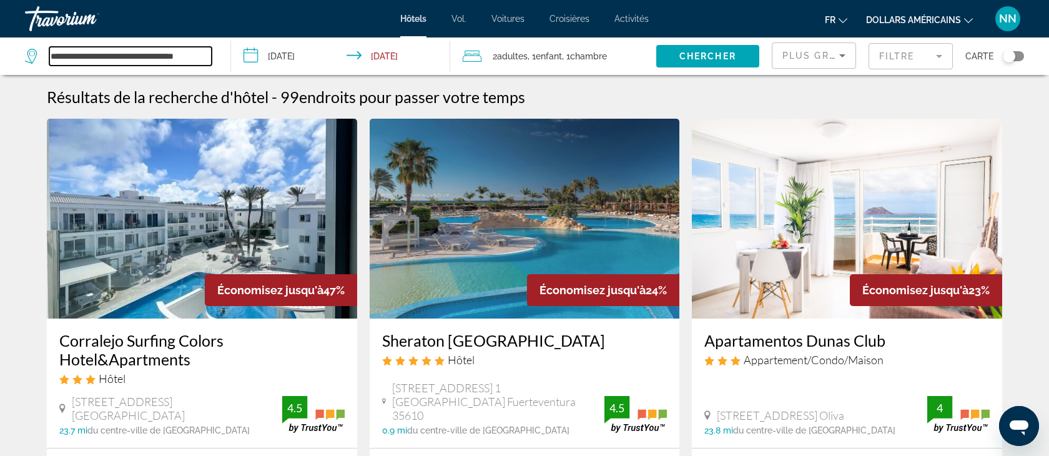
type input "*"
click at [59, 50] on input "*" at bounding box center [130, 56] width 162 height 19
click at [67, 55] on input "Search widget" at bounding box center [130, 56] width 162 height 19
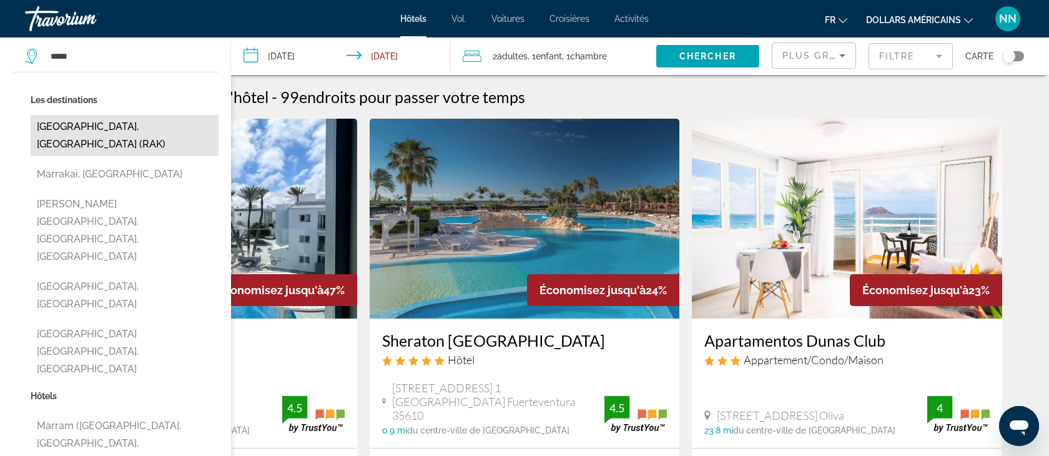
click at [98, 126] on button "[GEOGRAPHIC_DATA], [GEOGRAPHIC_DATA] (RAK)" at bounding box center [125, 135] width 188 height 41
type input "**********"
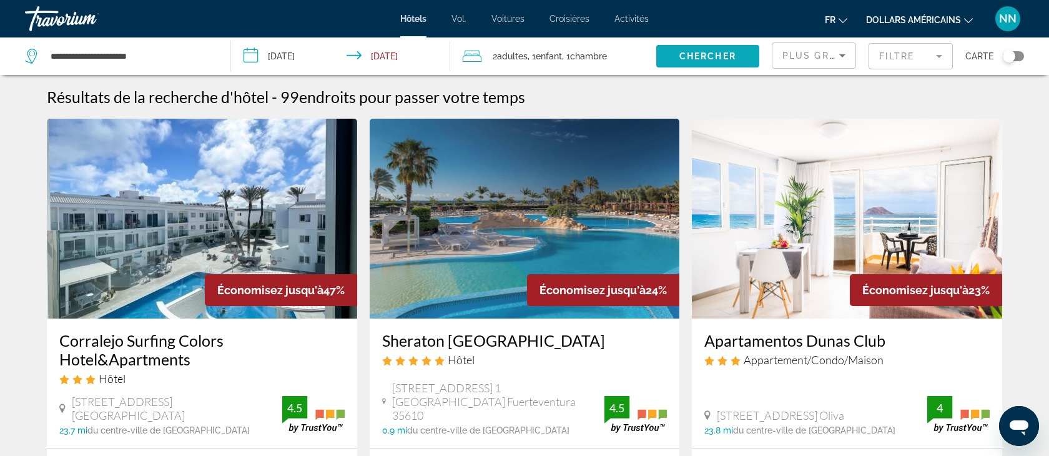
click at [697, 56] on span "Chercher" at bounding box center [707, 56] width 57 height 10
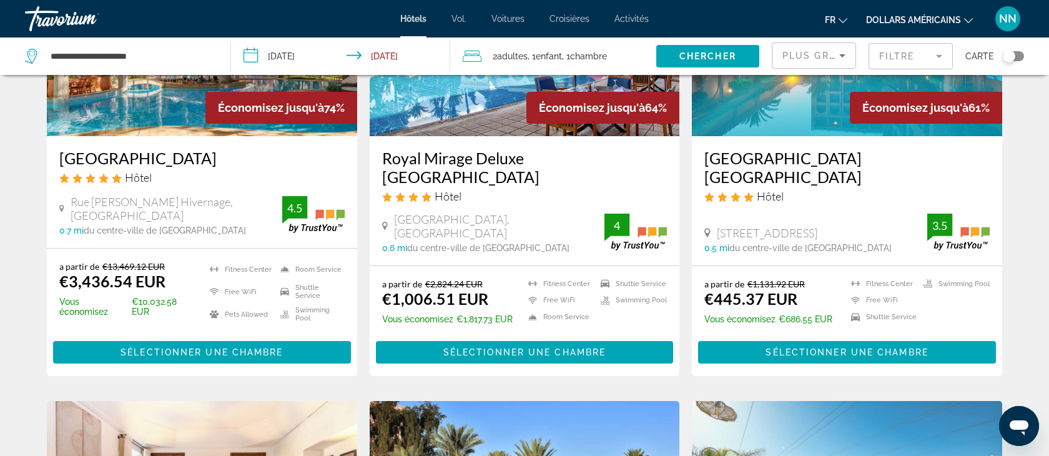
scroll to position [188, 0]
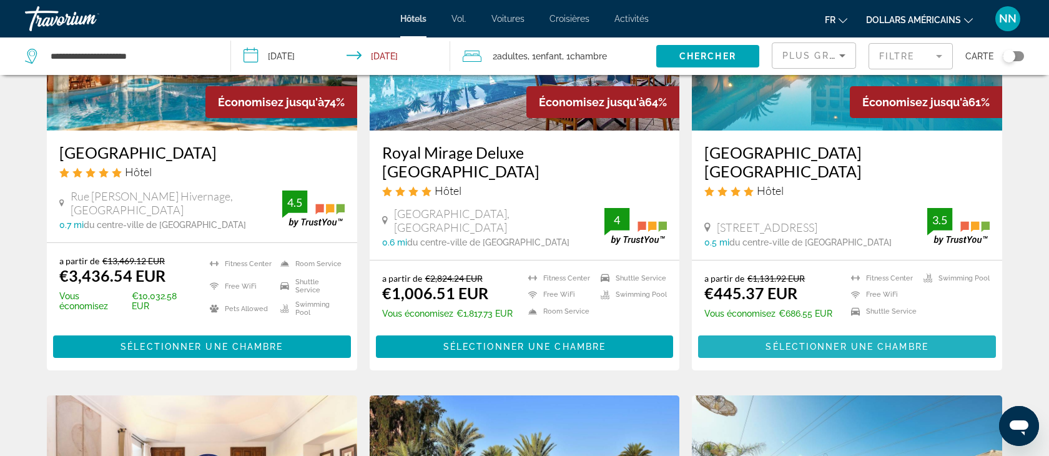
click at [839, 343] on span "Sélectionner une chambre" at bounding box center [846, 346] width 162 height 10
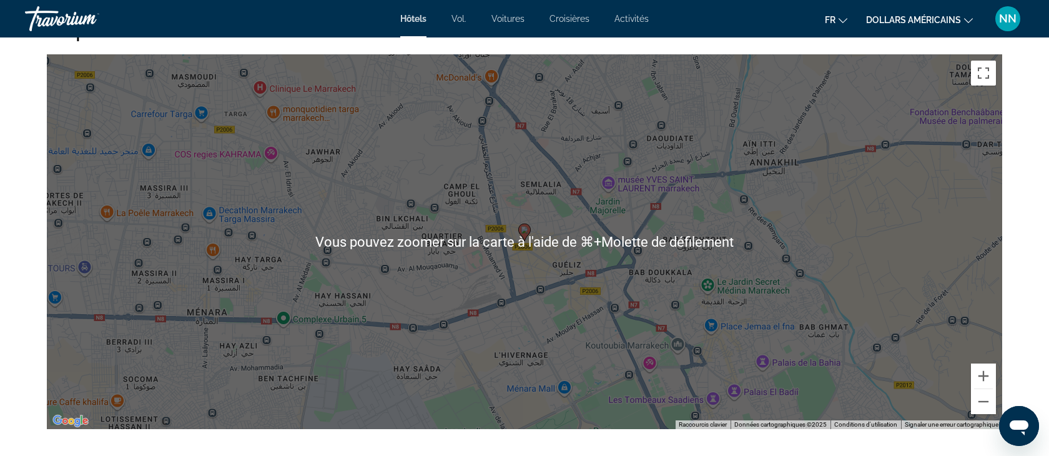
scroll to position [1200, 0]
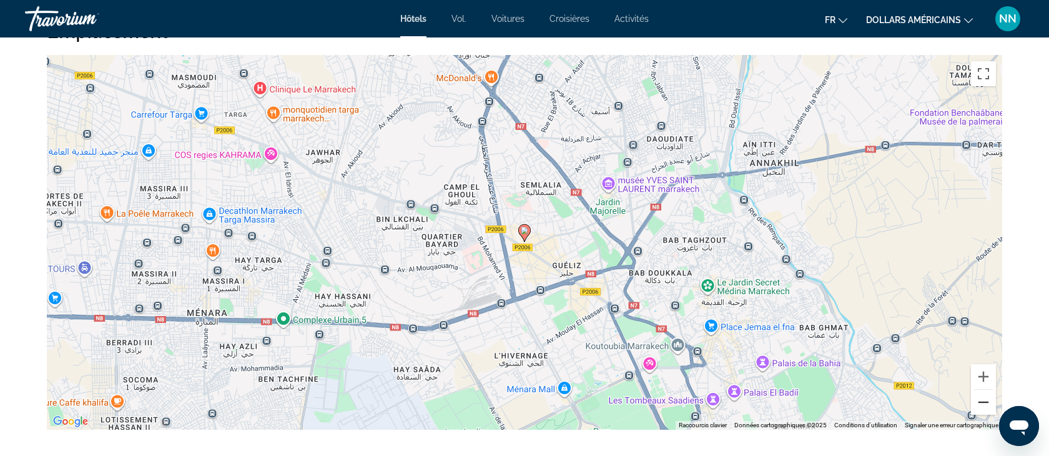
click at [980, 402] on button "Zoom arrière" at bounding box center [983, 401] width 25 height 25
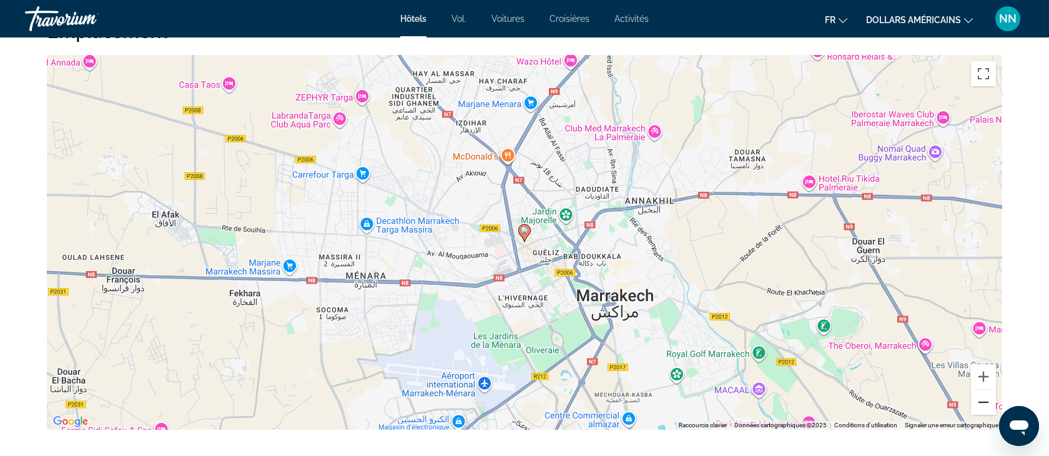
click at [980, 402] on button "Zoom arrière" at bounding box center [983, 401] width 25 height 25
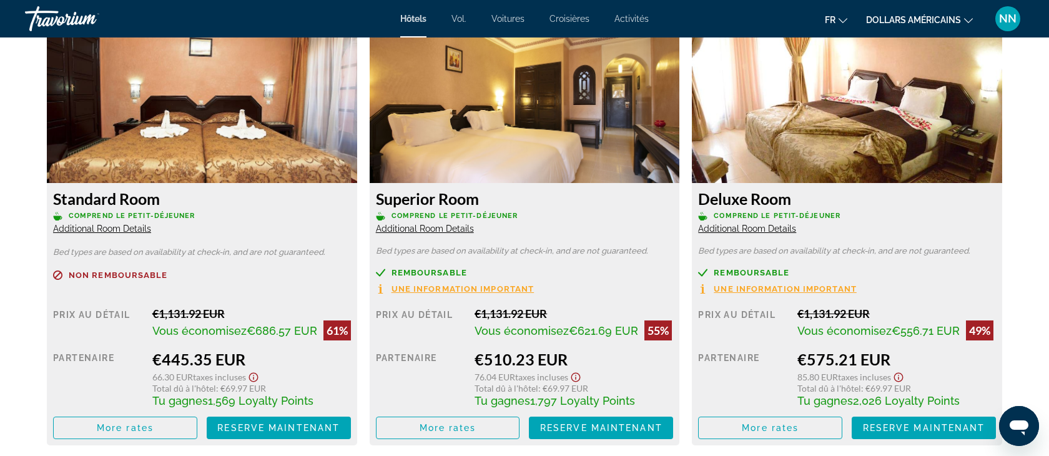
scroll to position [1739, 0]
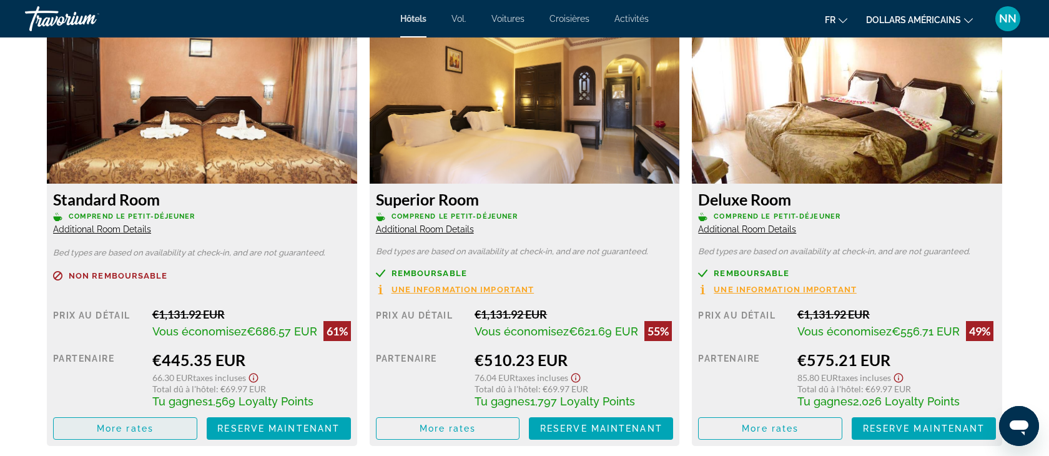
click at [130, 433] on span "More rates" at bounding box center [125, 428] width 57 height 10
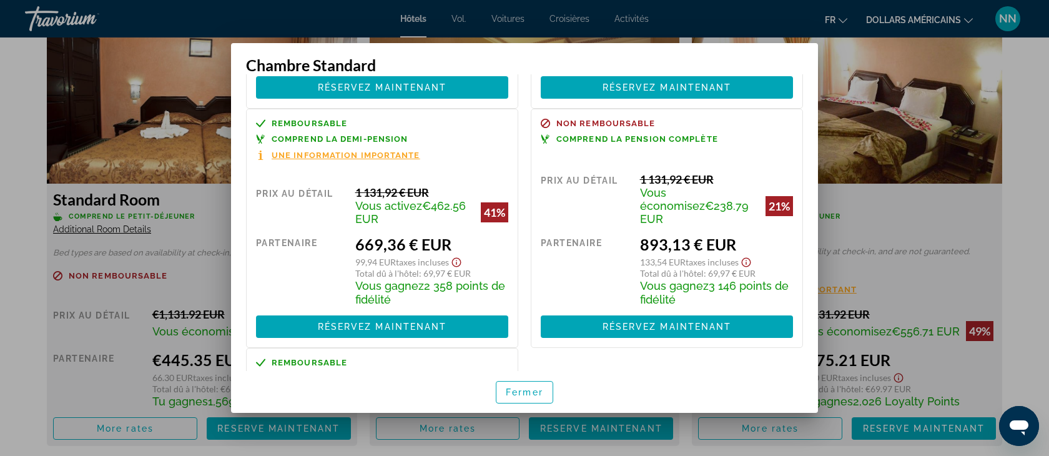
scroll to position [469, 0]
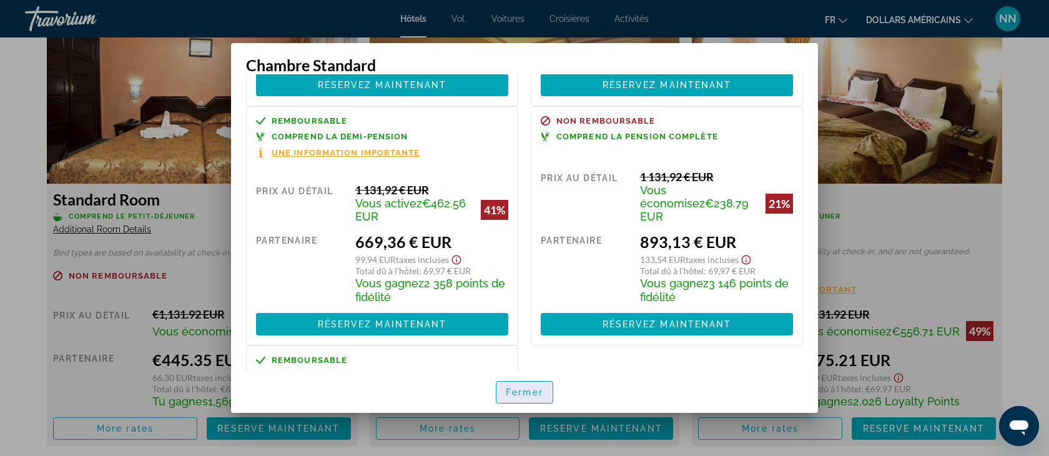
click at [511, 393] on font "Fermer" at bounding box center [524, 392] width 37 height 10
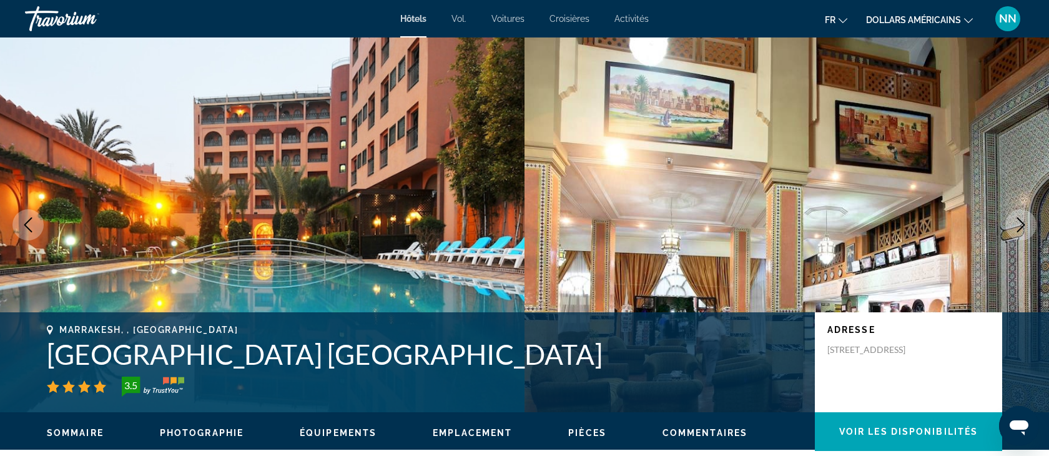
scroll to position [1739, 0]
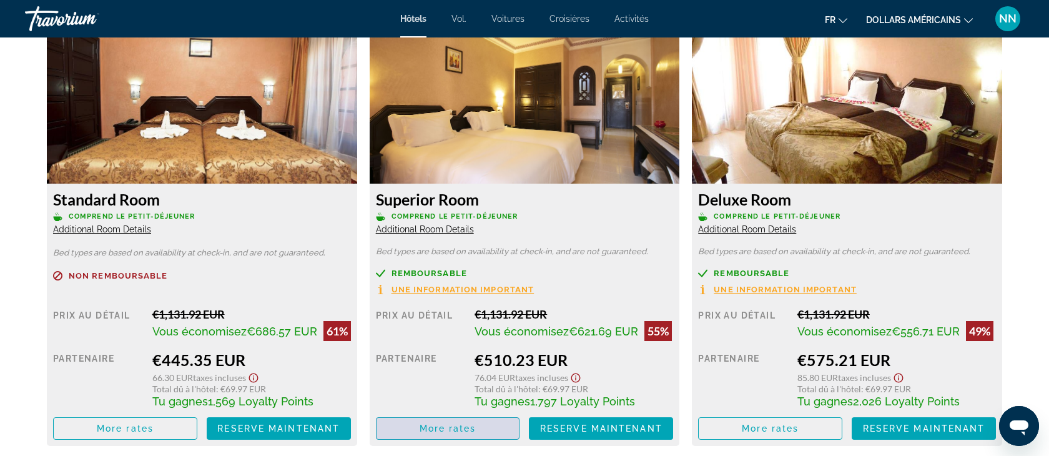
click at [454, 431] on span "More rates" at bounding box center [447, 428] width 57 height 10
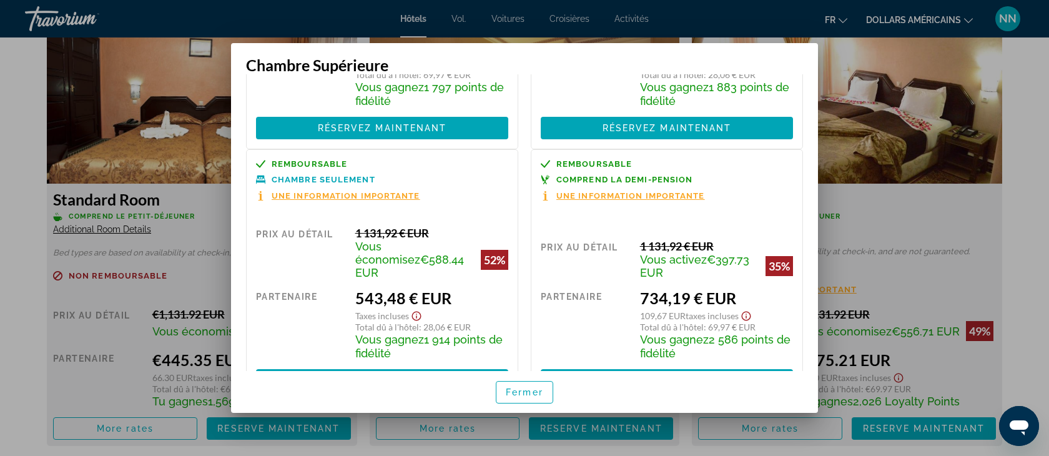
scroll to position [190, 0]
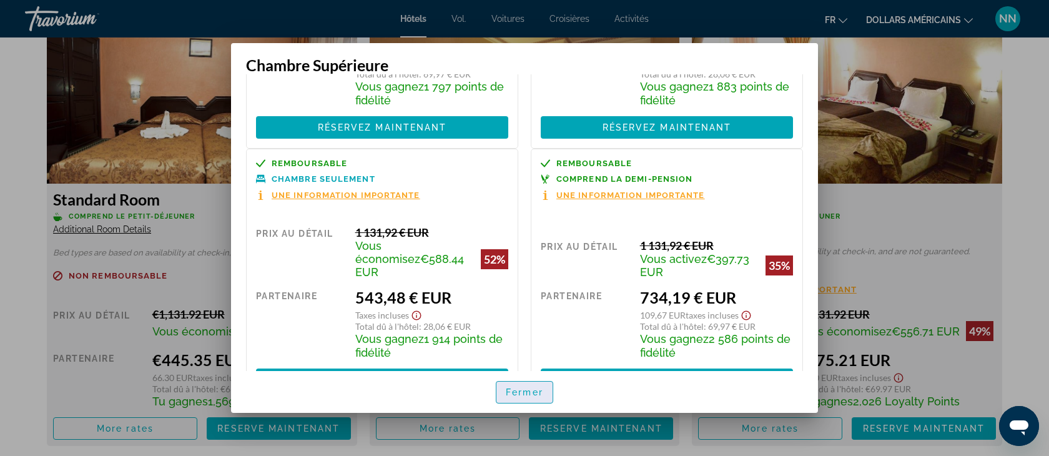
click at [522, 395] on font "Fermer" at bounding box center [524, 392] width 37 height 10
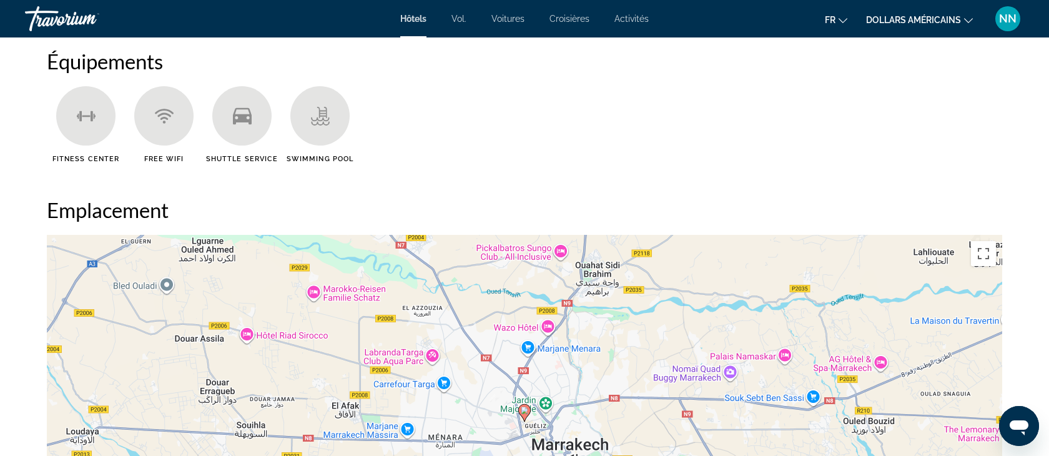
scroll to position [959, 0]
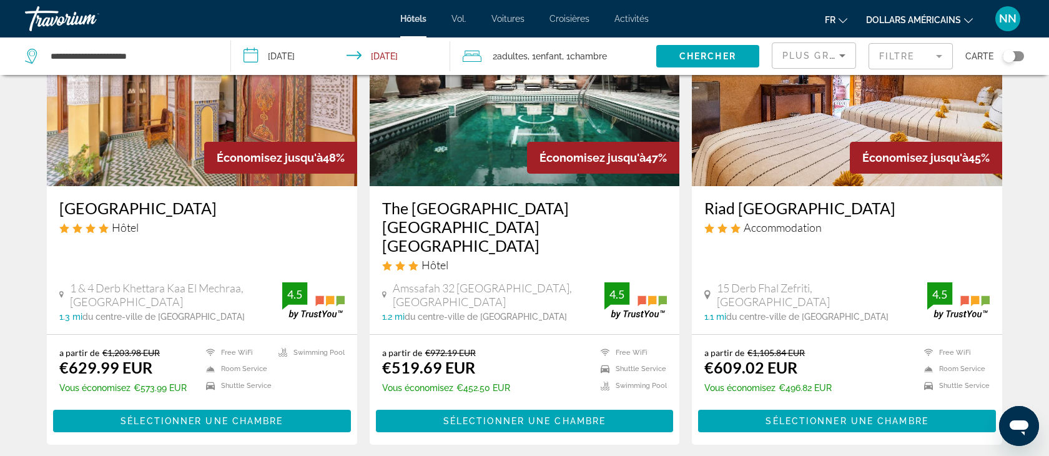
scroll to position [1082, 0]
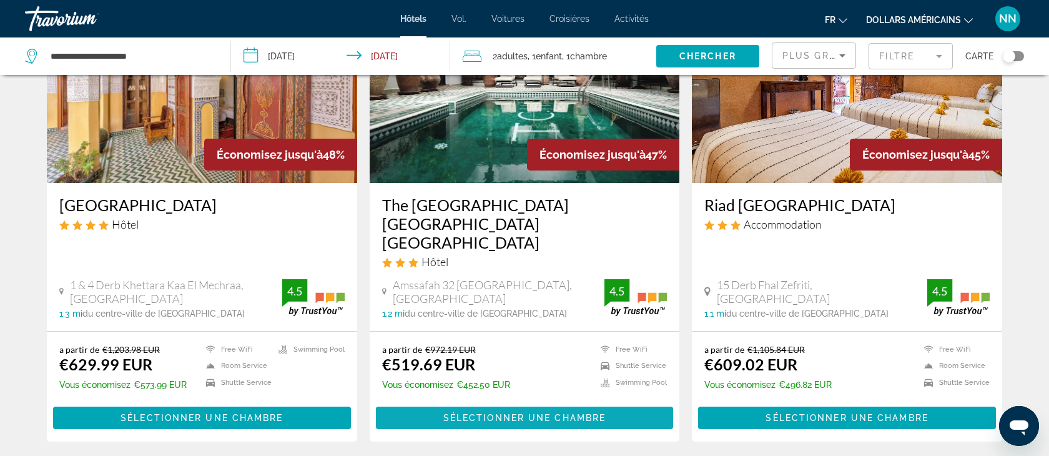
click at [511, 413] on span "Sélectionner une chambre" at bounding box center [524, 418] width 162 height 10
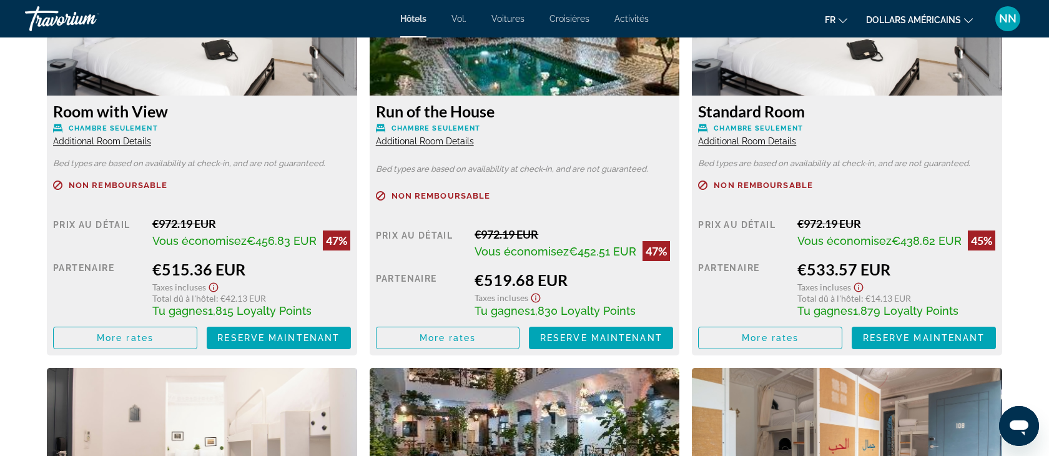
scroll to position [1761, 0]
click at [149, 348] on span "Contenu principal" at bounding box center [125, 337] width 143 height 30
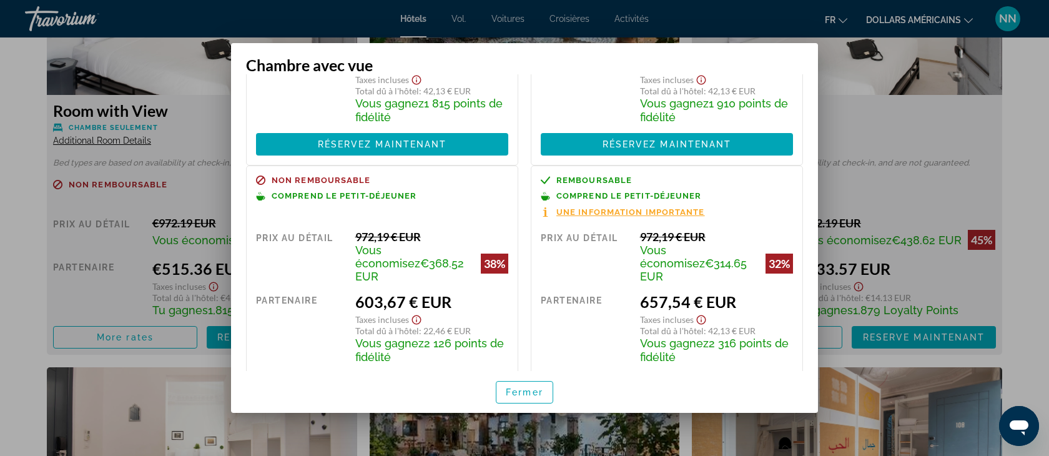
scroll to position [194, 0]
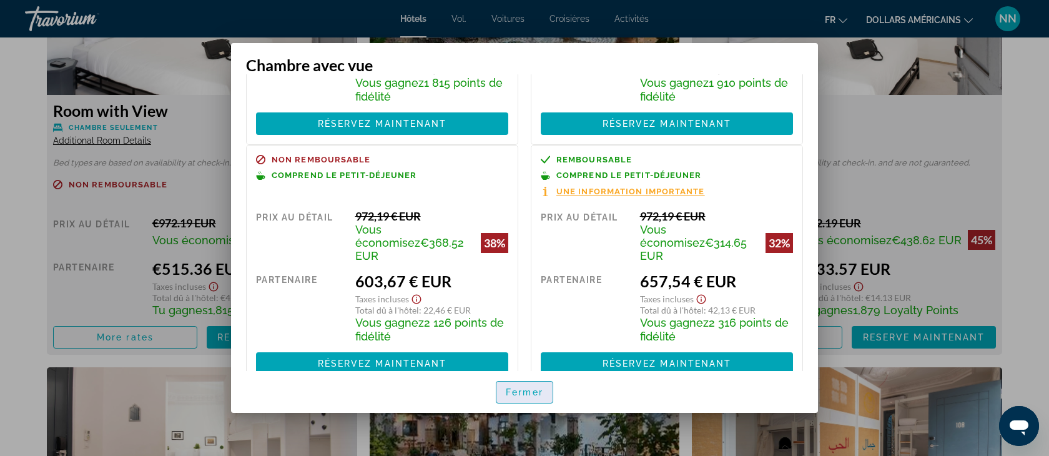
click at [527, 389] on font "Fermer" at bounding box center [524, 392] width 37 height 10
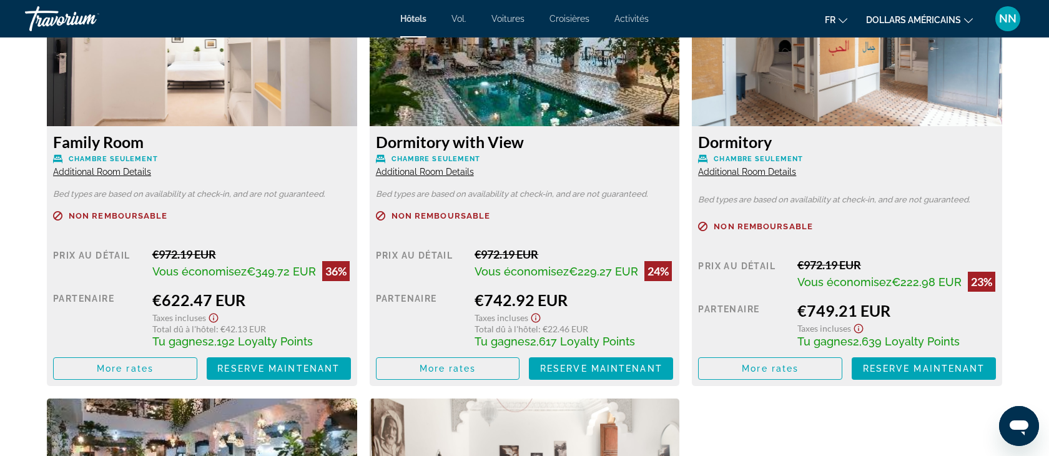
scroll to position [2159, 0]
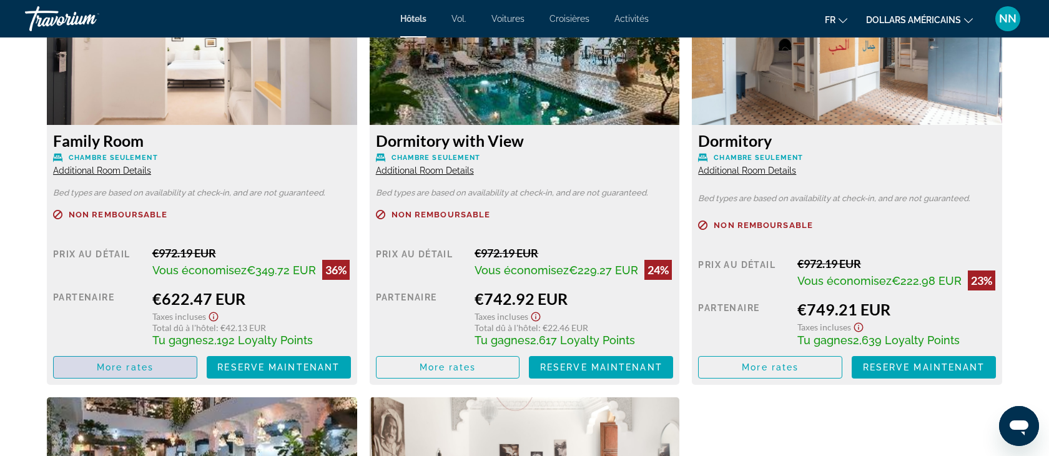
click at [141, 372] on span "More rates" at bounding box center [125, 367] width 57 height 10
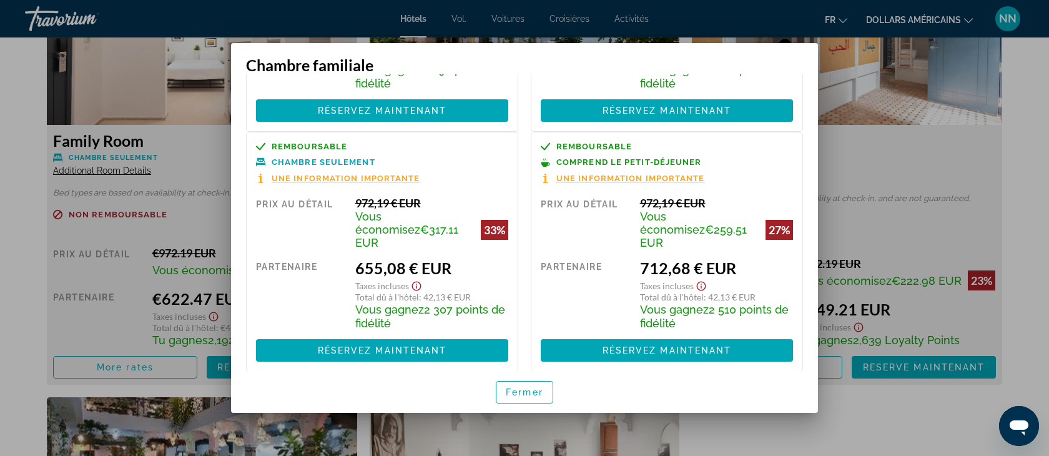
scroll to position [0, 0]
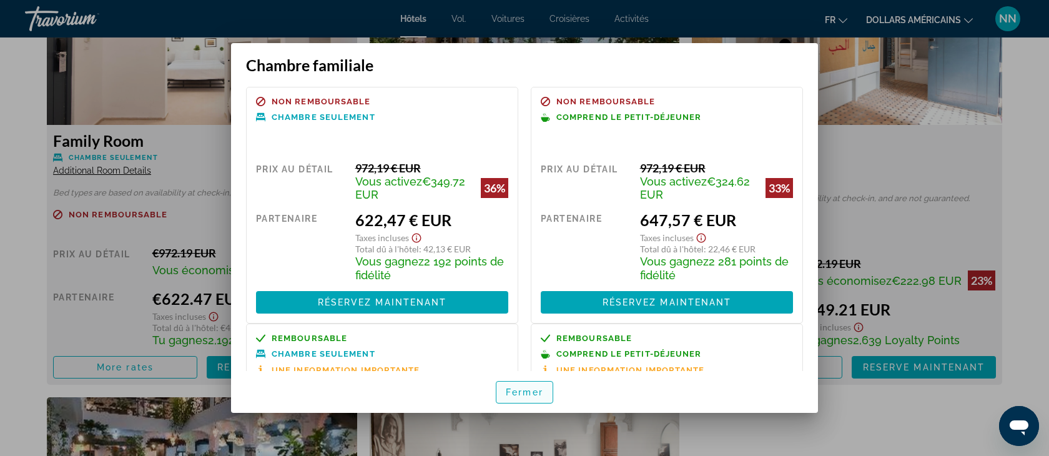
click at [534, 392] on font "Fermer" at bounding box center [524, 392] width 37 height 10
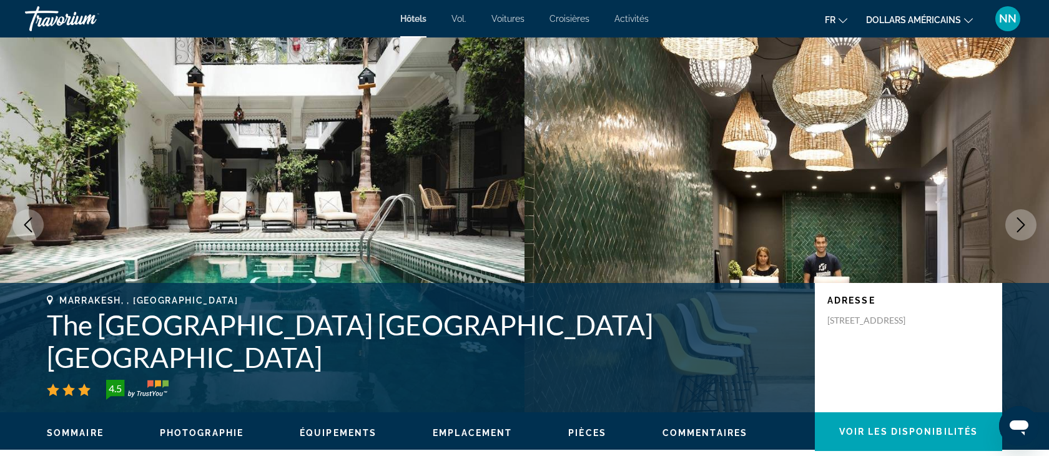
scroll to position [2159, 0]
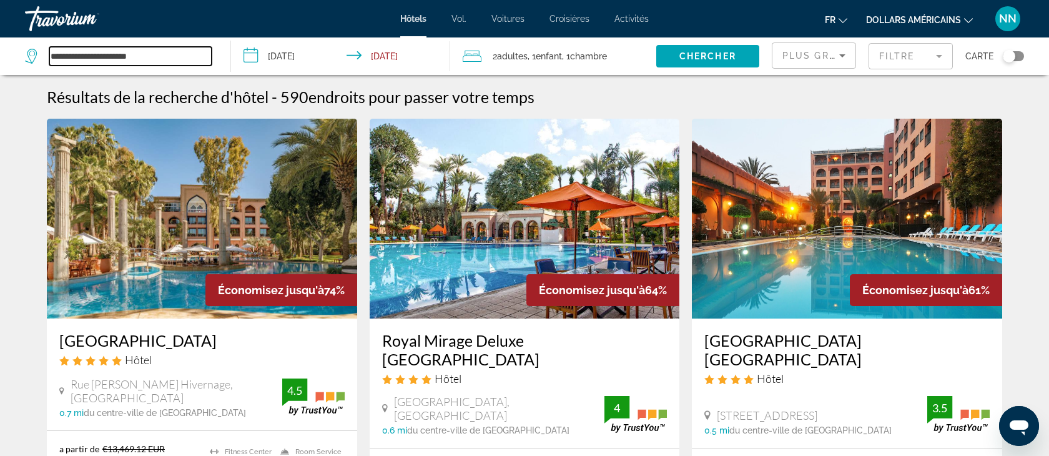
drag, startPoint x: 164, startPoint y: 56, endPoint x: 21, endPoint y: 64, distance: 143.2
click at [21, 64] on app-destination-search "**********" at bounding box center [115, 55] width 231 height 37
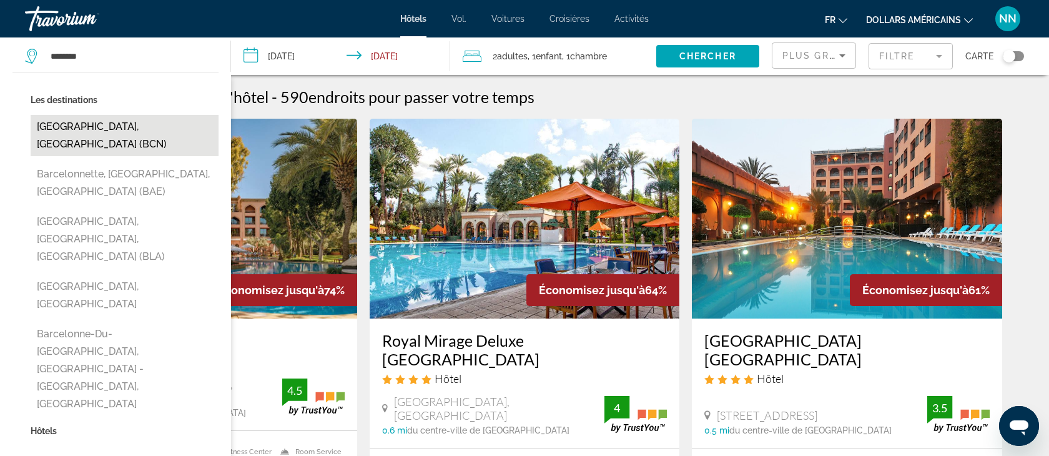
click at [59, 127] on button "[GEOGRAPHIC_DATA], [GEOGRAPHIC_DATA] (BCN)" at bounding box center [125, 135] width 188 height 41
type input "**********"
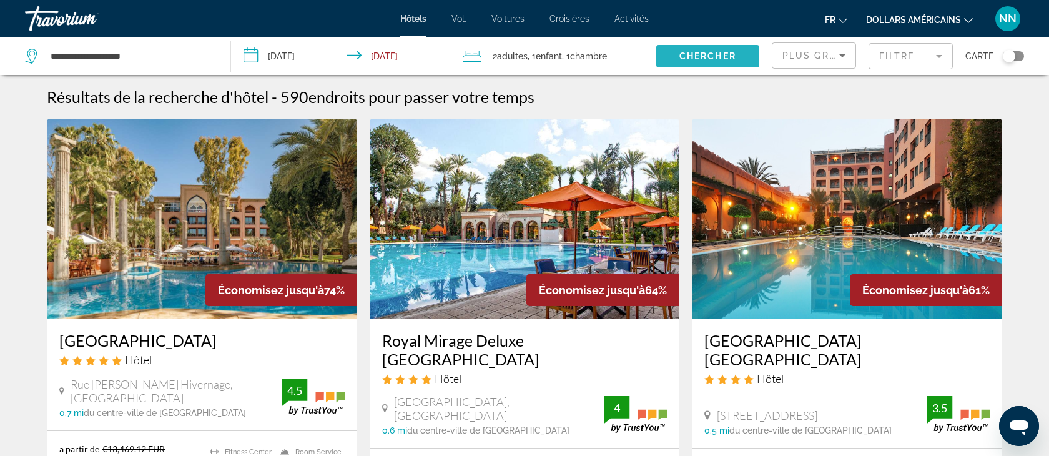
click at [687, 59] on span "Chercher" at bounding box center [707, 56] width 57 height 10
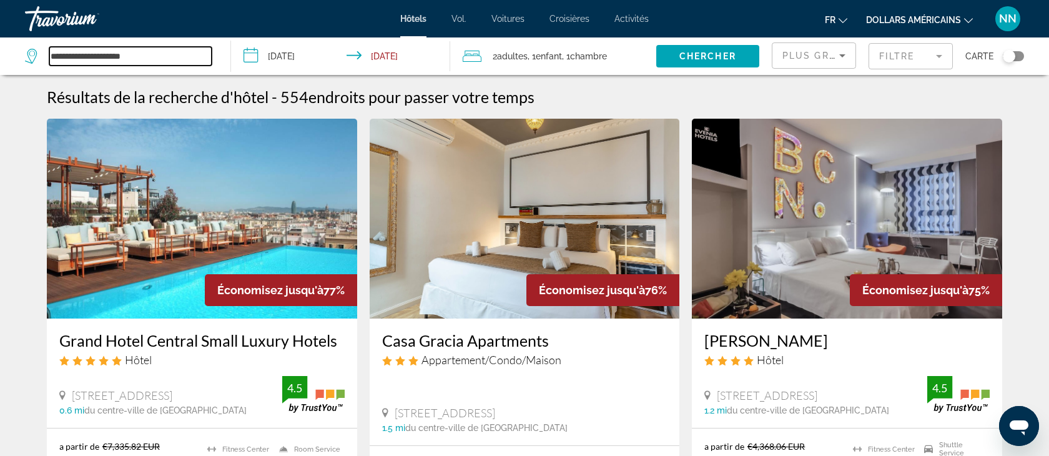
drag, startPoint x: 152, startPoint y: 57, endPoint x: 36, endPoint y: 46, distance: 117.3
click at [36, 47] on div "**********" at bounding box center [118, 56] width 187 height 19
click at [287, 56] on input "**********" at bounding box center [342, 57] width 223 height 41
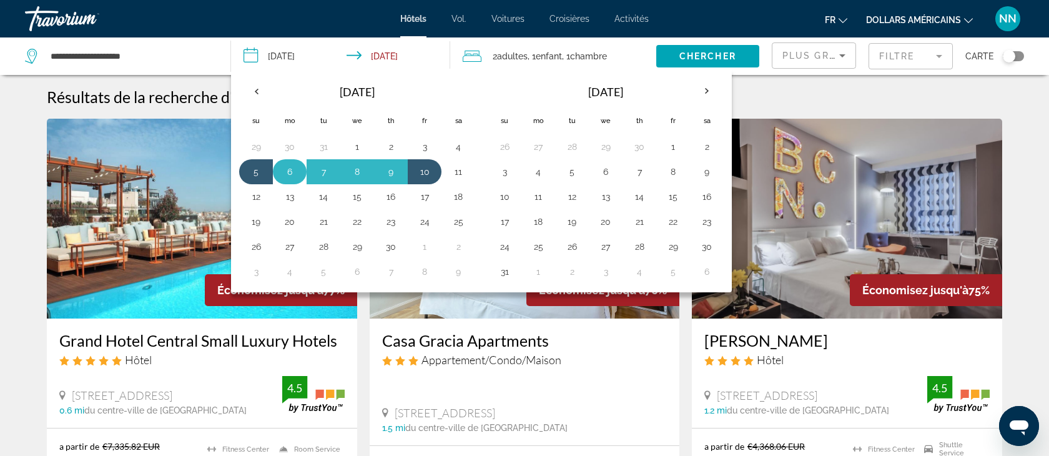
click at [288, 170] on button "6" at bounding box center [290, 171] width 20 height 17
click at [426, 172] on button "10" at bounding box center [424, 171] width 20 height 17
type input "**********"
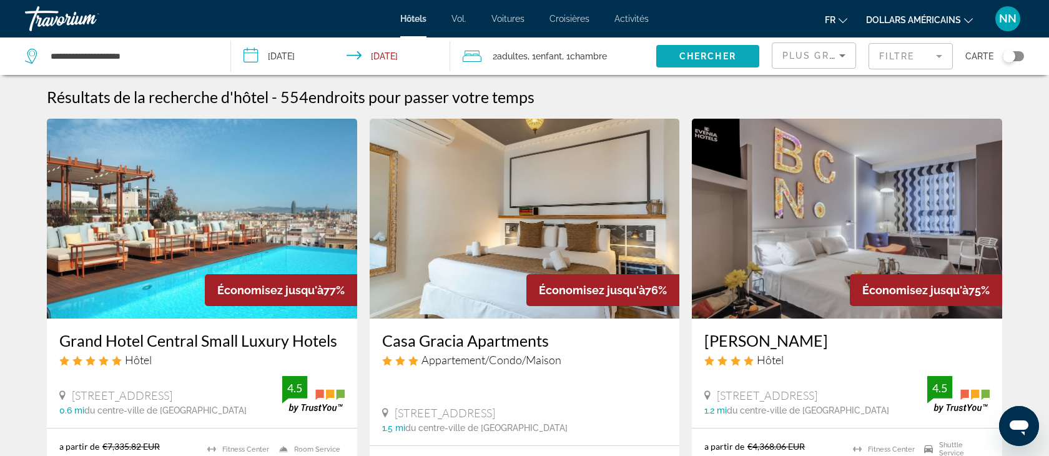
click at [714, 56] on span "Chercher" at bounding box center [707, 56] width 57 height 10
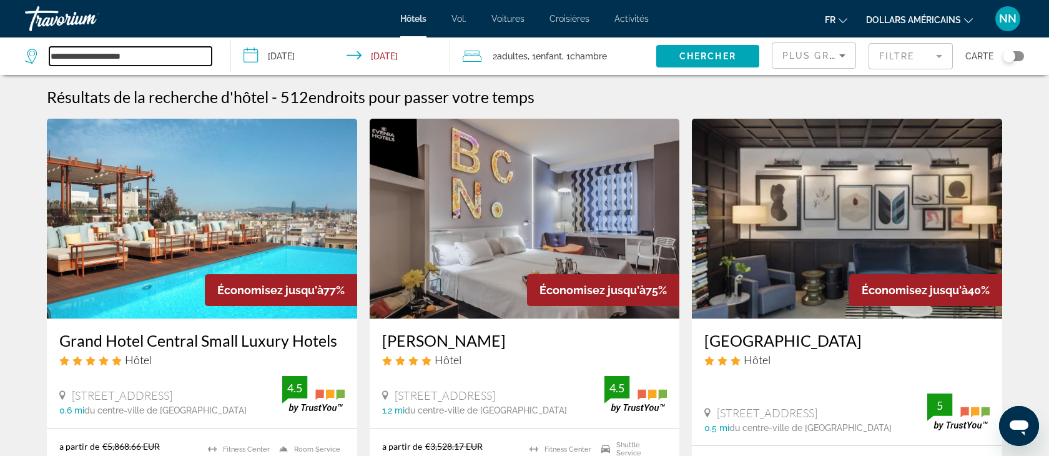
drag, startPoint x: 153, startPoint y: 58, endPoint x: 24, endPoint y: 52, distance: 129.3
click at [24, 52] on app-destination-search "**********" at bounding box center [115, 55] width 231 height 37
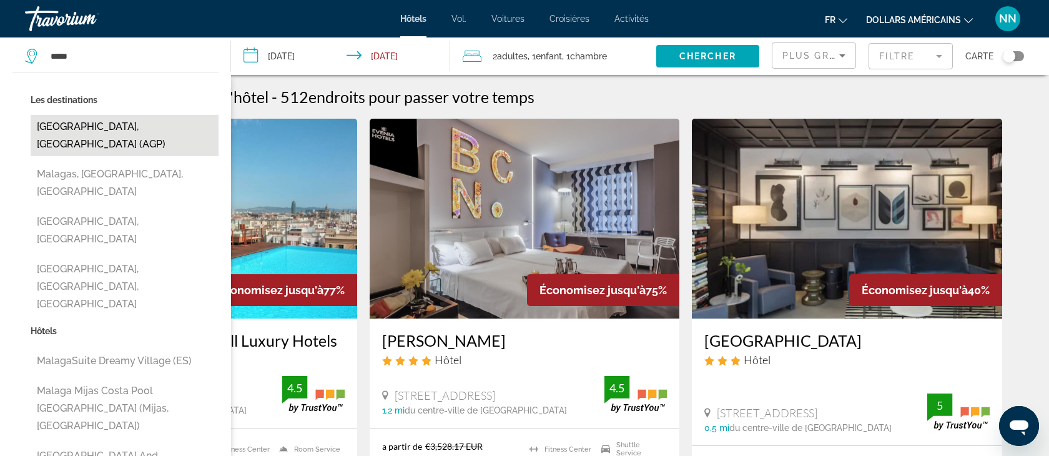
click at [63, 126] on button "[GEOGRAPHIC_DATA], [GEOGRAPHIC_DATA] (AGP)" at bounding box center [125, 135] width 188 height 41
type input "**********"
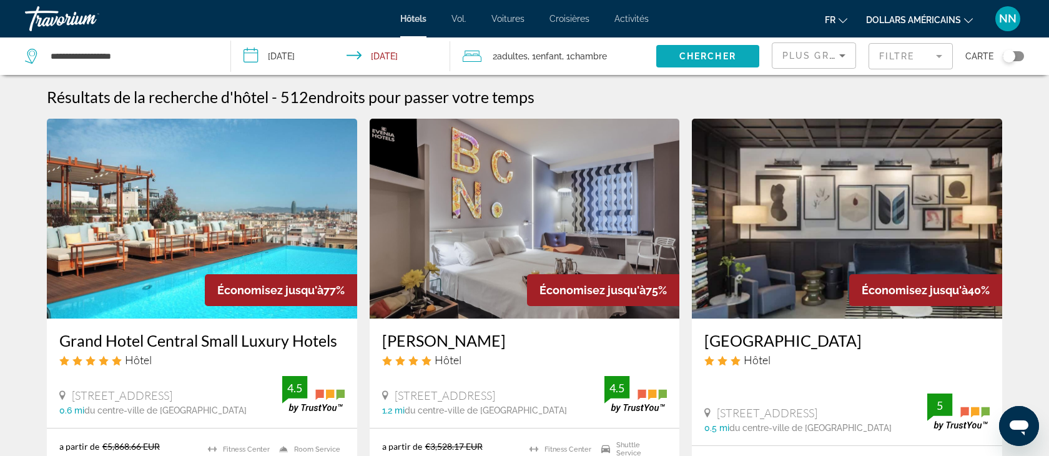
click at [708, 57] on span "Chercher" at bounding box center [707, 56] width 57 height 10
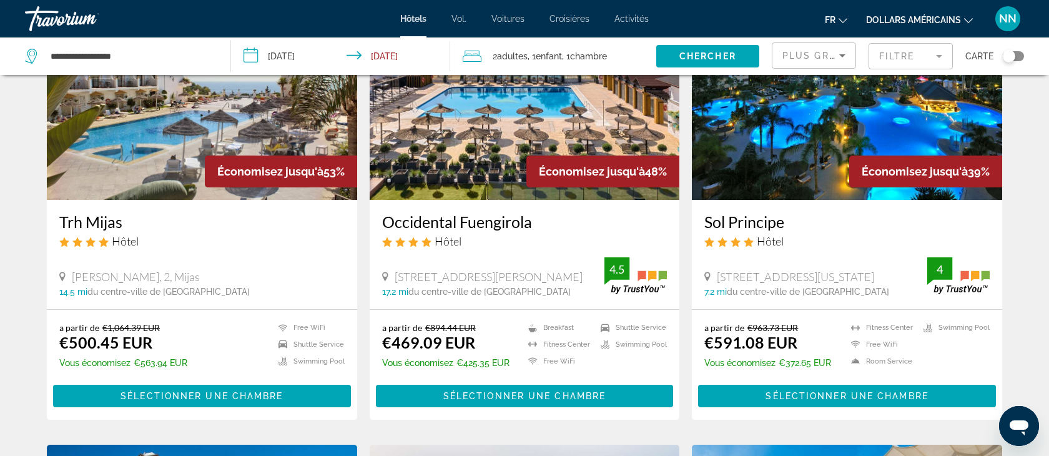
scroll to position [131, 0]
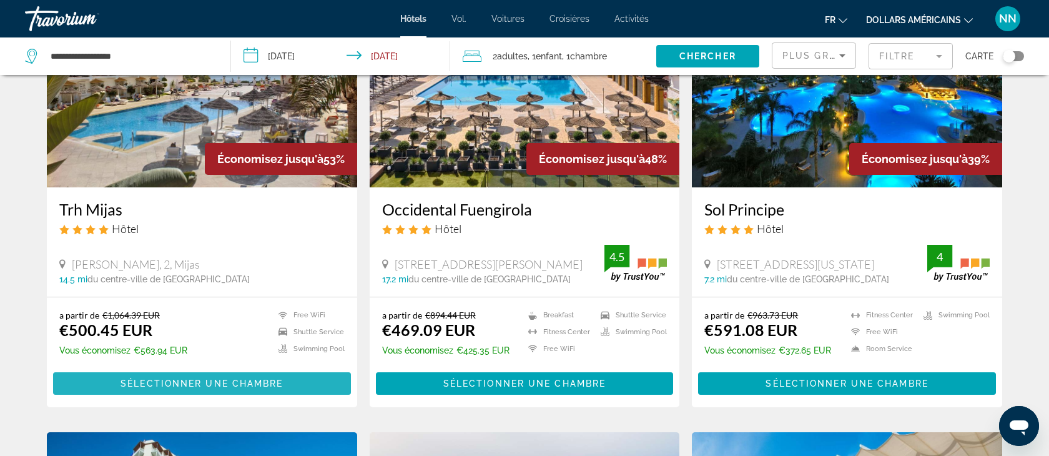
click at [199, 380] on span "Sélectionner une chambre" at bounding box center [201, 383] width 162 height 10
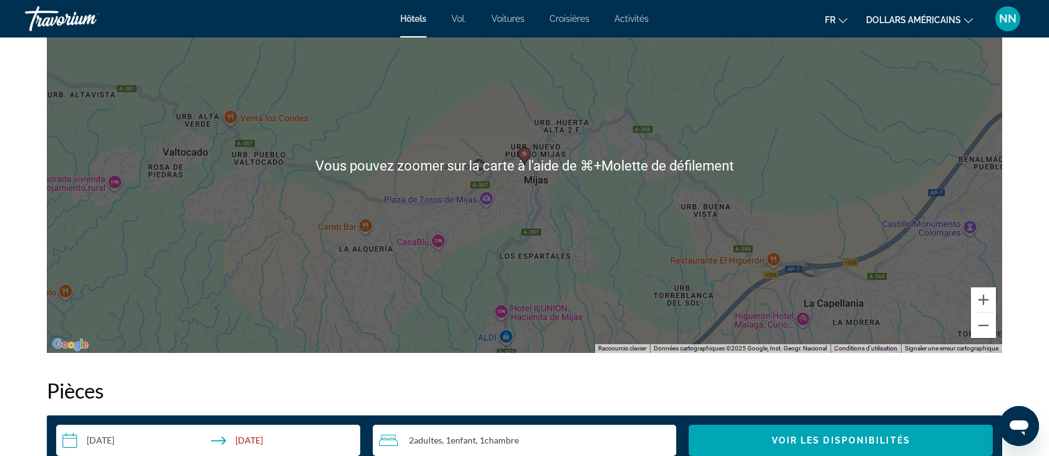
scroll to position [1271, 0]
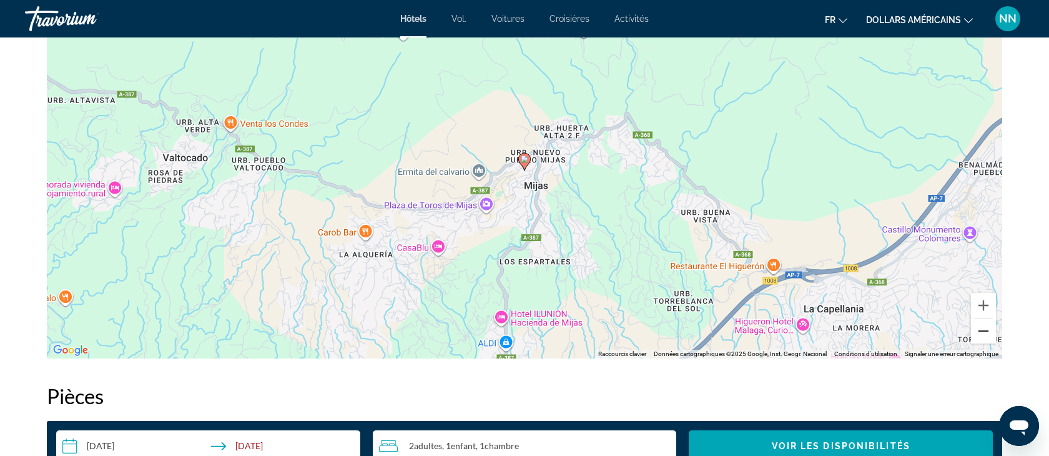
click at [985, 330] on button "Zoom arrière" at bounding box center [983, 330] width 25 height 25
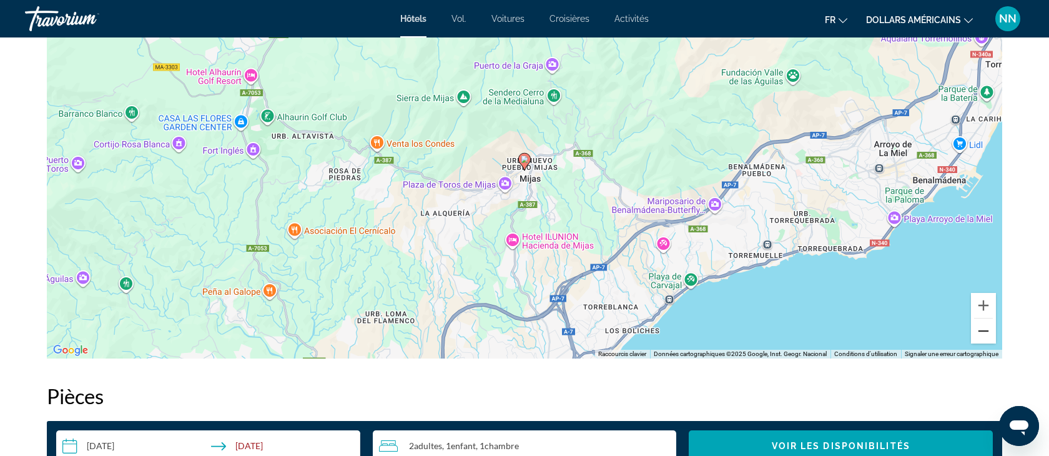
click at [986, 331] on button "Zoom arrière" at bounding box center [983, 330] width 25 height 25
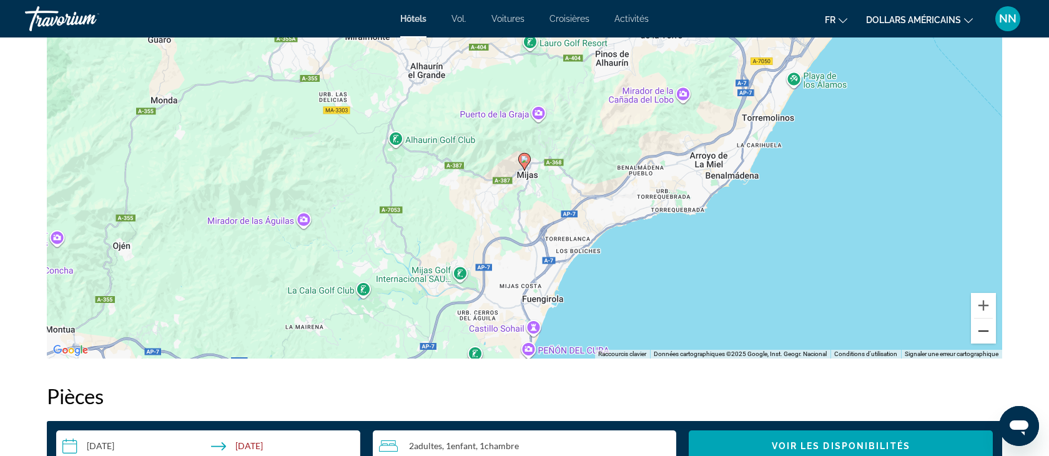
click at [986, 331] on button "Zoom arrière" at bounding box center [983, 330] width 25 height 25
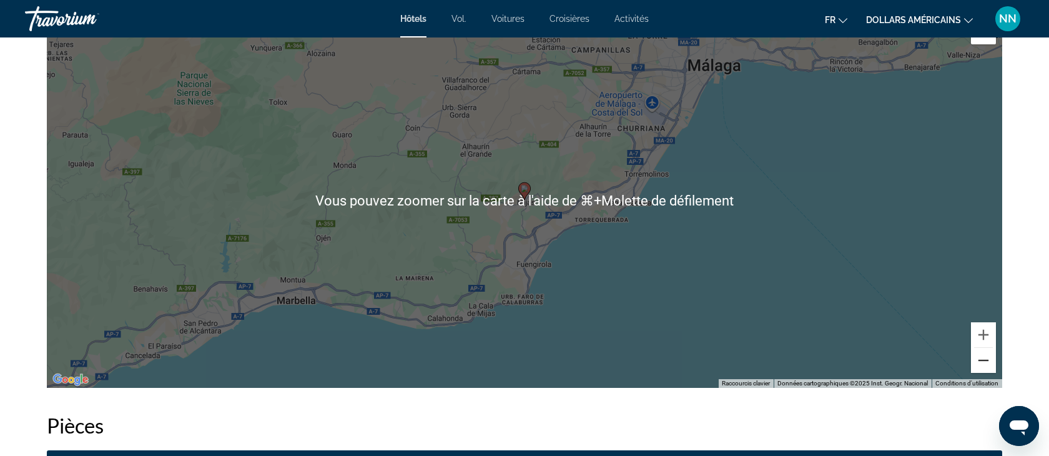
scroll to position [1245, 0]
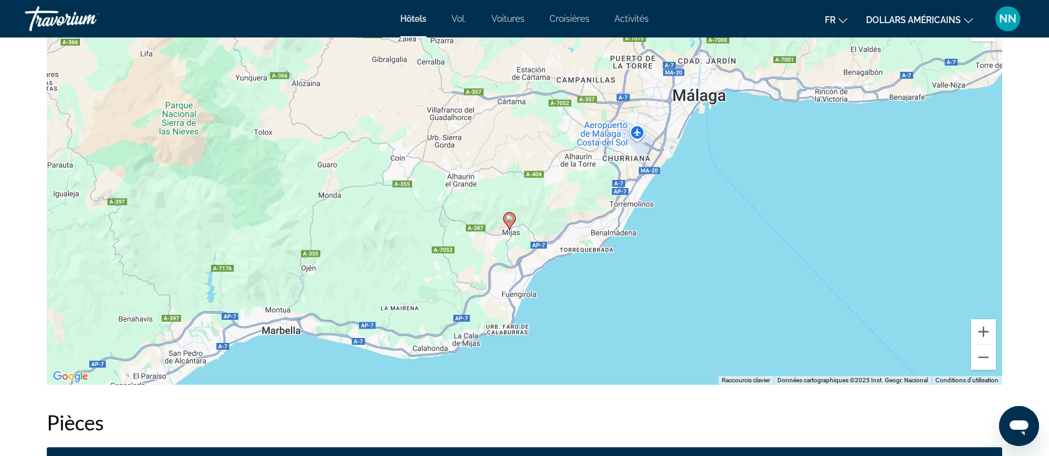
drag, startPoint x: 642, startPoint y: 119, endPoint x: 627, endPoint y: 154, distance: 38.0
click at [627, 154] on div "Pour activer le glissement avec le clavier, appuyez sur Alt+Entrée. Une fois ce…" at bounding box center [524, 197] width 955 height 374
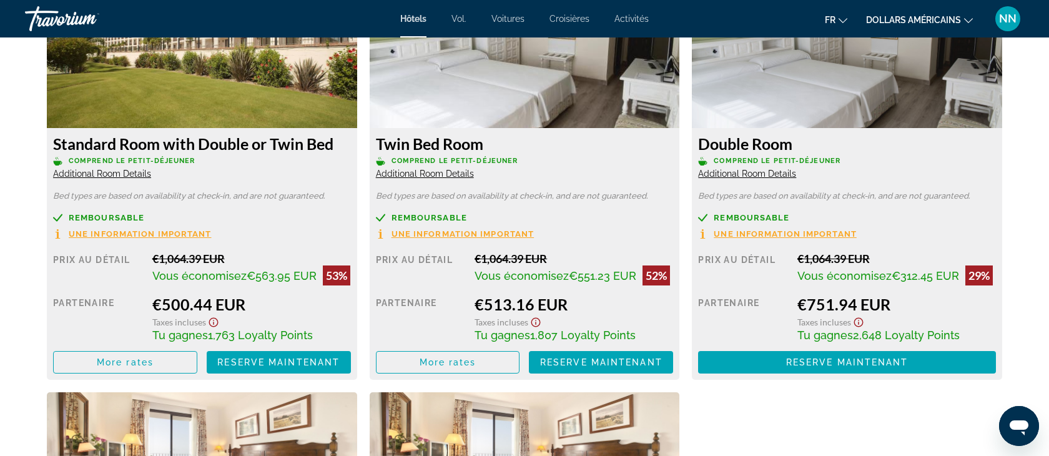
scroll to position [1797, 0]
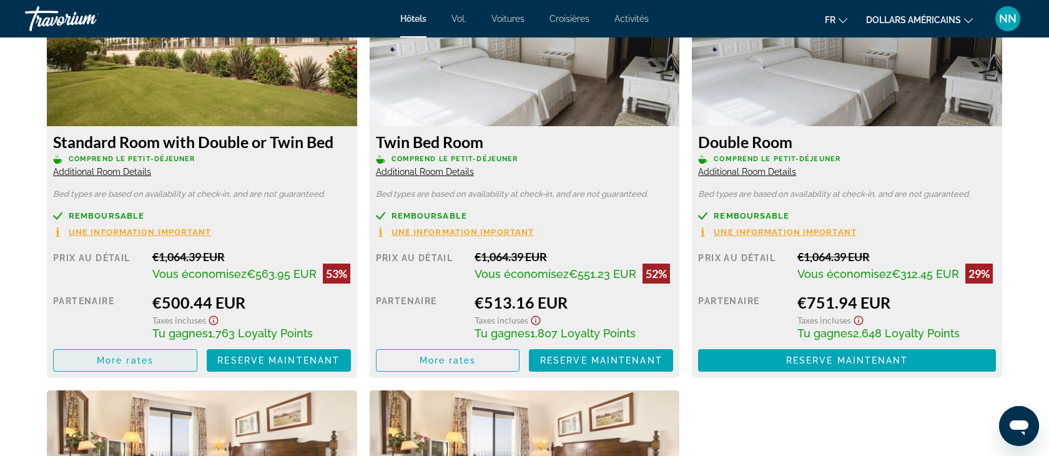
click at [150, 358] on span "More rates" at bounding box center [125, 360] width 57 height 10
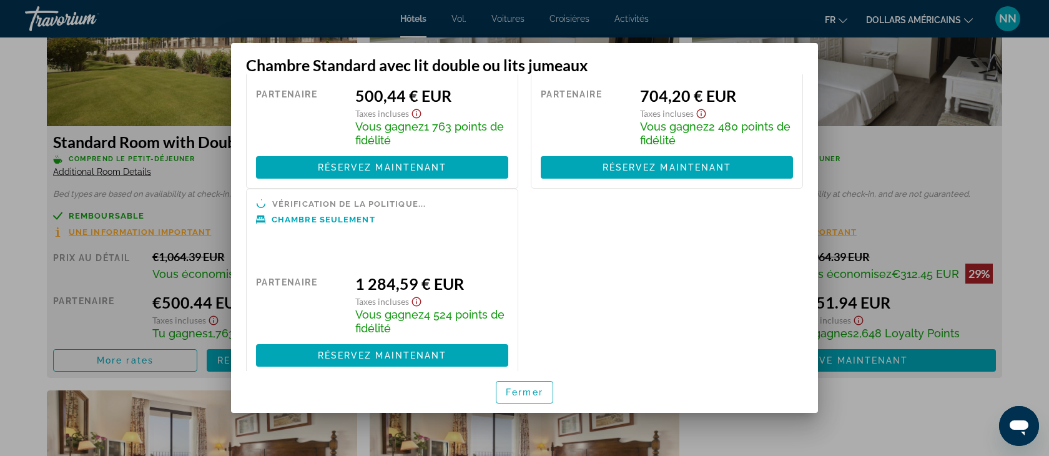
scroll to position [141, 0]
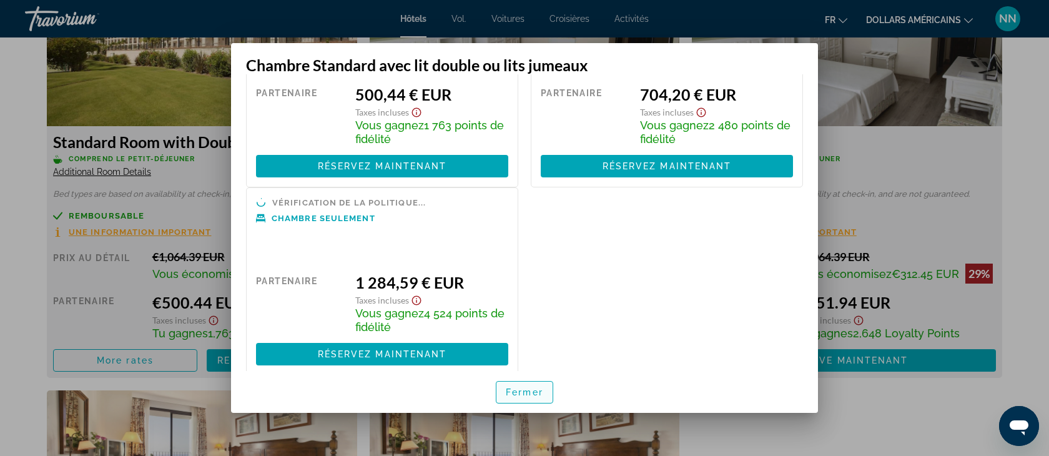
click at [527, 391] on font "Fermer" at bounding box center [524, 392] width 37 height 10
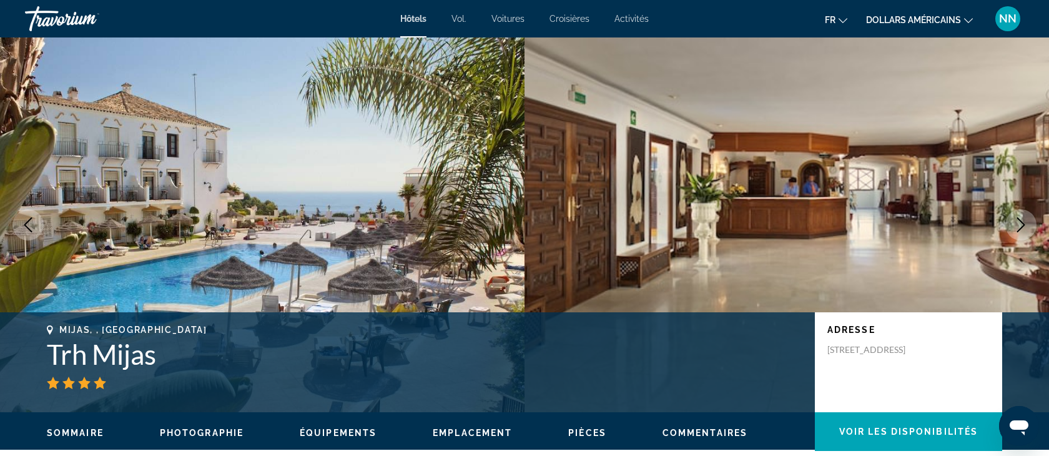
scroll to position [1797, 0]
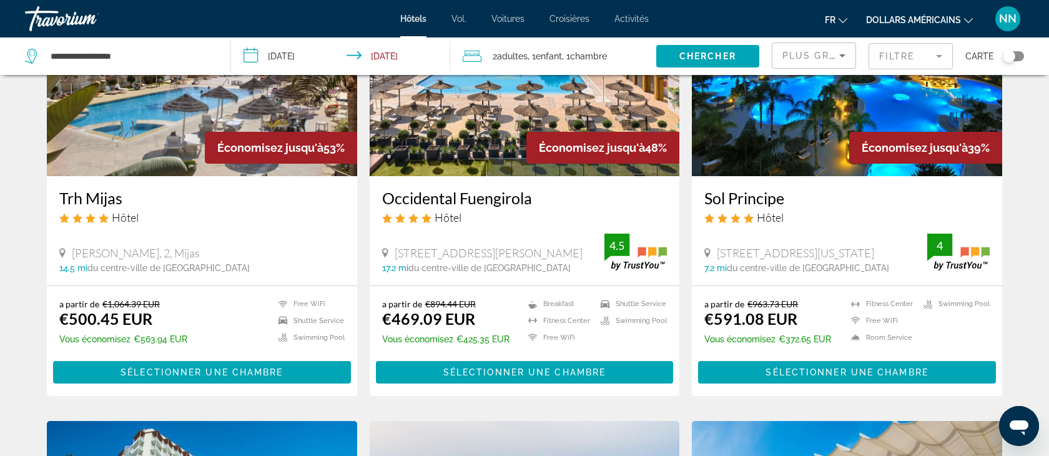
scroll to position [150, 0]
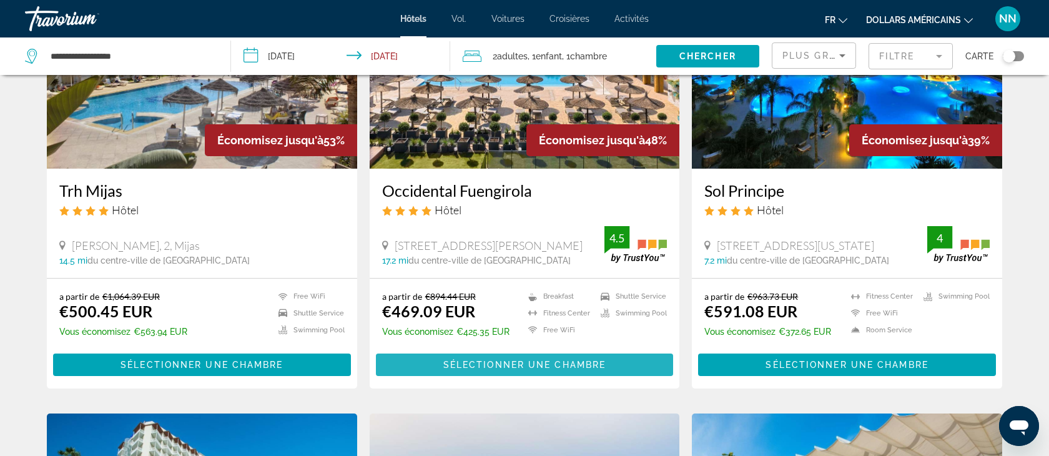
click at [508, 366] on span "Sélectionner une chambre" at bounding box center [524, 365] width 162 height 10
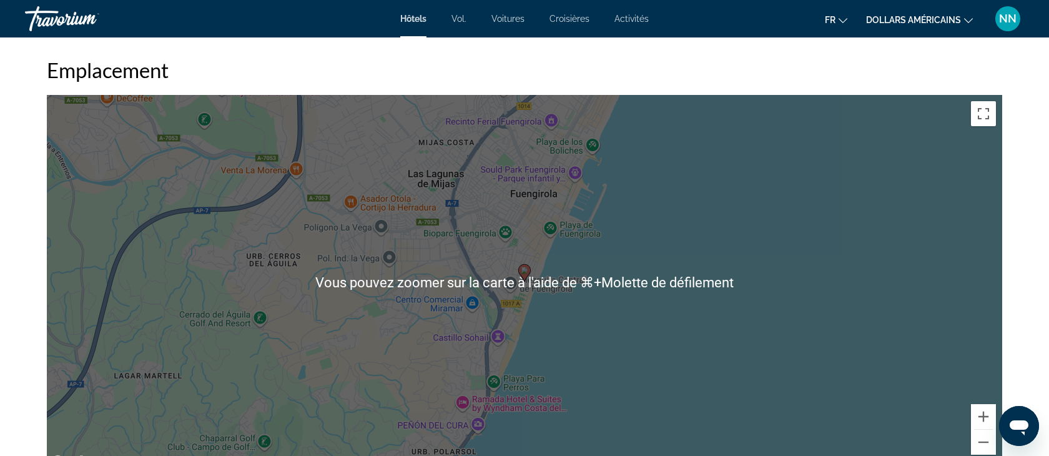
scroll to position [1167, 0]
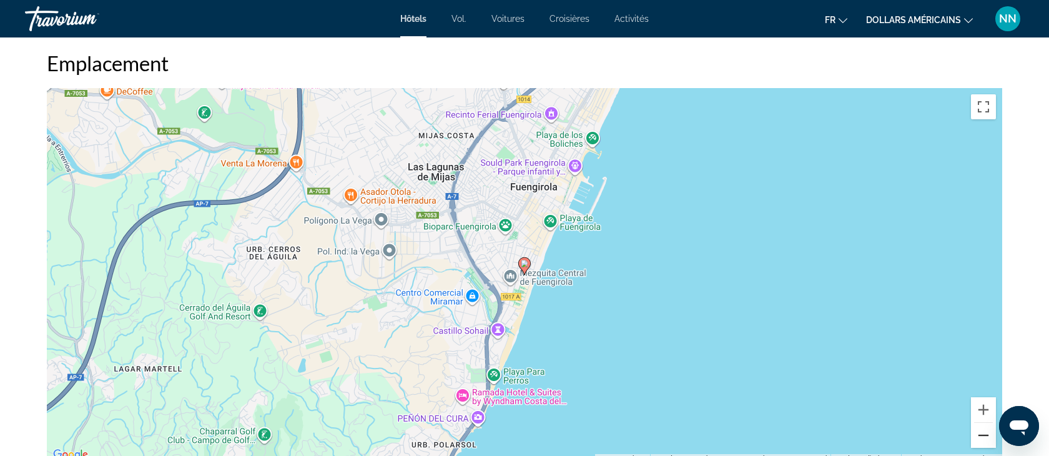
click at [980, 433] on button "Zoom arrière" at bounding box center [983, 435] width 25 height 25
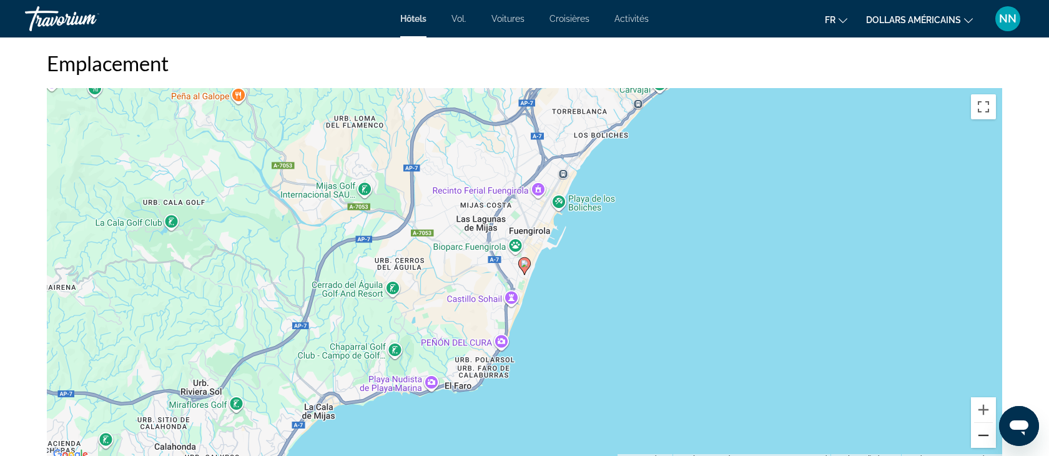
click at [980, 433] on button "Zoom arrière" at bounding box center [983, 435] width 25 height 25
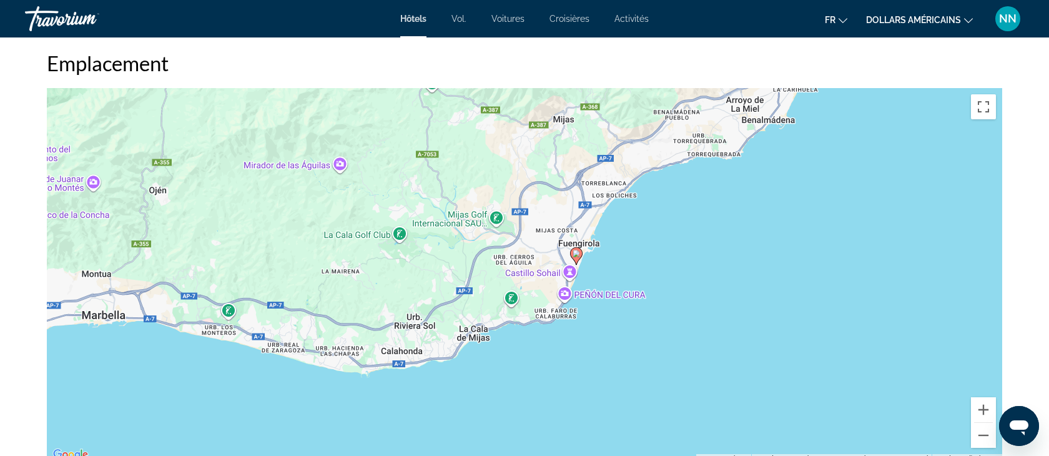
drag, startPoint x: 508, startPoint y: 217, endPoint x: 554, endPoint y: 213, distance: 45.8
click at [554, 213] on div "Pour activer le glissement avec le clavier, appuyez sur Alt+Entrée. Une fois ce…" at bounding box center [524, 275] width 955 height 374
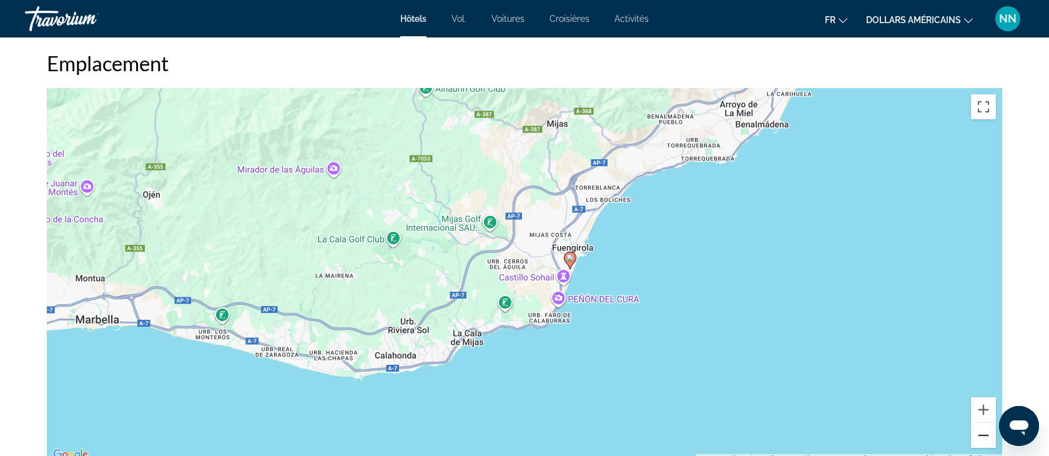
click at [984, 429] on button "Zoom arrière" at bounding box center [983, 435] width 25 height 25
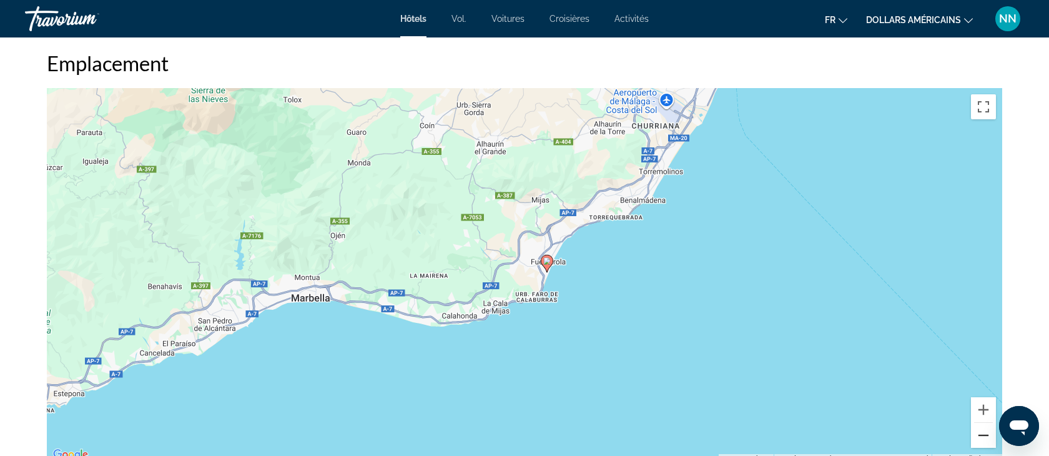
click at [984, 429] on button "Zoom arrière" at bounding box center [983, 435] width 25 height 25
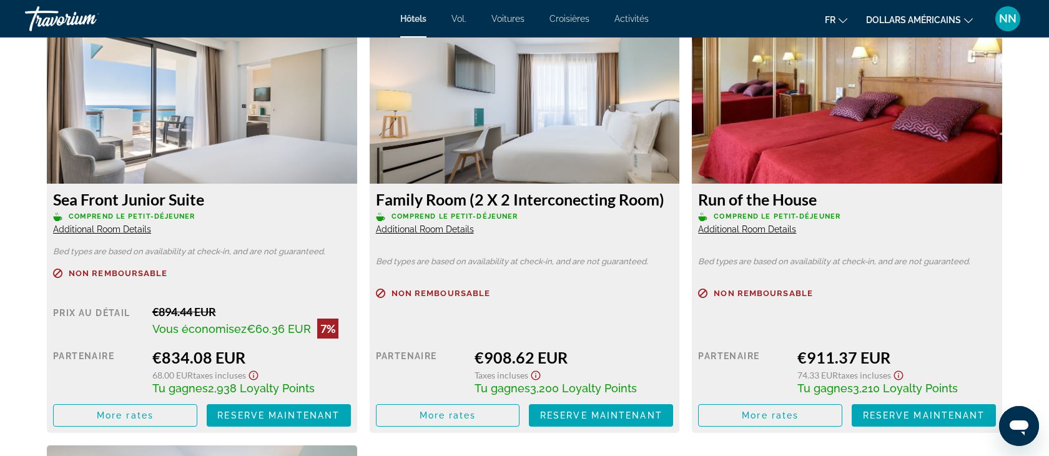
scroll to position [1741, 0]
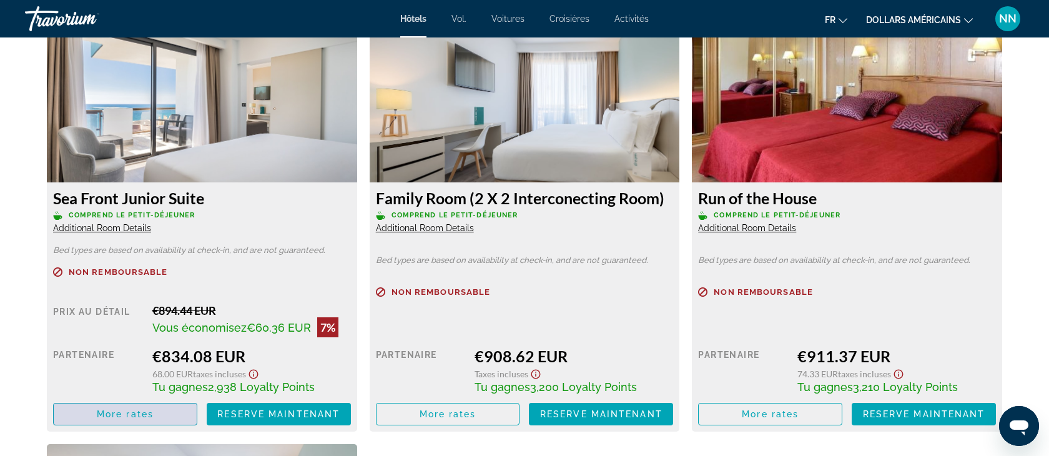
click at [132, 409] on span "More rates" at bounding box center [125, 414] width 57 height 10
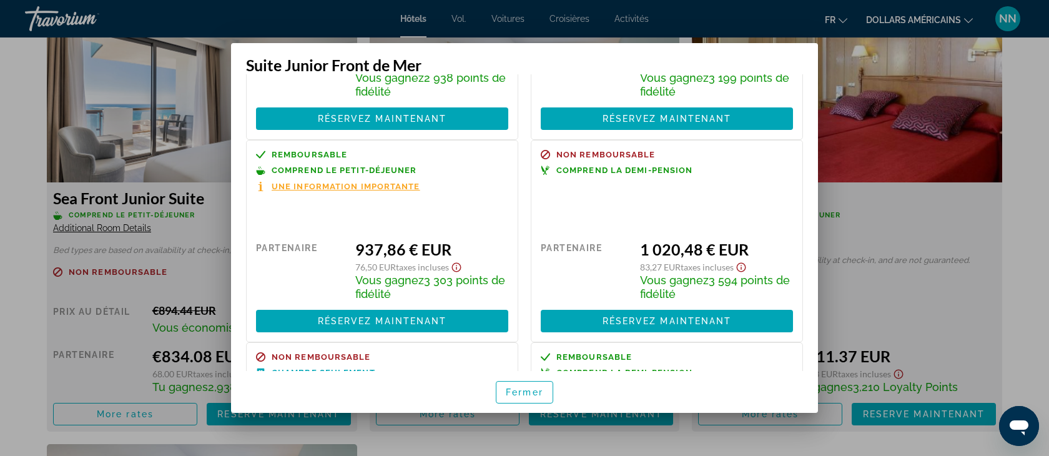
scroll to position [0, 0]
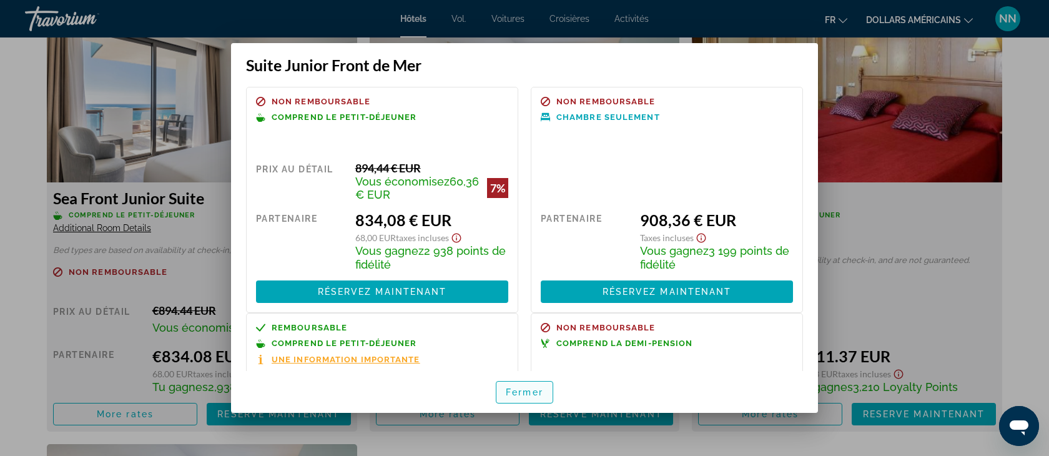
click at [530, 393] on font "Fermer" at bounding box center [524, 392] width 37 height 10
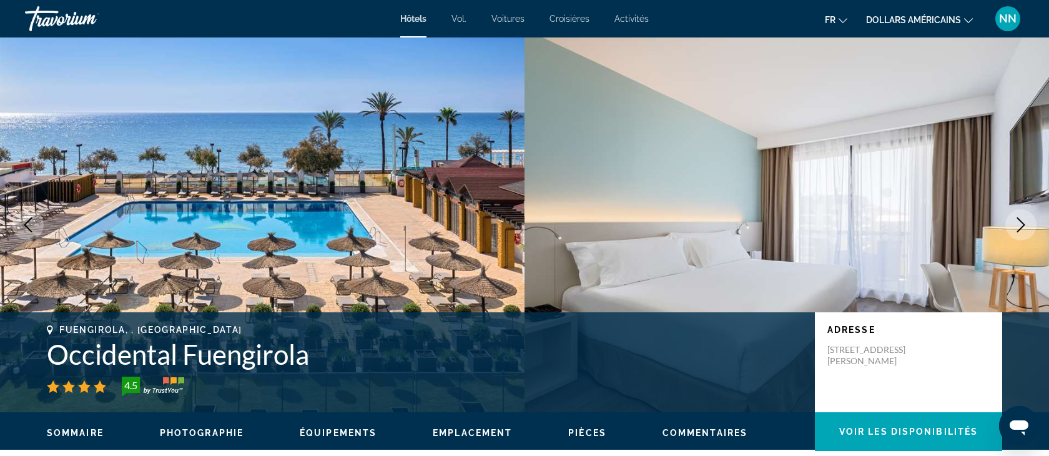
scroll to position [1741, 0]
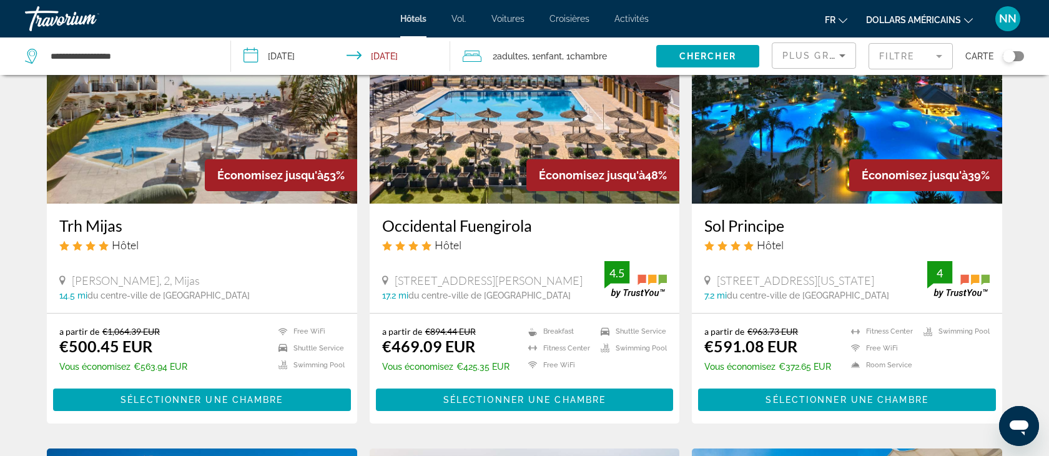
scroll to position [117, 0]
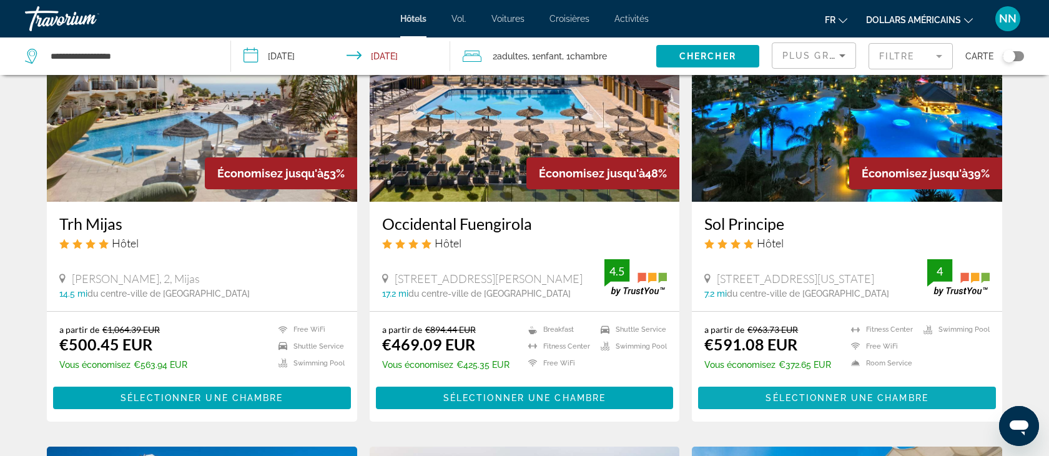
click at [815, 398] on span "Sélectionner une chambre" at bounding box center [846, 398] width 162 height 10
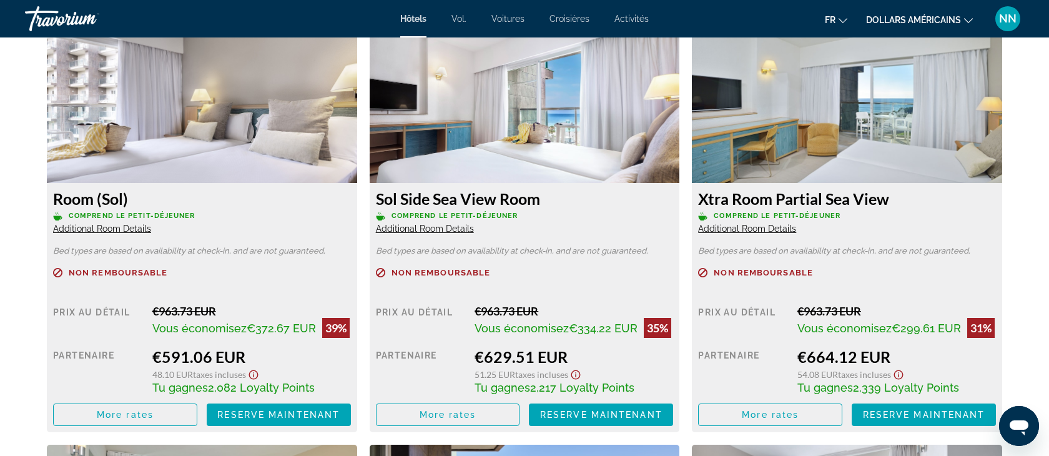
scroll to position [1743, 0]
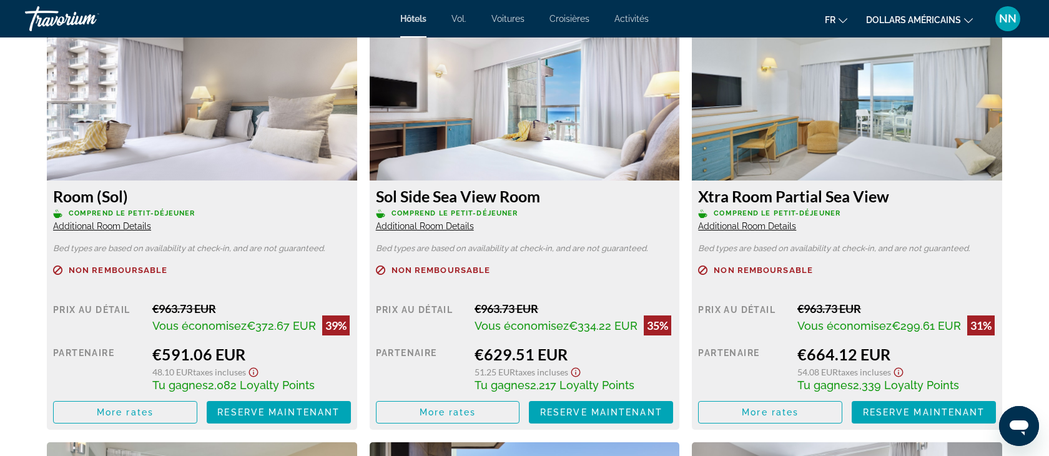
click at [107, 227] on span "Additional Room Details" at bounding box center [102, 226] width 98 height 10
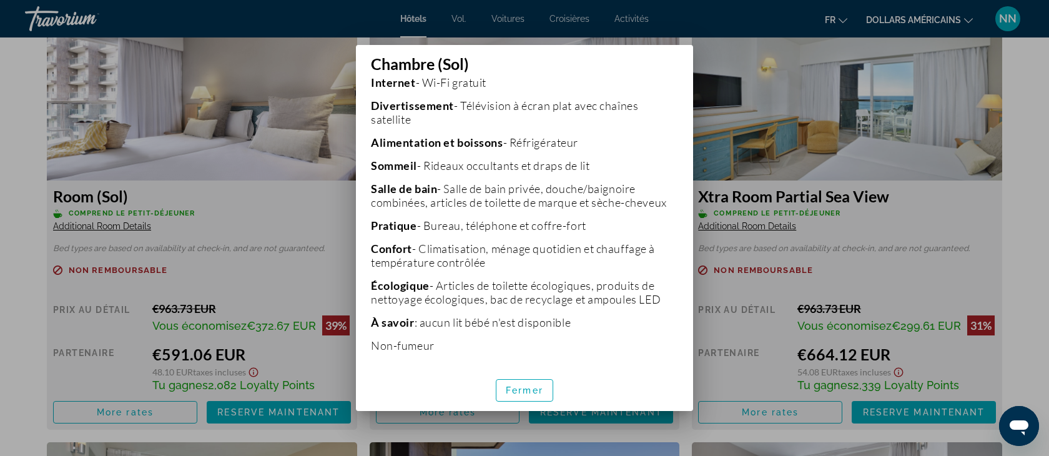
scroll to position [340, 0]
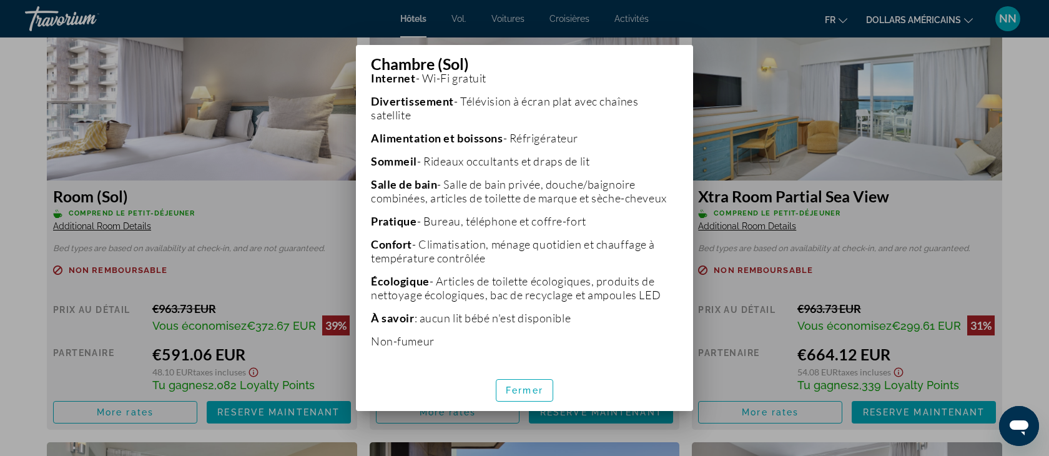
click at [131, 381] on div at bounding box center [524, 228] width 1049 height 456
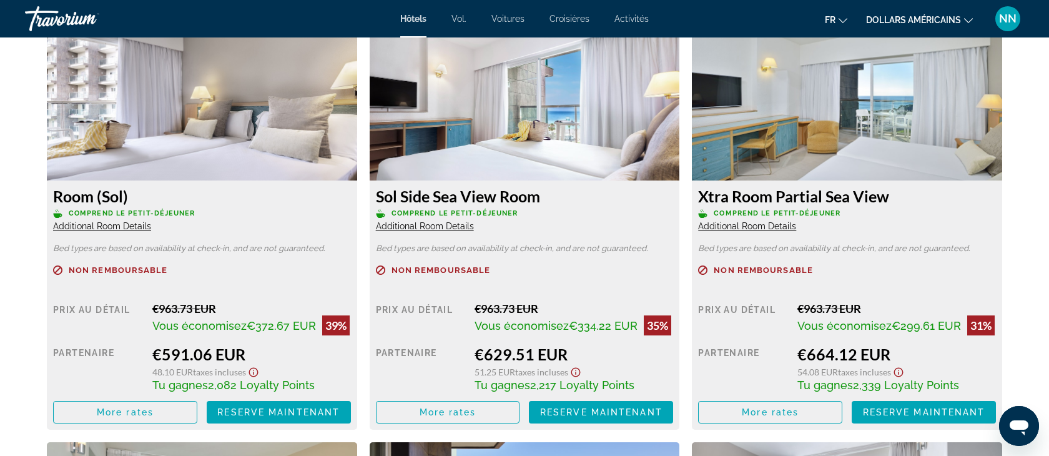
scroll to position [1743, 0]
click at [160, 414] on span "Contenu principal" at bounding box center [125, 412] width 143 height 30
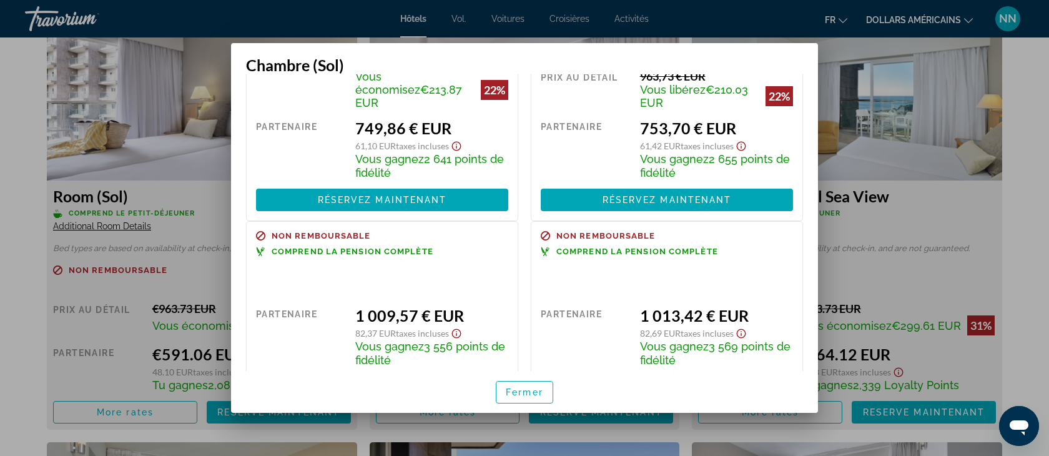
scroll to position [594, 0]
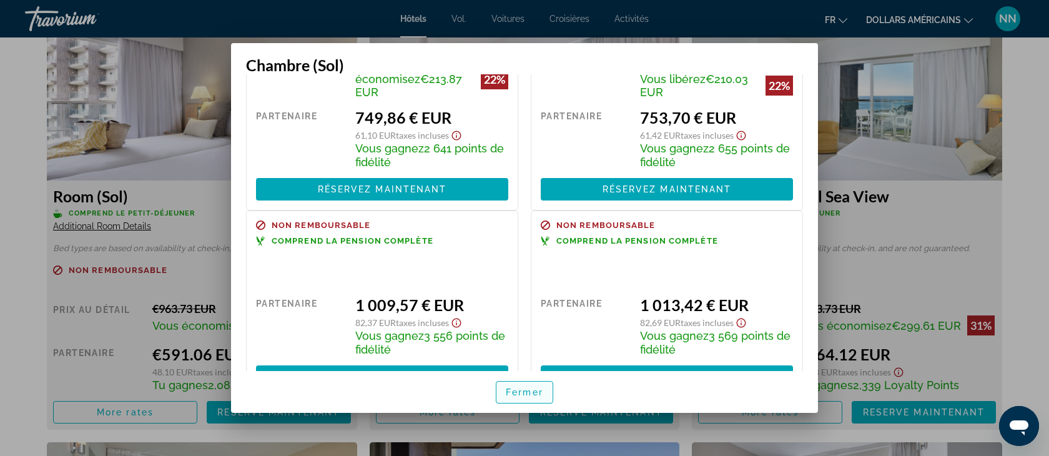
click at [523, 395] on font "Fermer" at bounding box center [524, 392] width 37 height 10
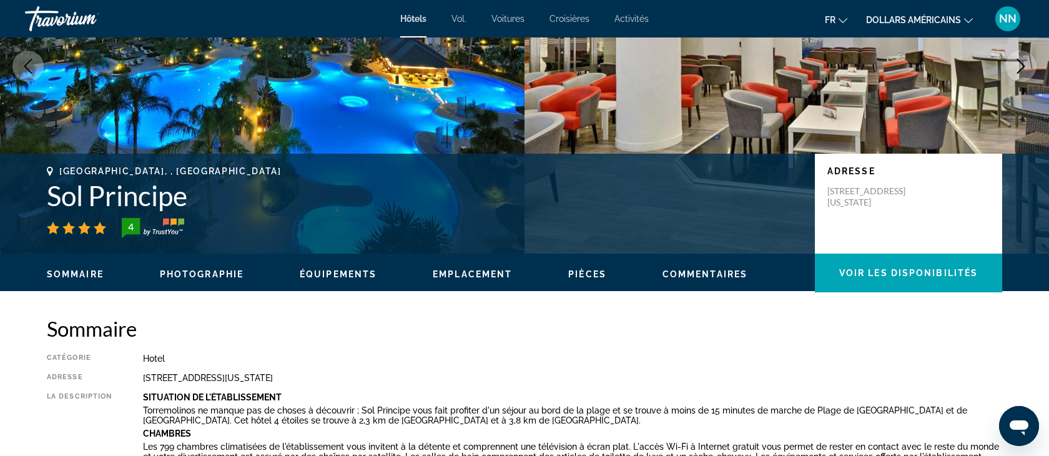
scroll to position [0, 0]
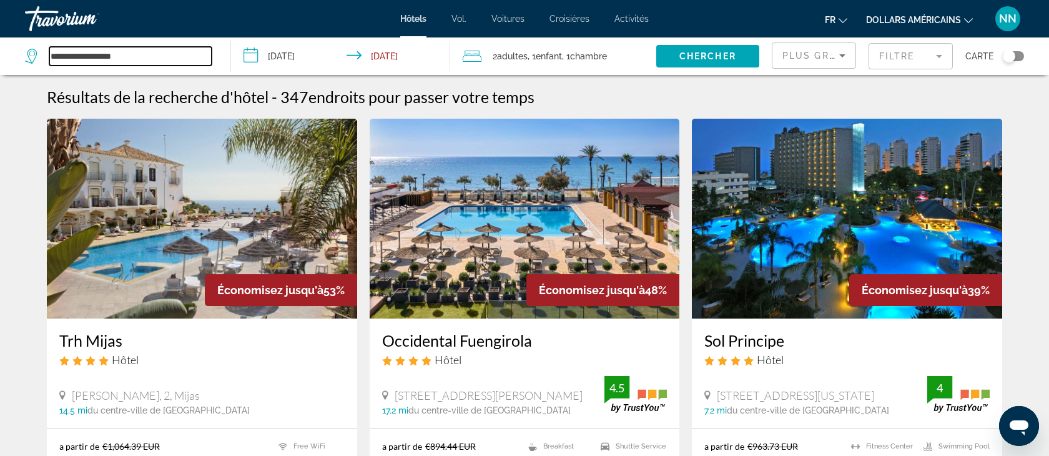
click at [142, 57] on input "**********" at bounding box center [130, 56] width 162 height 19
drag, startPoint x: 139, startPoint y: 56, endPoint x: 26, endPoint y: 51, distance: 113.1
click at [26, 51] on div "**********" at bounding box center [118, 56] width 187 height 19
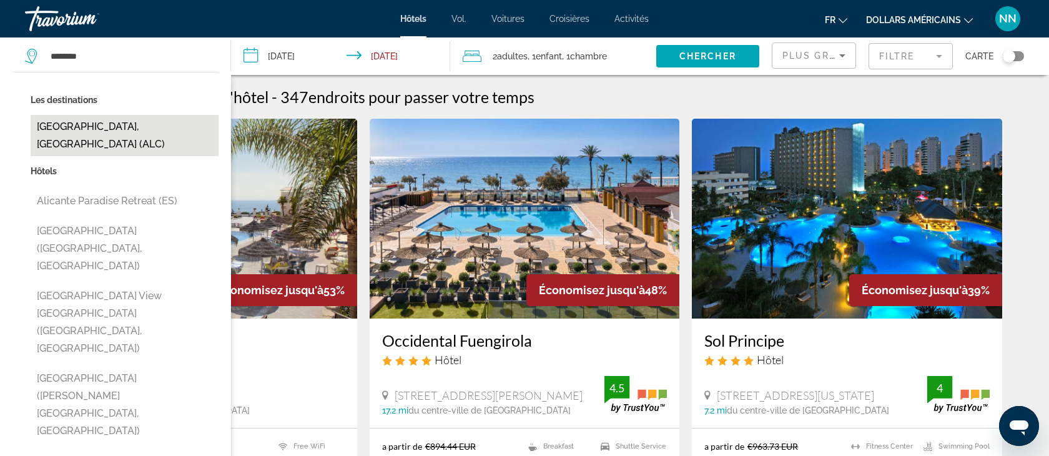
click at [74, 127] on button "[GEOGRAPHIC_DATA], [GEOGRAPHIC_DATA] (ALC)" at bounding box center [125, 135] width 188 height 41
type input "**********"
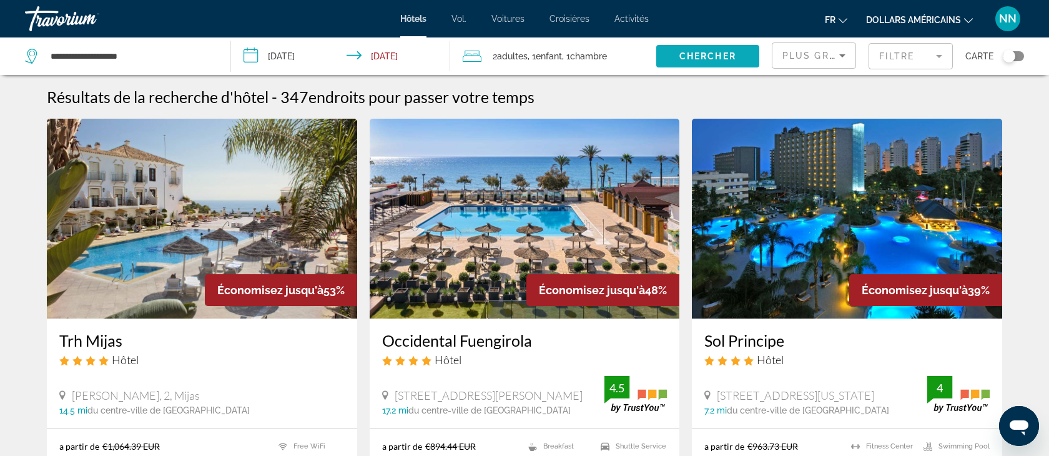
click at [692, 56] on span "Chercher" at bounding box center [707, 56] width 57 height 10
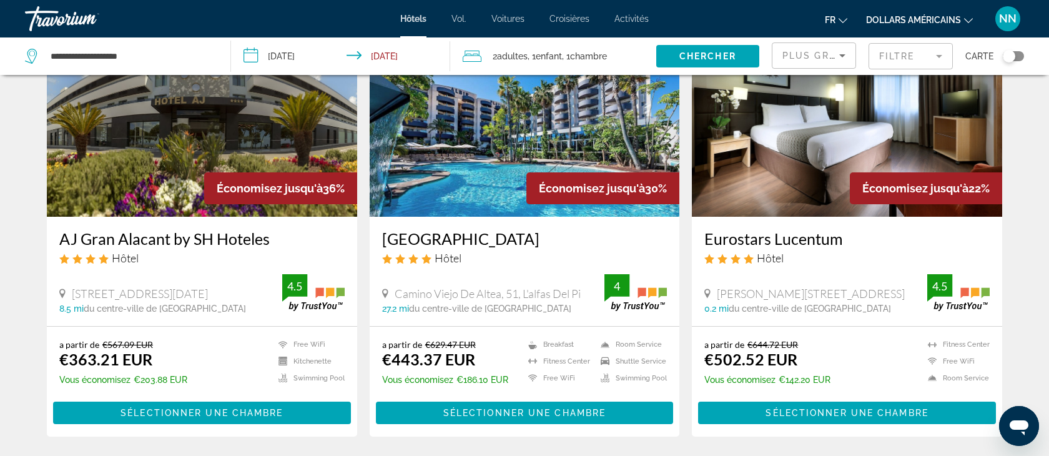
scroll to position [102, 0]
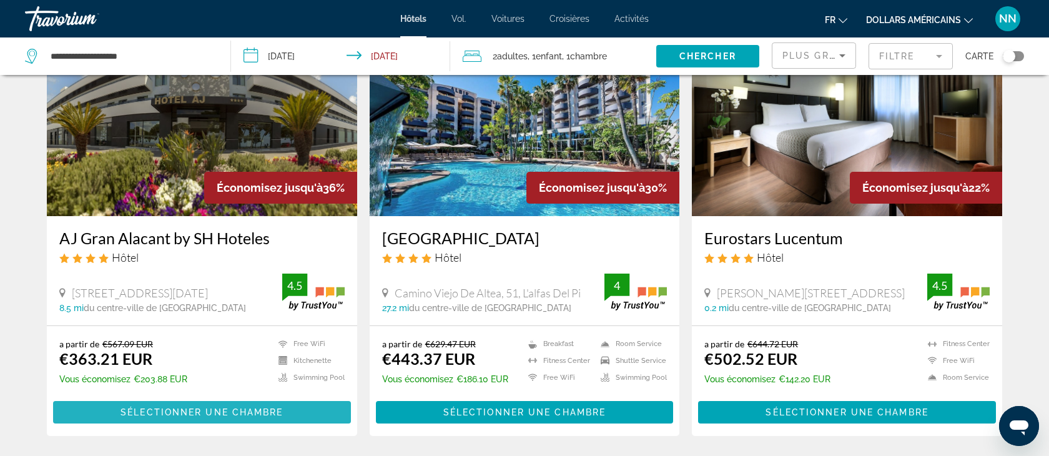
click at [210, 409] on span "Sélectionner une chambre" at bounding box center [201, 412] width 162 height 10
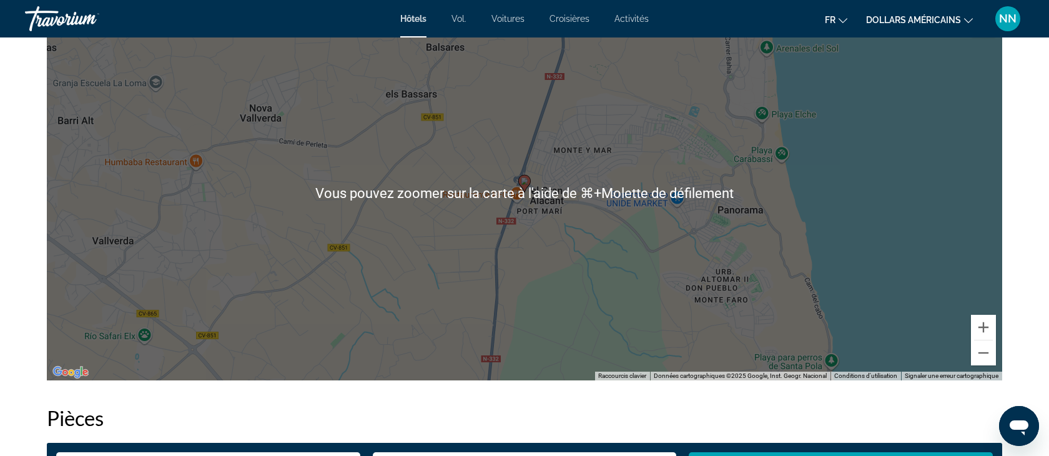
scroll to position [1251, 0]
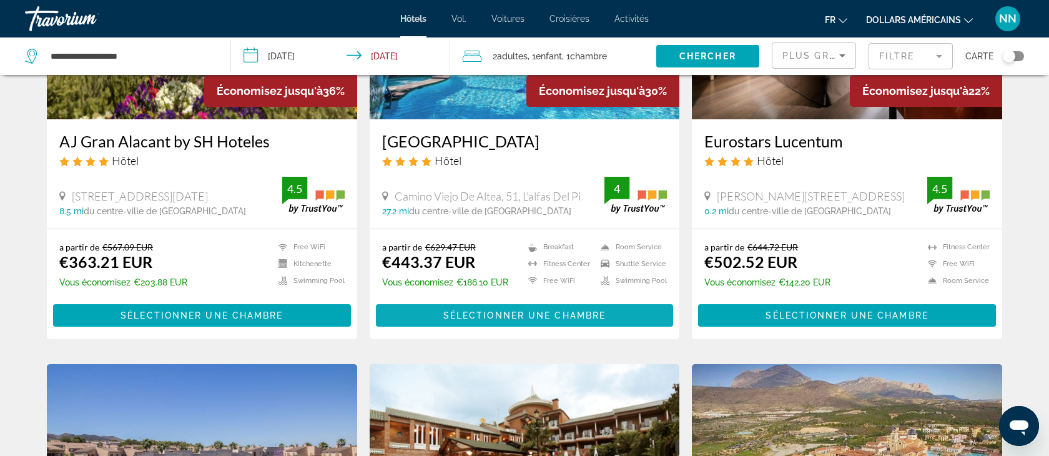
scroll to position [203, 0]
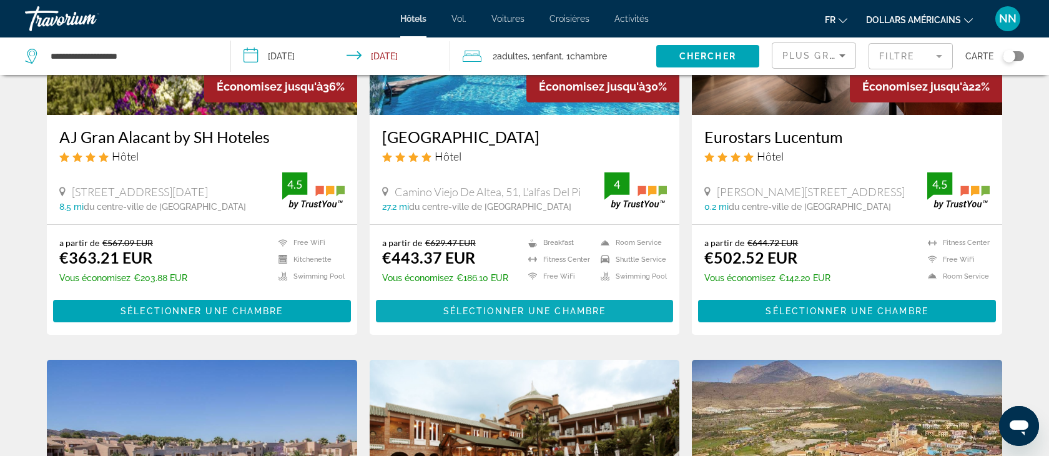
click at [528, 314] on span "Sélectionner une chambre" at bounding box center [524, 311] width 162 height 10
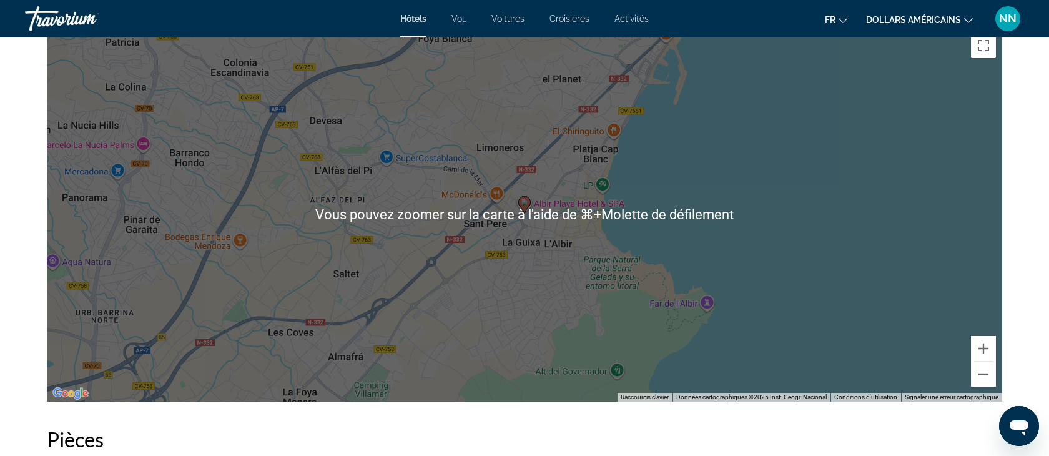
scroll to position [1227, 0]
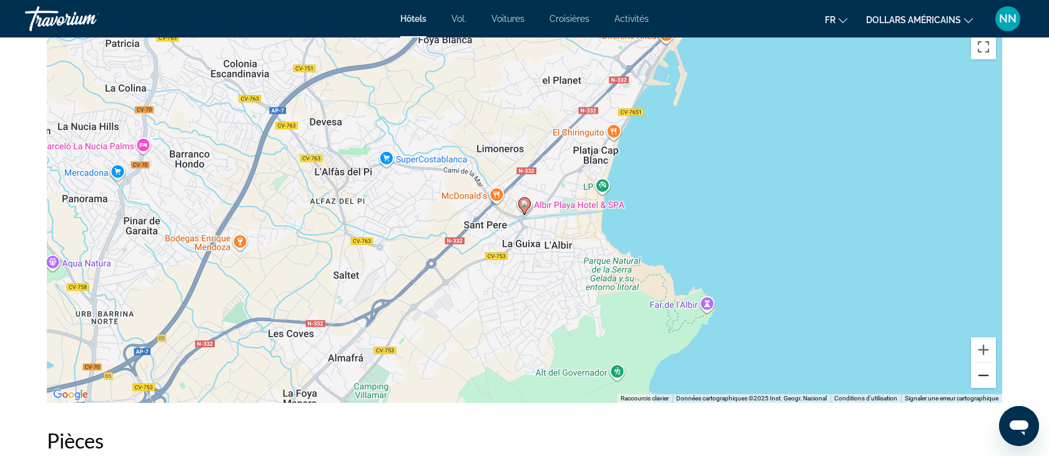
click at [982, 373] on button "Zoom arrière" at bounding box center [983, 375] width 25 height 25
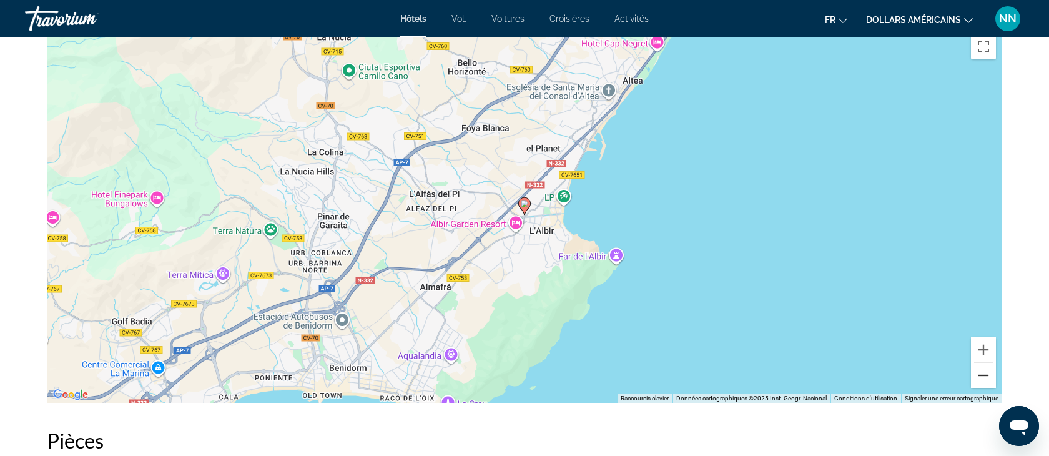
click at [982, 373] on button "Zoom arrière" at bounding box center [983, 375] width 25 height 25
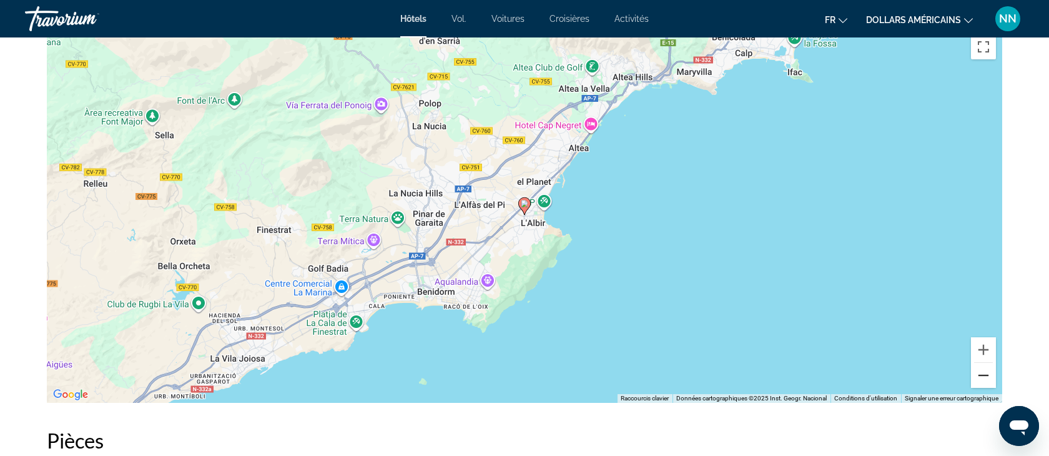
click at [982, 373] on button "Zoom arrière" at bounding box center [983, 375] width 25 height 25
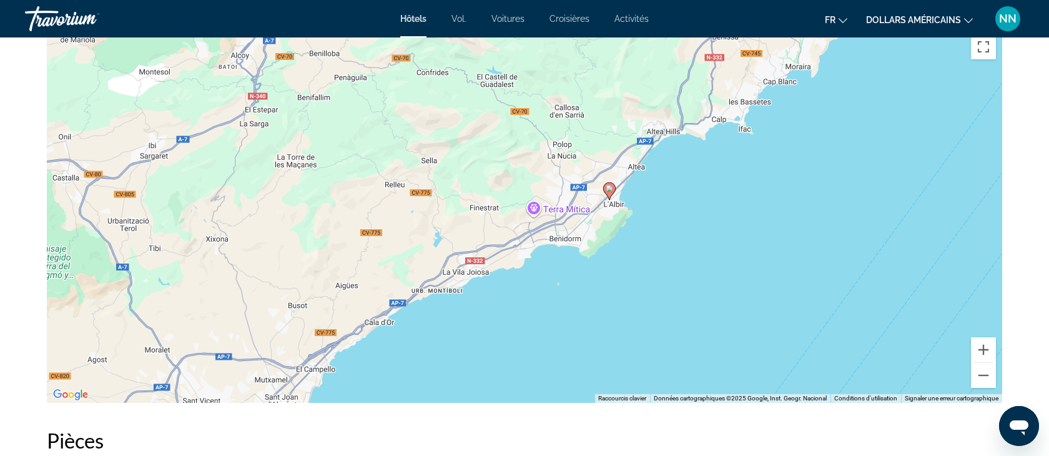
drag, startPoint x: 492, startPoint y: 127, endPoint x: 577, endPoint y: 114, distance: 85.3
click at [577, 115] on div "Pour activer le glissement avec le clavier, appuyez sur Alt+Entrée. Une fois ce…" at bounding box center [524, 215] width 955 height 374
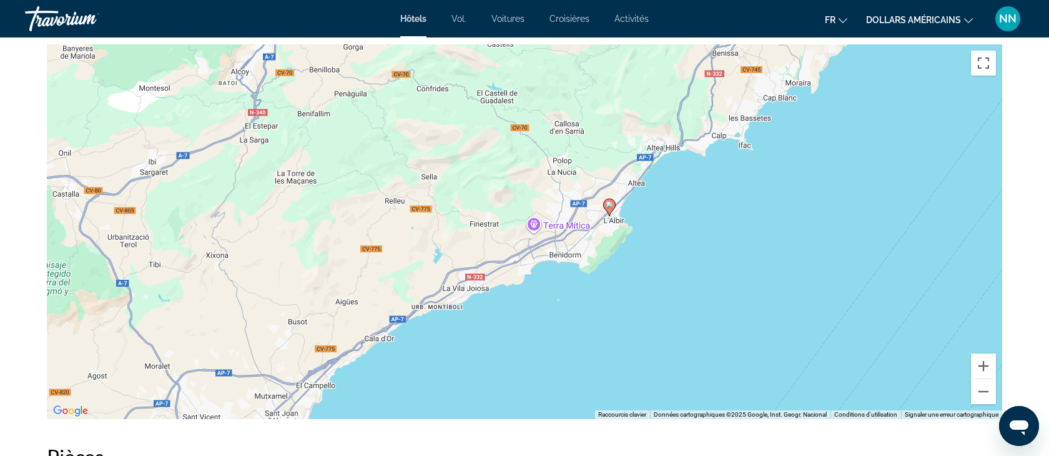
scroll to position [1215, 0]
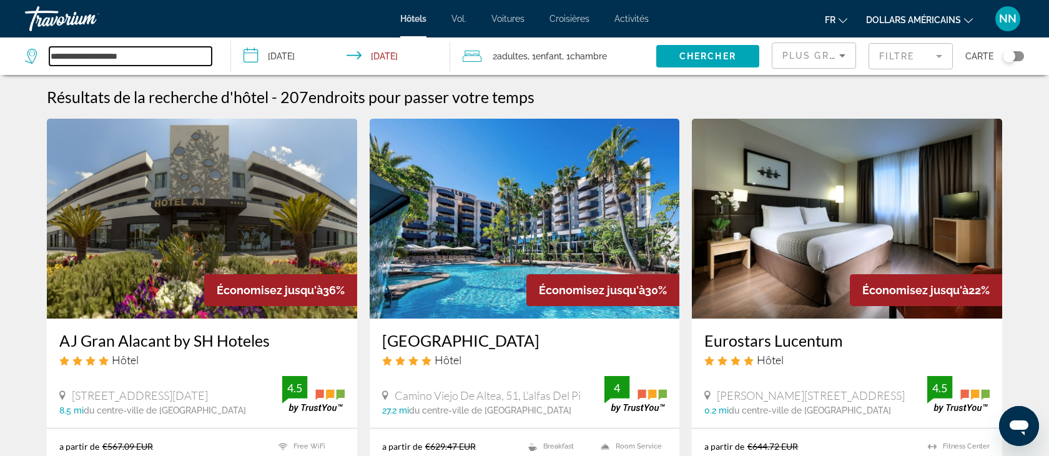
drag, startPoint x: 148, startPoint y: 55, endPoint x: 12, endPoint y: 52, distance: 136.1
click at [12, 52] on app-destination-search "**********" at bounding box center [115, 55] width 231 height 37
